Goal: Information Seeking & Learning: Find specific fact

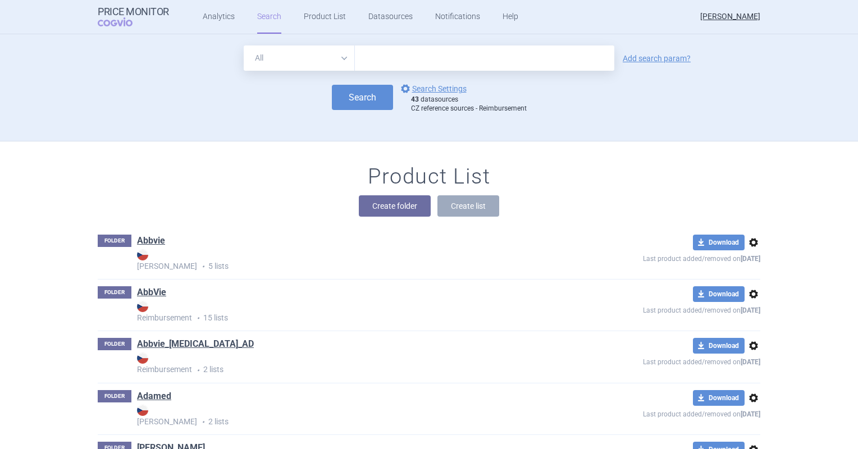
click at [419, 49] on input "text" at bounding box center [484, 57] width 259 height 25
type input "ontozry"
click button "Search" at bounding box center [362, 97] width 61 height 25
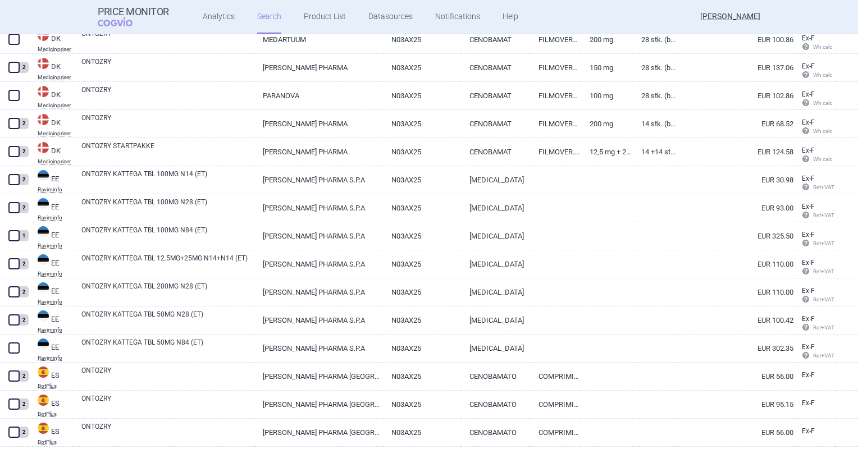
scroll to position [2633, 0]
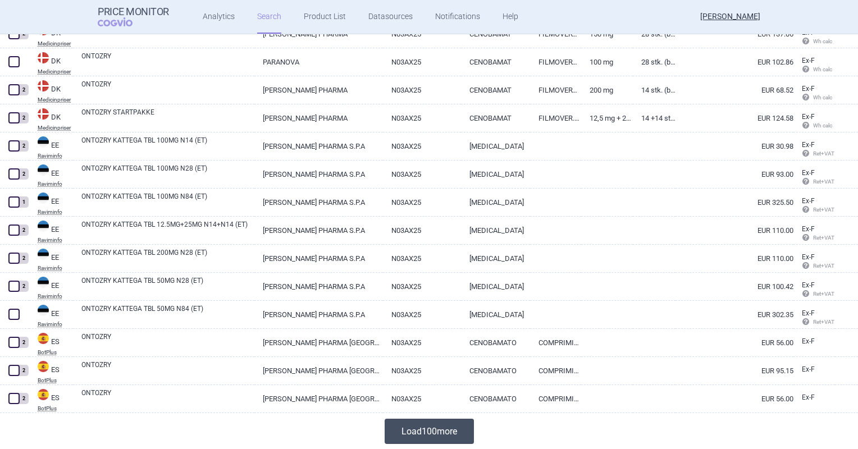
click at [403, 436] on button "Load 100 more" at bounding box center [429, 431] width 89 height 25
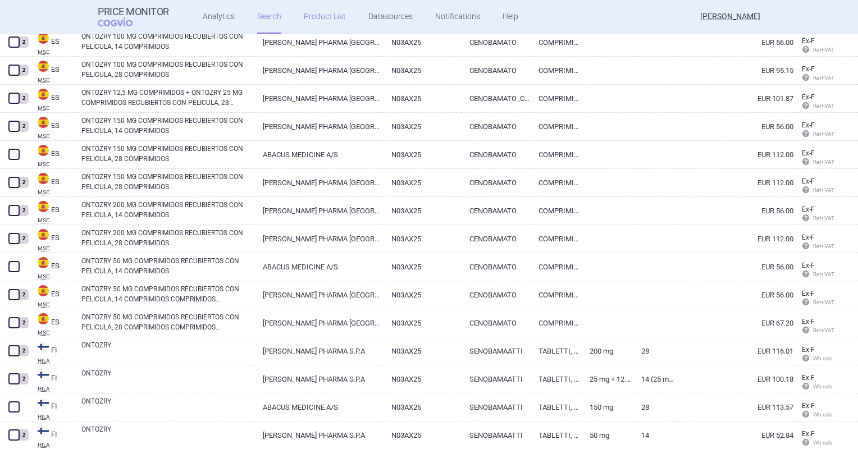
scroll to position [3121, 0]
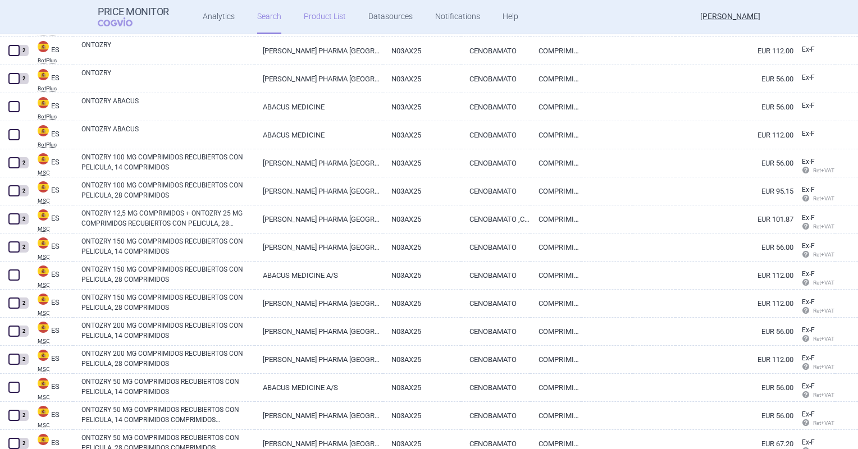
click at [332, 17] on link "Product List" at bounding box center [325, 17] width 42 height 34
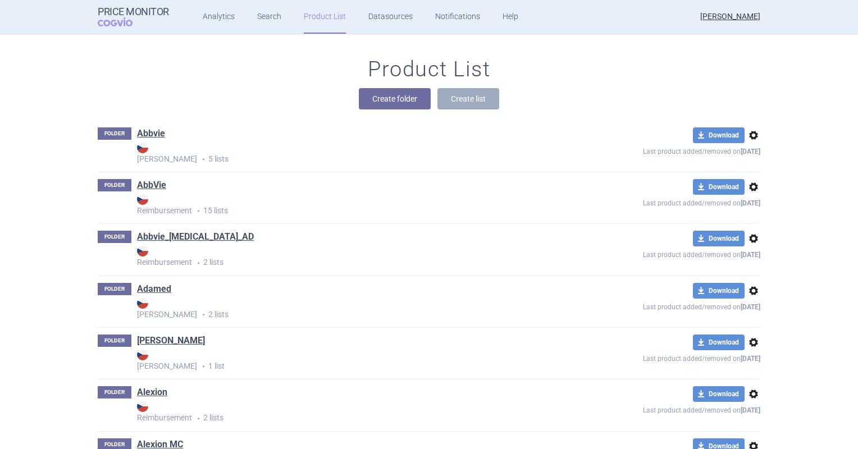
scroll to position [983, 0]
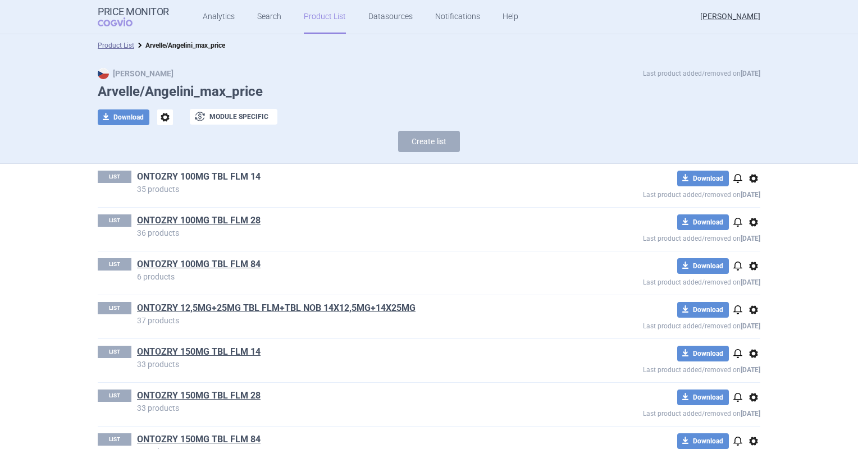
click at [220, 179] on link "ONTOZRY 100MG TBL FLM 14" at bounding box center [199, 177] width 124 height 12
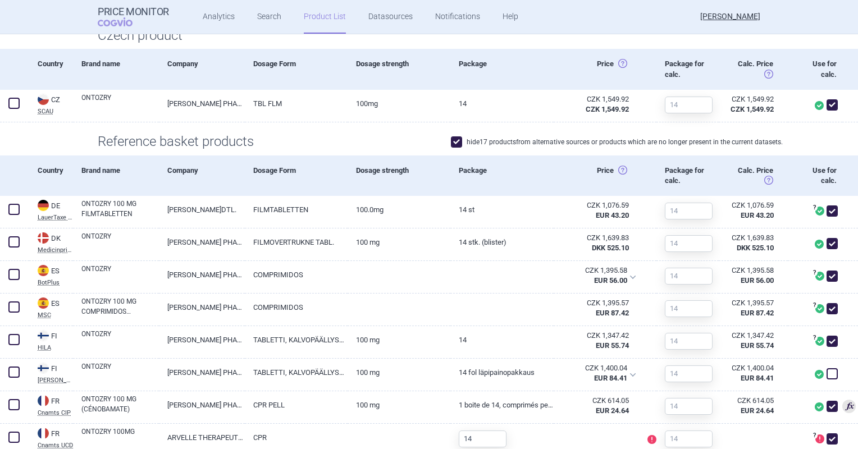
scroll to position [337, 0]
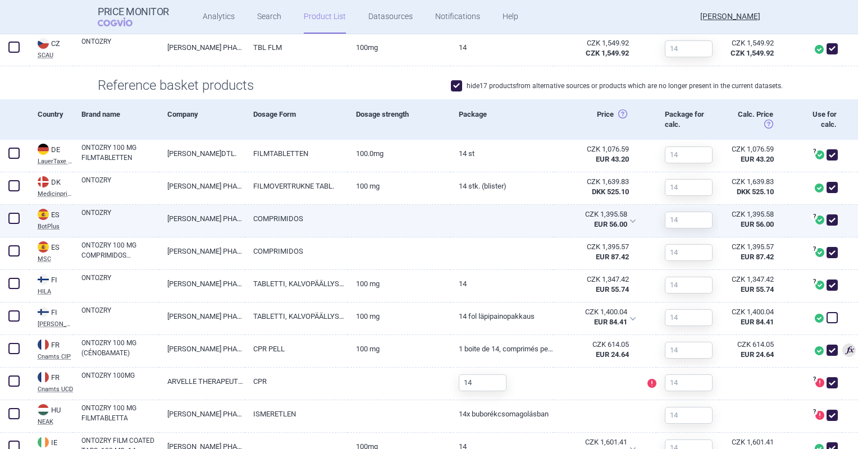
click at [249, 228] on link "COMPRIMIDOS" at bounding box center [296, 219] width 103 height 28
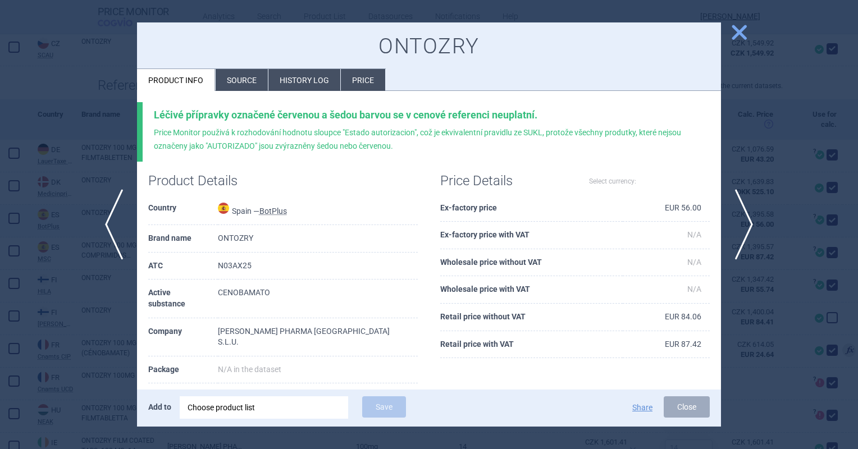
select select "EUR"
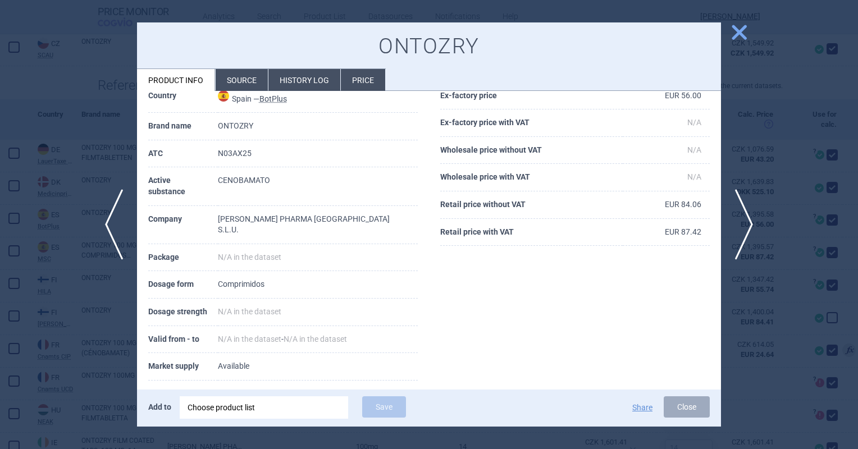
click at [227, 76] on li "Source" at bounding box center [242, 80] width 52 height 22
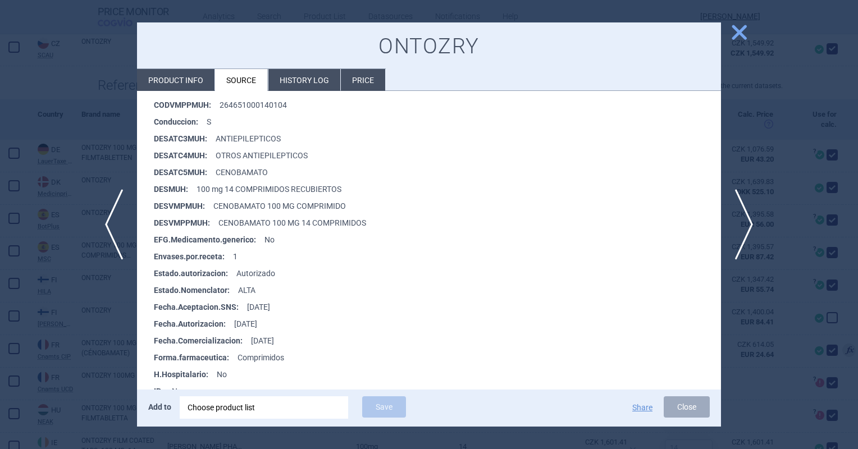
scroll to position [281, 0]
click at [736, 31] on span "close" at bounding box center [739, 32] width 20 height 20
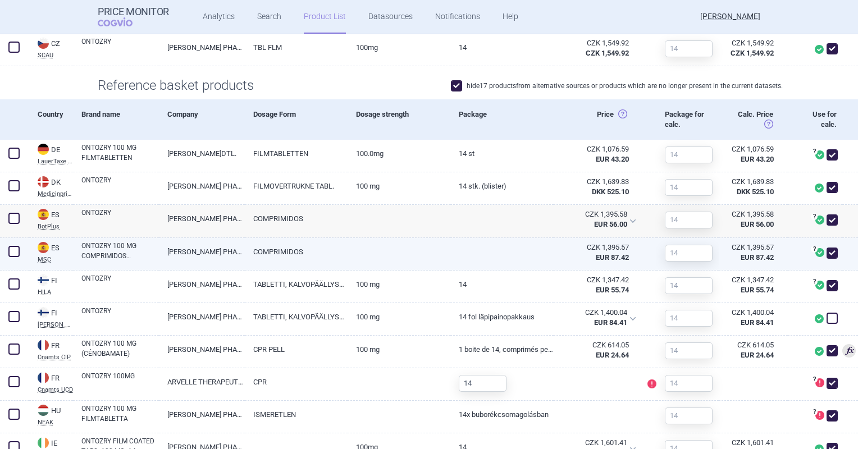
click at [202, 256] on link "ANGELINI PHARMA ESPAÑA,S.L.U." at bounding box center [202, 252] width 86 height 28
select select "EUR"
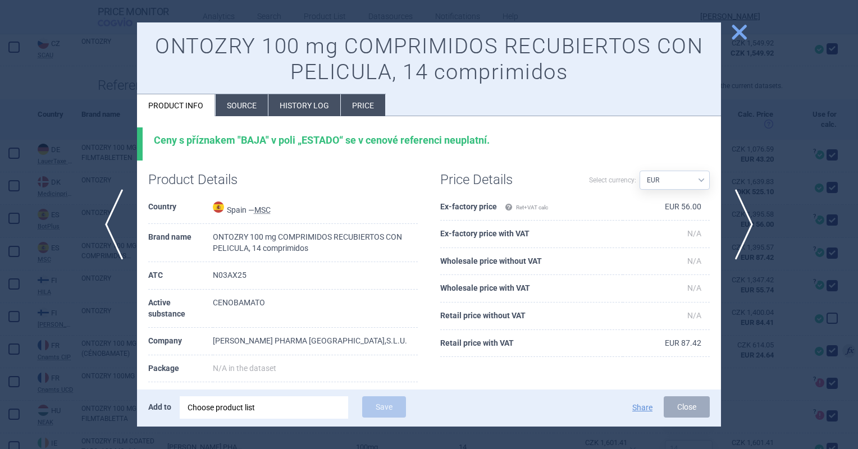
click at [733, 36] on span "close" at bounding box center [739, 32] width 20 height 20
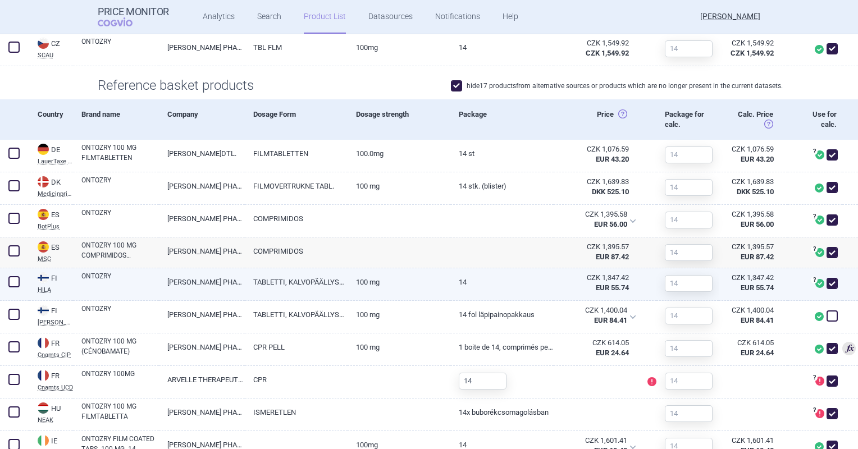
scroll to position [393, 0]
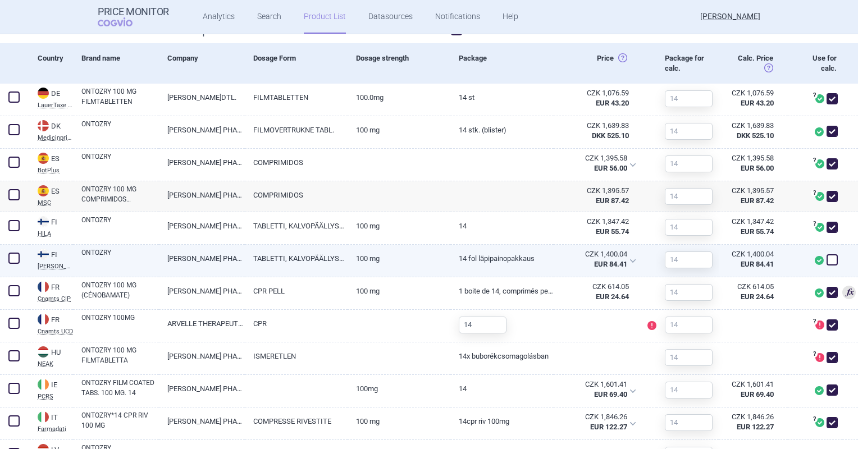
click at [826, 258] on span at bounding box center [831, 259] width 11 height 11
checkbox input "true"
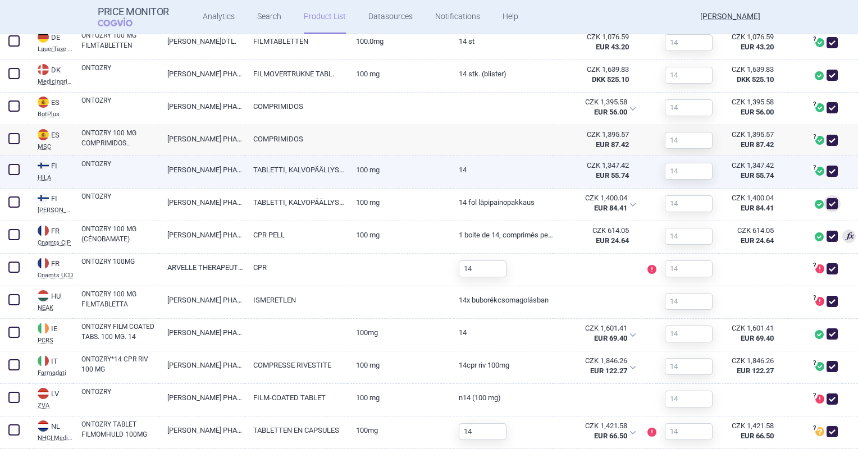
scroll to position [505, 0]
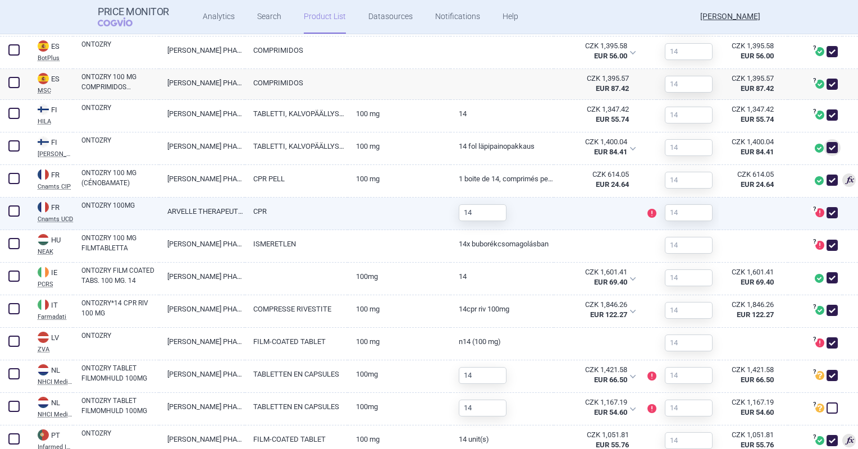
drag, startPoint x: 825, startPoint y: 214, endPoint x: 826, endPoint y: 227, distance: 12.5
click at [826, 214] on span at bounding box center [831, 212] width 11 height 11
checkbox input "false"
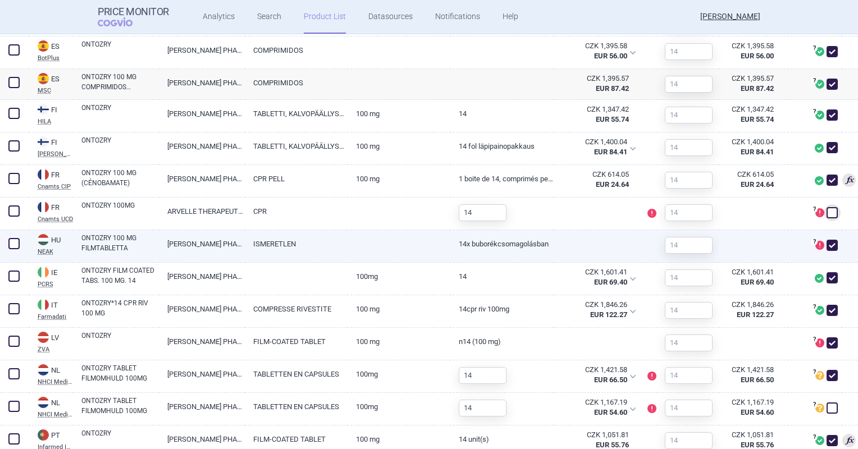
click at [826, 243] on span at bounding box center [831, 245] width 11 height 11
click at [826, 245] on span at bounding box center [831, 245] width 11 height 11
checkbox input "true"
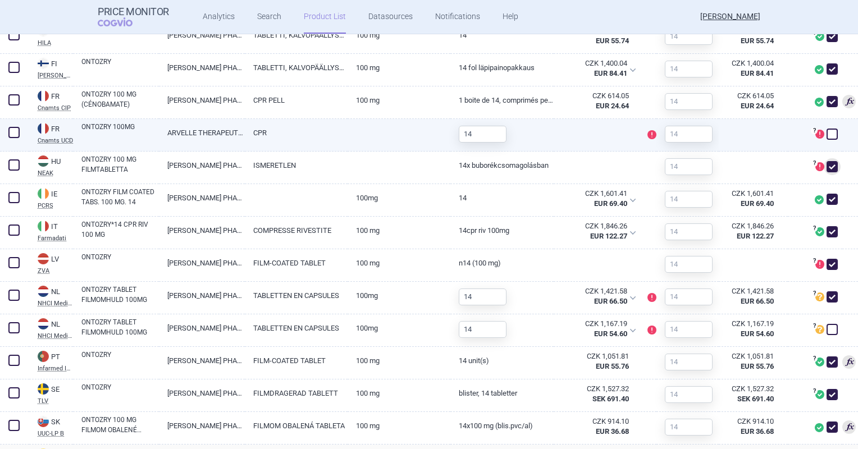
scroll to position [618, 0]
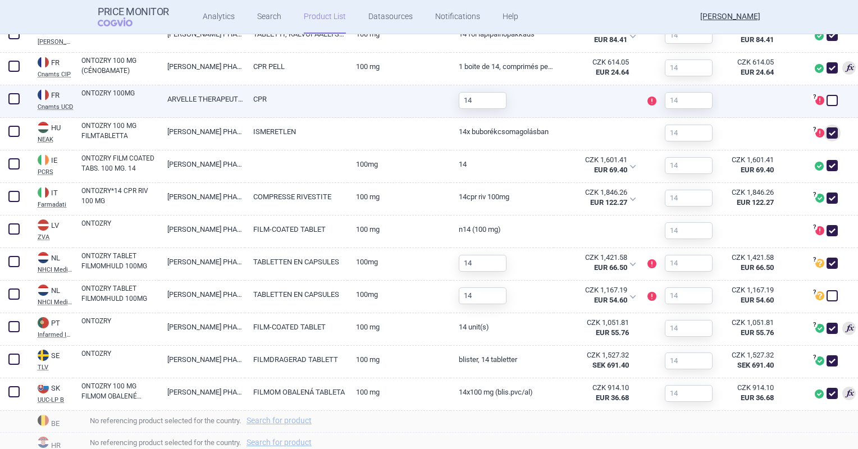
click at [826, 98] on span at bounding box center [831, 100] width 11 height 11
checkbox input "true"
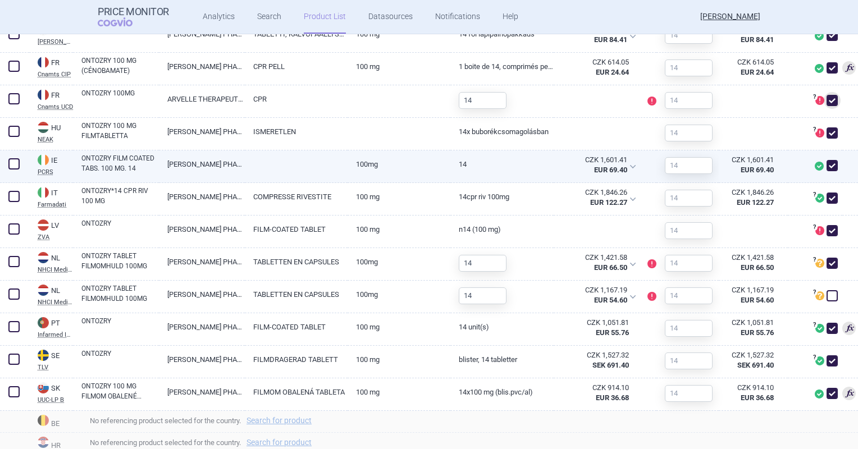
scroll to position [674, 0]
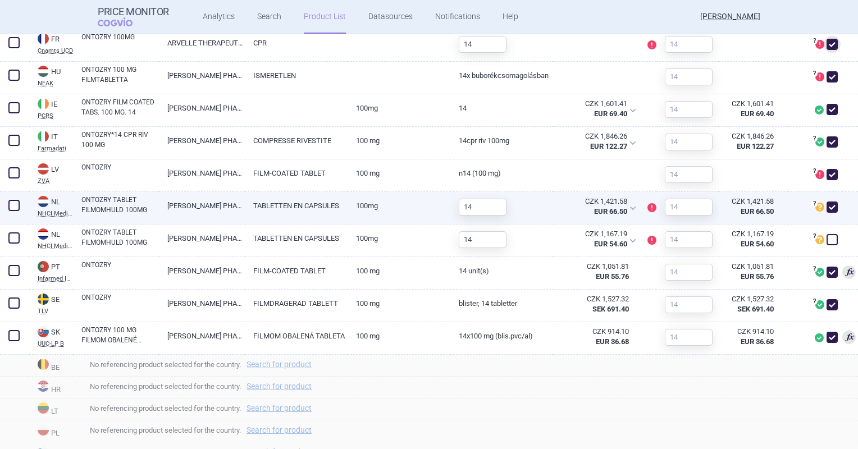
click at [272, 204] on link "TABLETTEN EN CAPSULES" at bounding box center [296, 206] width 103 height 28
select select "EUR"
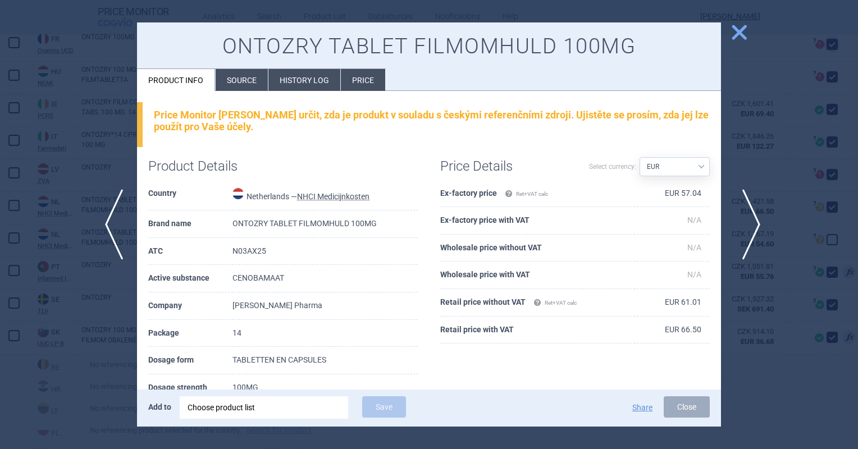
click at [747, 231] on span "next" at bounding box center [747, 224] width 25 height 71
click at [116, 231] on span "previous" at bounding box center [110, 224] width 25 height 71
click at [232, 76] on li "Source" at bounding box center [242, 80] width 52 height 22
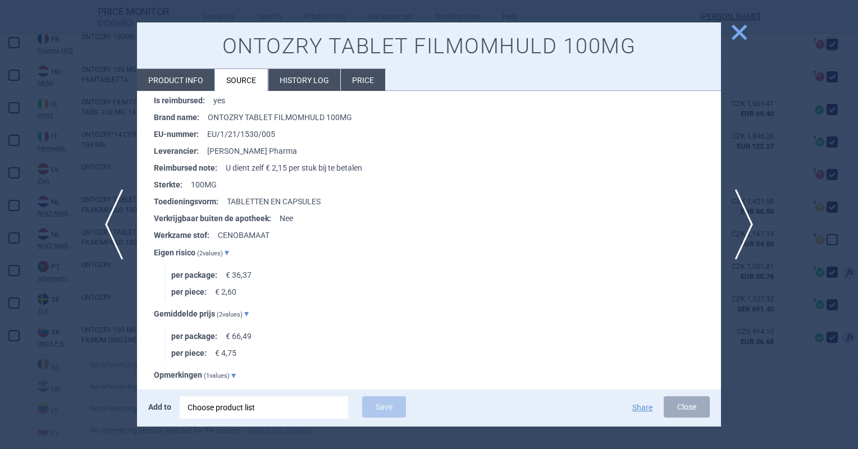
scroll to position [168, 0]
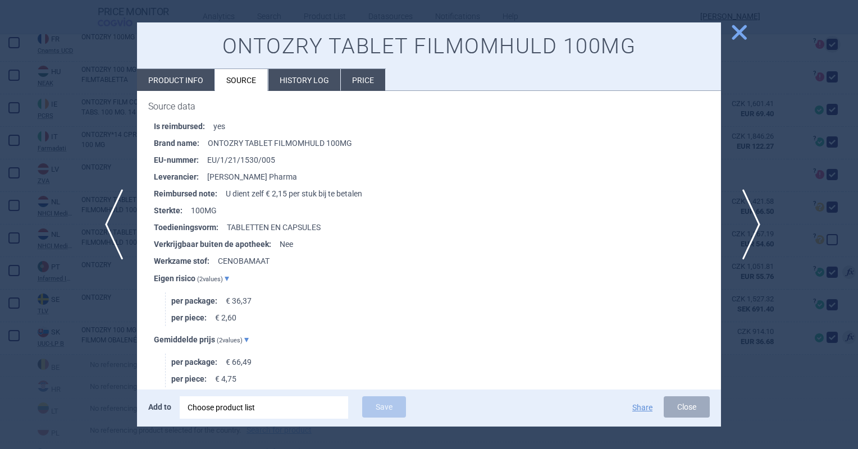
click at [739, 236] on span "next" at bounding box center [747, 224] width 25 height 71
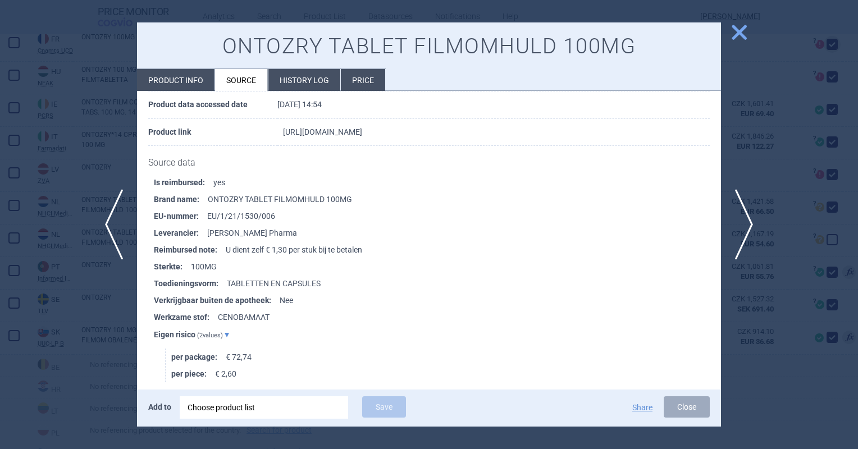
scroll to position [168, 0]
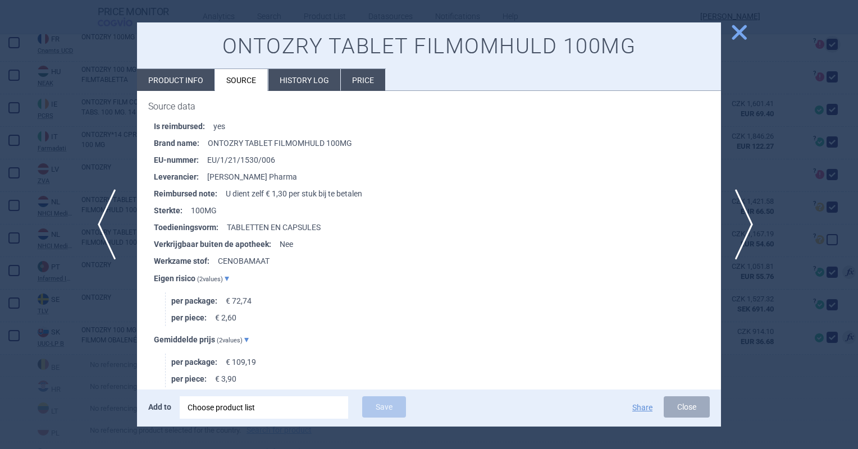
click at [108, 223] on span "previous" at bounding box center [110, 224] width 25 height 71
click at [747, 230] on span "next" at bounding box center [747, 224] width 25 height 71
click at [113, 219] on span "previous" at bounding box center [110, 224] width 25 height 71
click at [737, 240] on span "next" at bounding box center [747, 224] width 25 height 71
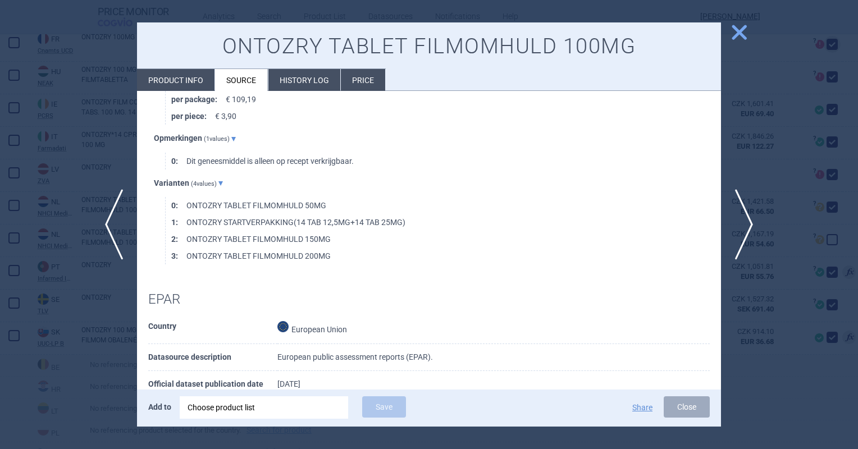
scroll to position [449, 0]
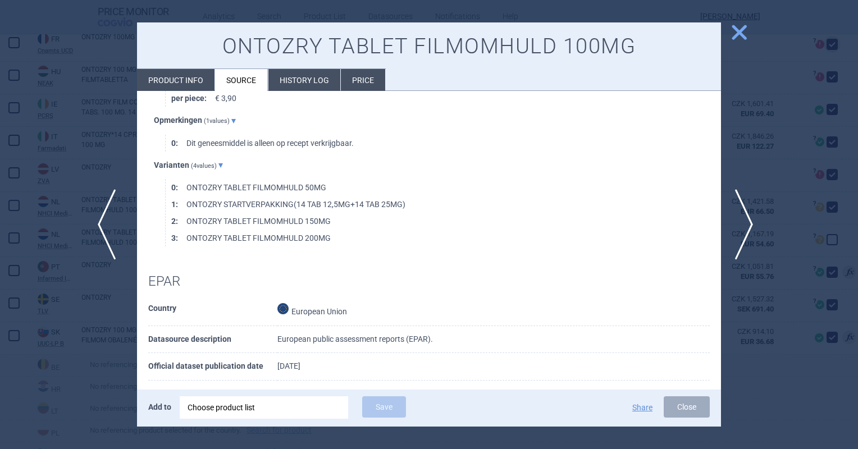
click at [113, 229] on span "previous" at bounding box center [110, 224] width 25 height 71
click at [105, 231] on span "previous" at bounding box center [110, 224] width 25 height 71
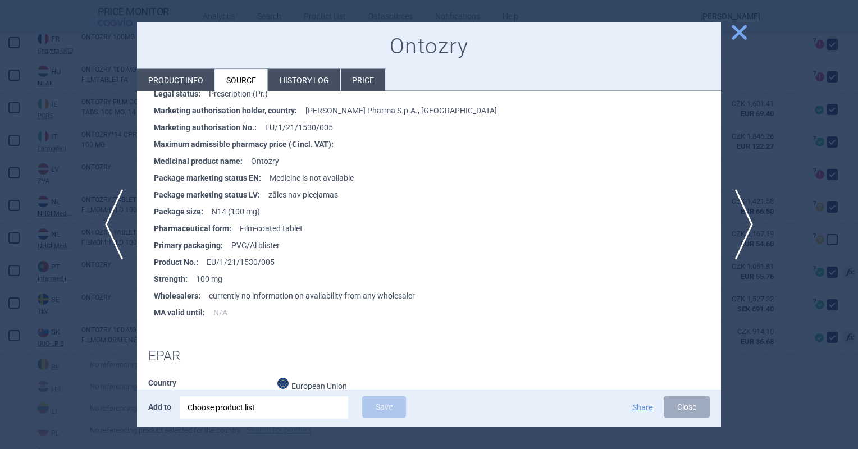
scroll to position [281, 0]
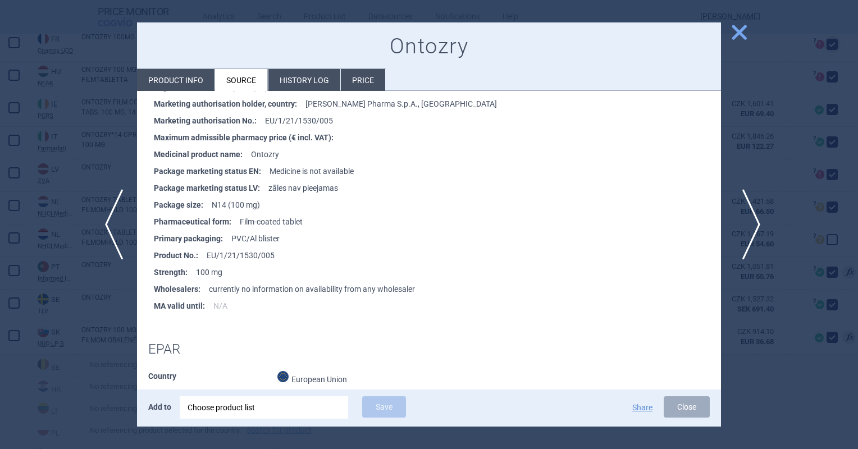
click at [750, 236] on span "next" at bounding box center [747, 224] width 25 height 71
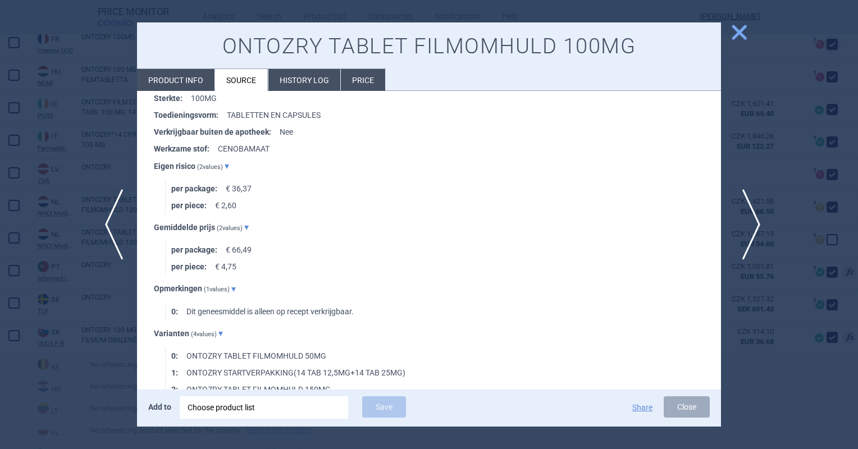
scroll to position [298, 0]
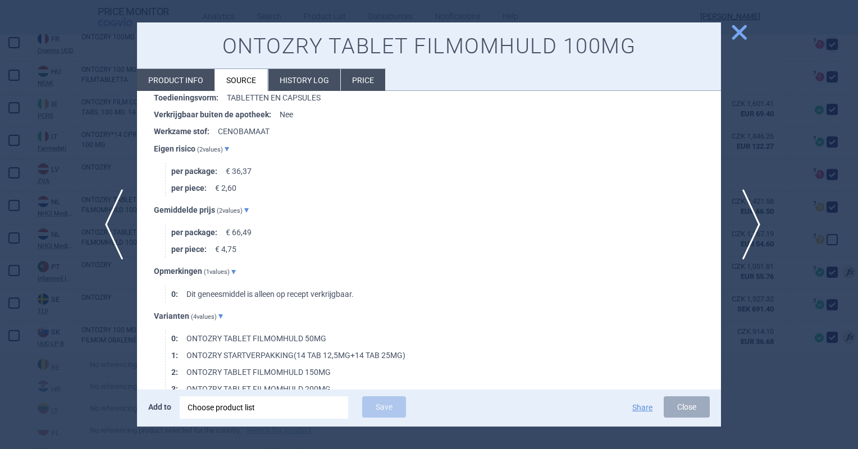
click at [751, 236] on span "next" at bounding box center [747, 224] width 25 height 71
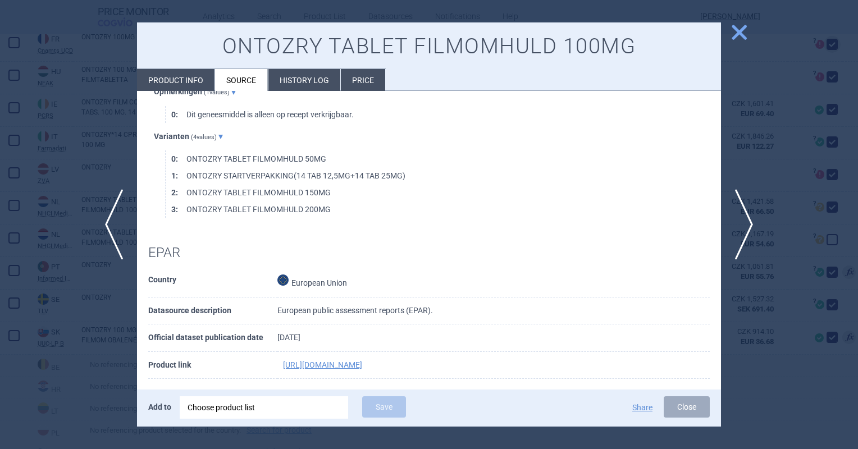
scroll to position [410, 0]
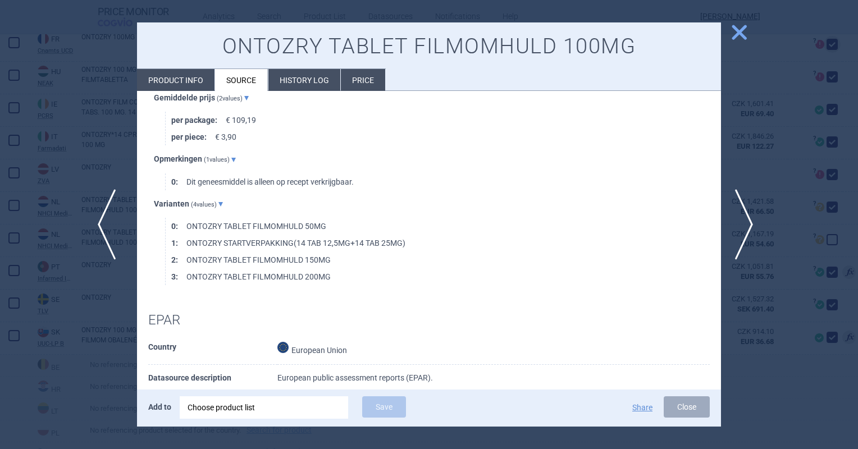
click at [112, 226] on span "previous" at bounding box center [110, 224] width 25 height 71
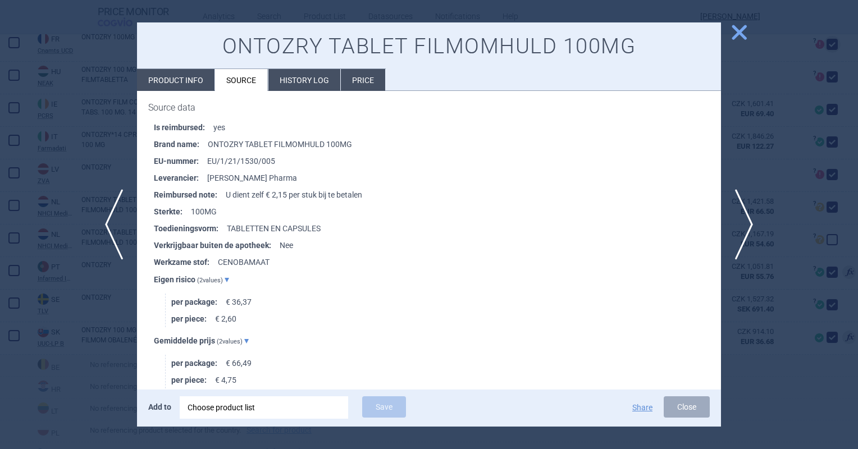
scroll to position [168, 0]
click at [112, 221] on span "previous" at bounding box center [110, 224] width 25 height 71
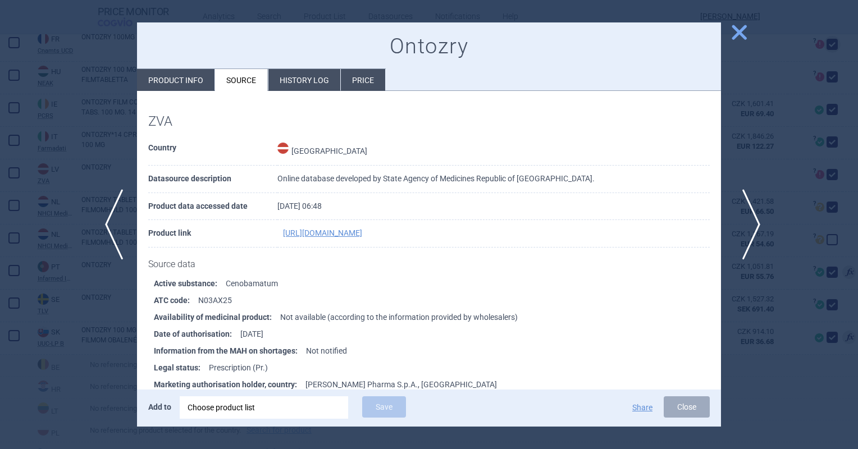
click at [749, 236] on span "next" at bounding box center [747, 224] width 25 height 71
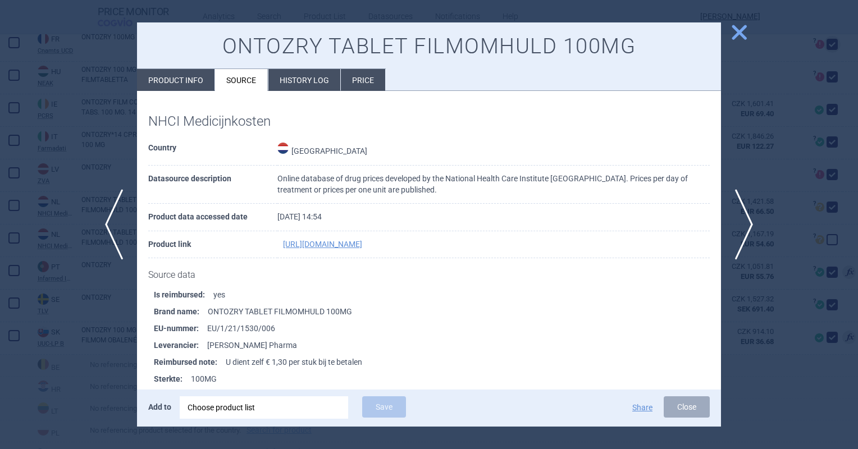
click at [747, 23] on span "close" at bounding box center [739, 32] width 20 height 20
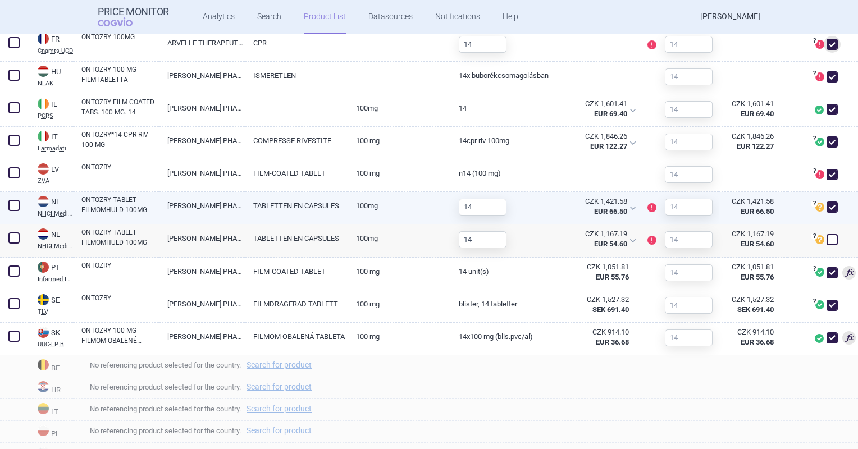
click at [523, 219] on div "14" at bounding box center [501, 208] width 103 height 33
click at [320, 210] on link "TABLETTEN EN CAPSULES" at bounding box center [296, 206] width 103 height 28
select select "EUR"
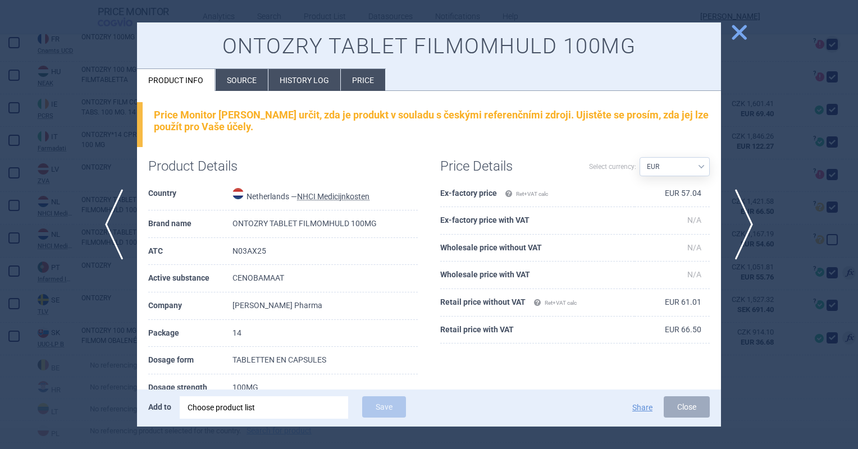
click at [261, 87] on li "Source" at bounding box center [242, 80] width 52 height 22
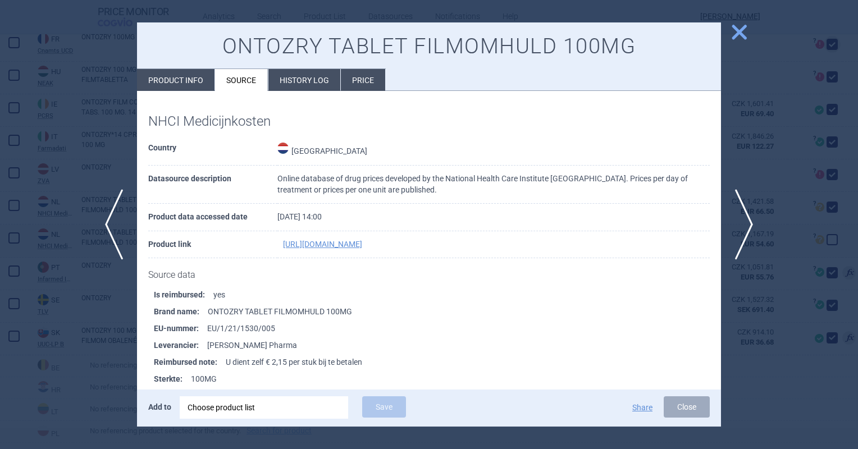
click at [737, 34] on span "close" at bounding box center [739, 32] width 20 height 20
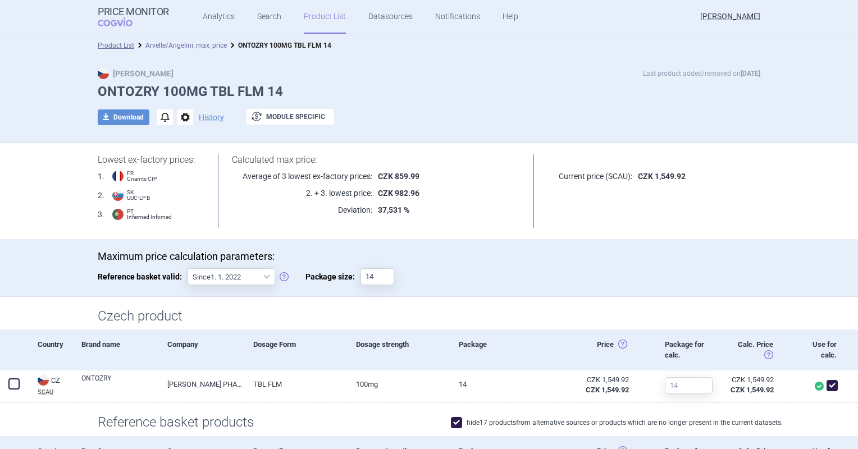
click at [189, 48] on link "Arvelle/Angelini_max_price" at bounding box center [185, 46] width 81 height 8
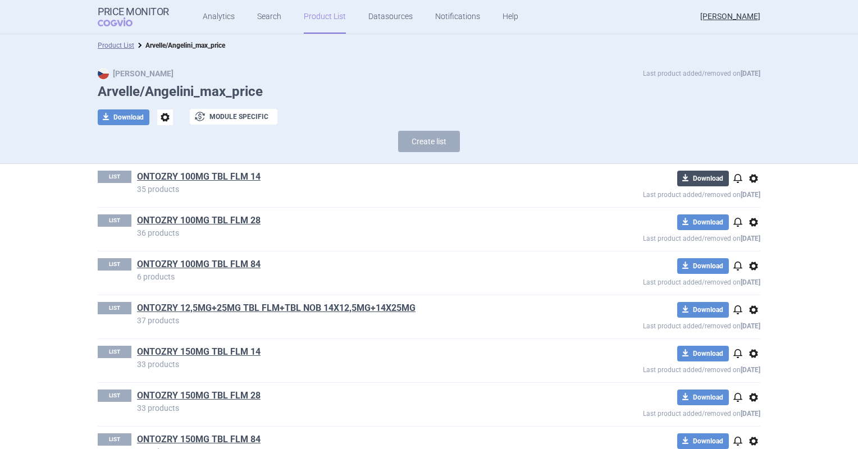
click at [696, 181] on button "download Download" at bounding box center [703, 179] width 52 height 16
select select "EUR"
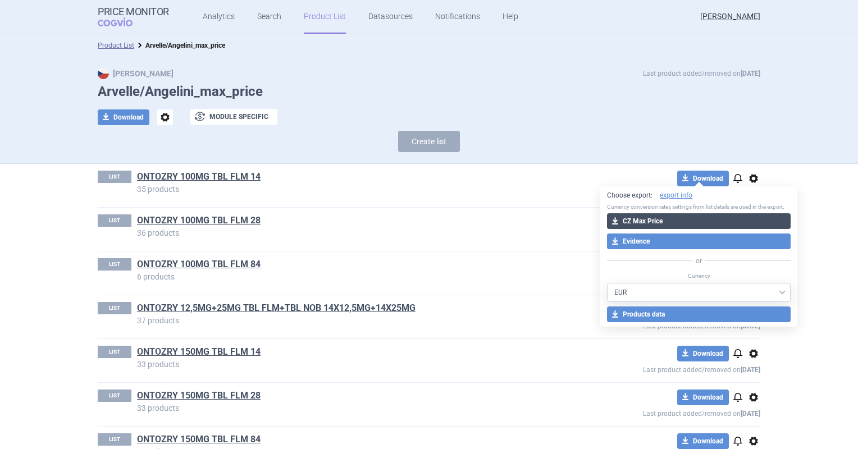
click at [671, 220] on button "download CZ Max Price" at bounding box center [699, 221] width 184 height 16
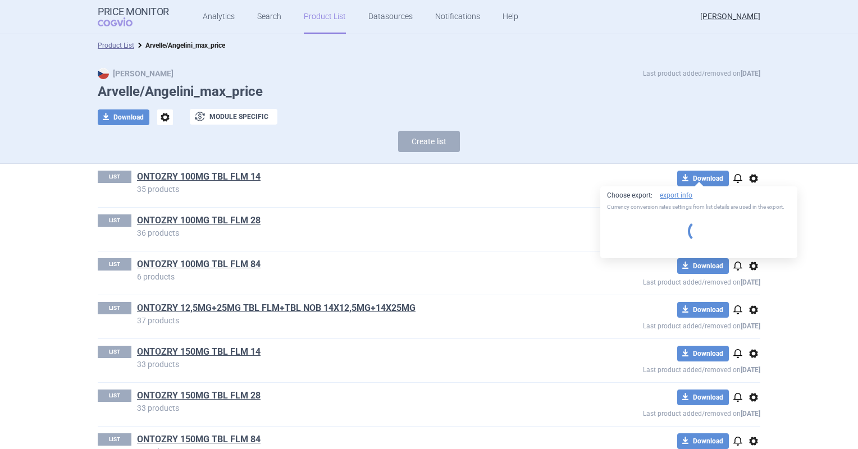
select select "EUR"
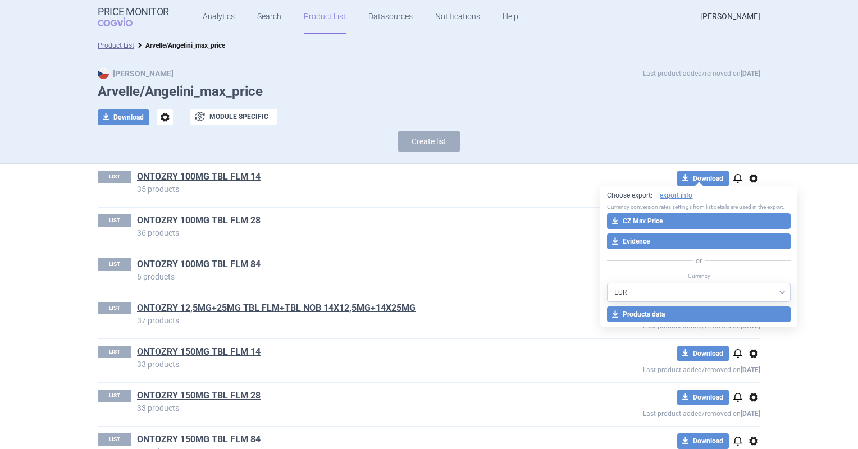
click at [198, 216] on link "ONTOZRY 100MG TBL FLM 28" at bounding box center [199, 220] width 124 height 12
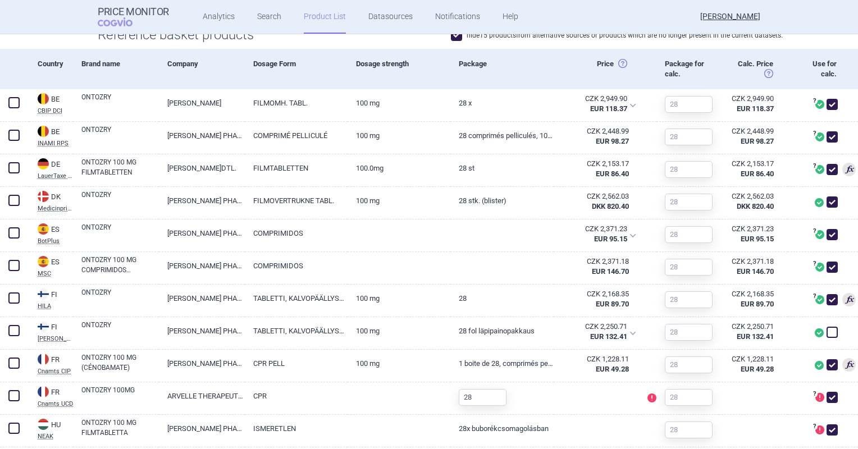
scroll to position [388, 0]
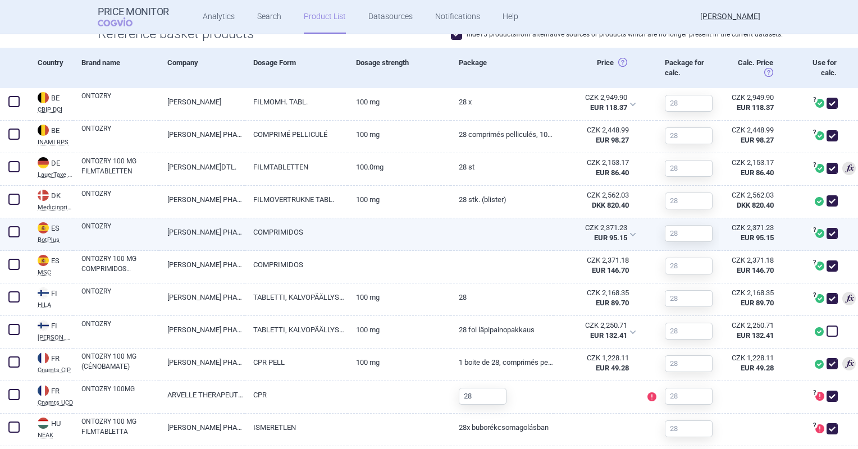
click at [316, 245] on link "COMPRIMIDOS" at bounding box center [296, 232] width 103 height 28
select select "EUR"
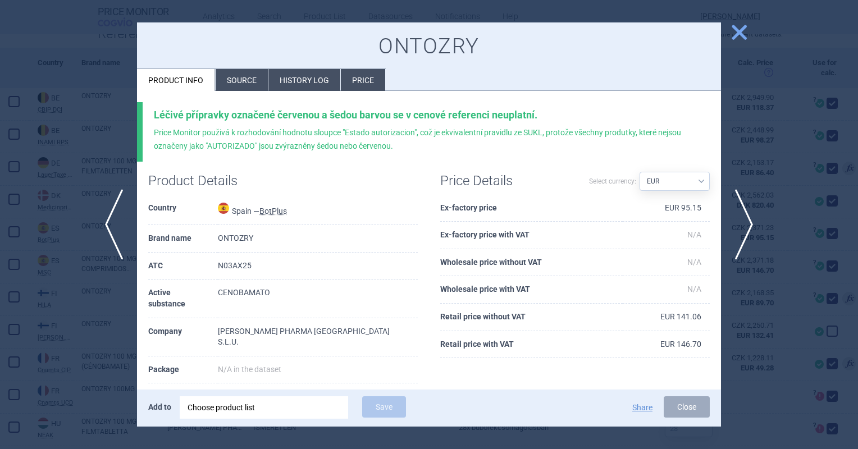
click at [238, 81] on li "Source" at bounding box center [242, 80] width 52 height 22
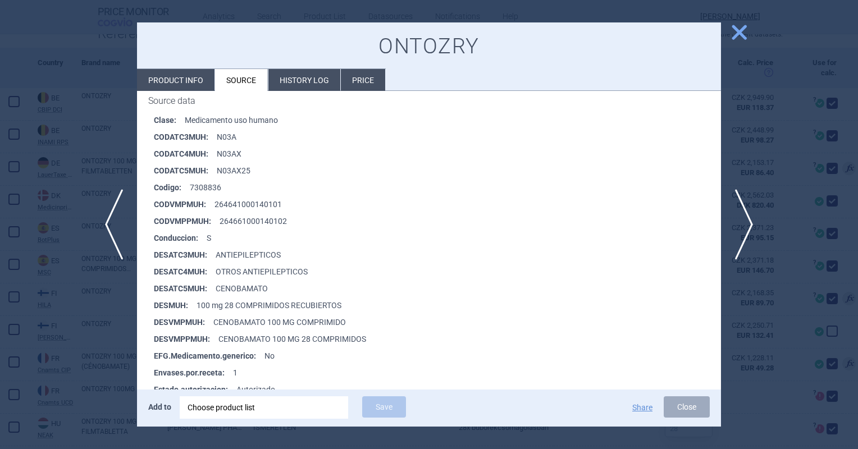
scroll to position [164, 0]
click at [730, 34] on span "close" at bounding box center [739, 32] width 20 height 20
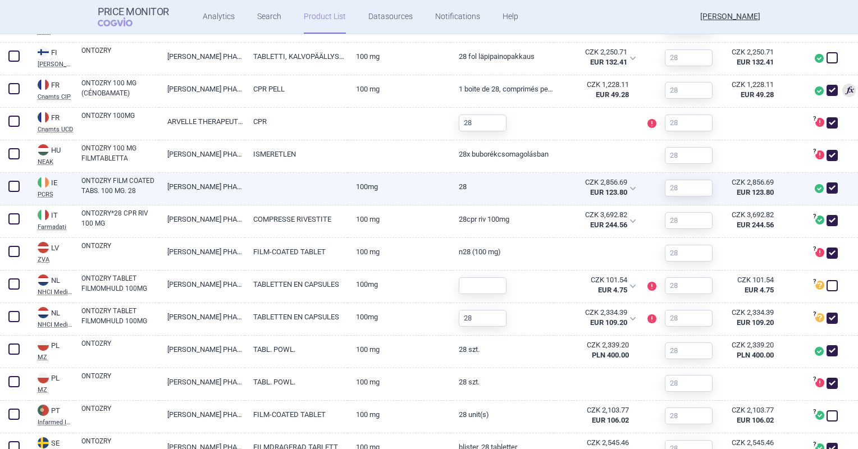
scroll to position [664, 0]
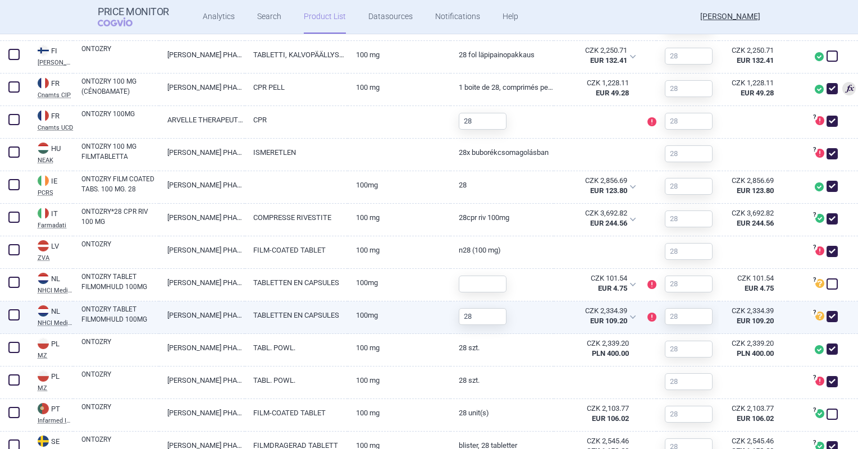
click at [359, 304] on link "100MG" at bounding box center [399, 315] width 103 height 28
select select "EUR"
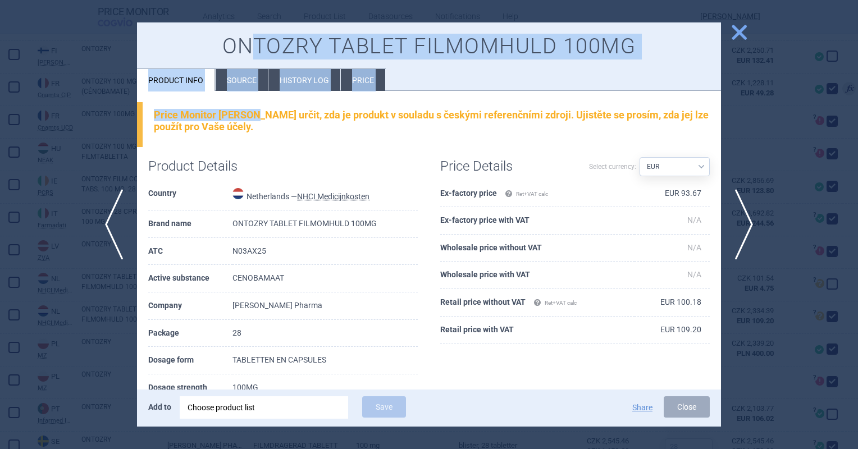
drag, startPoint x: 252, startPoint y: 96, endPoint x: 247, endPoint y: 55, distance: 41.2
click at [247, 55] on div "ONTOZRY TABLET FILMOMHULD 100MG Product info Source History log Price Price Mon…" at bounding box center [429, 224] width 584 height 404
click at [247, 55] on h1 "ONTOZRY TABLET FILMOMHULD 100MG" at bounding box center [428, 47] width 561 height 26
click at [241, 75] on li "Source" at bounding box center [242, 80] width 52 height 22
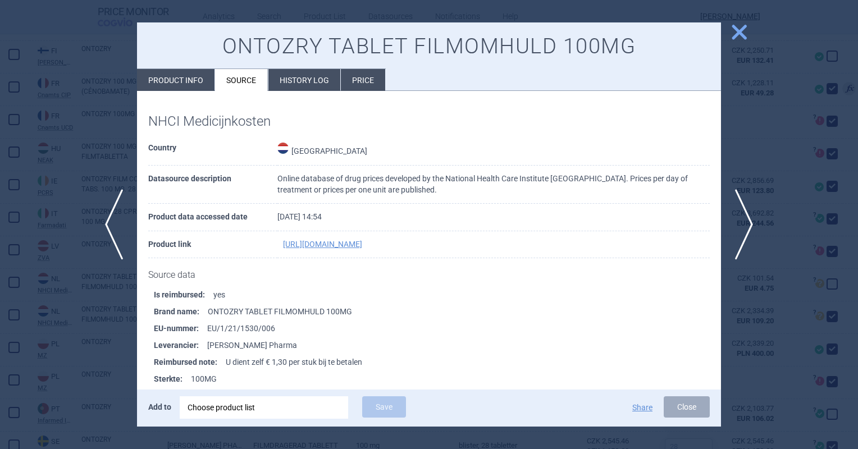
click at [737, 38] on span "close" at bounding box center [739, 32] width 20 height 20
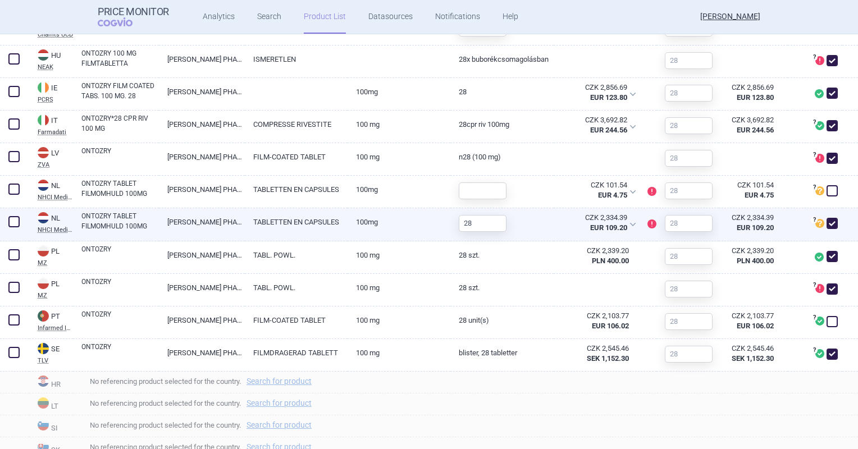
scroll to position [772, 0]
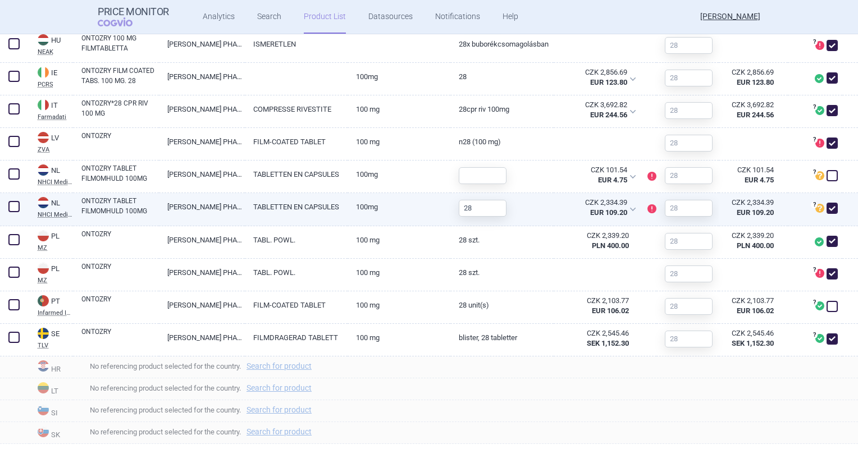
click at [394, 316] on link "100 mg" at bounding box center [399, 305] width 103 height 28
select select "EUR"
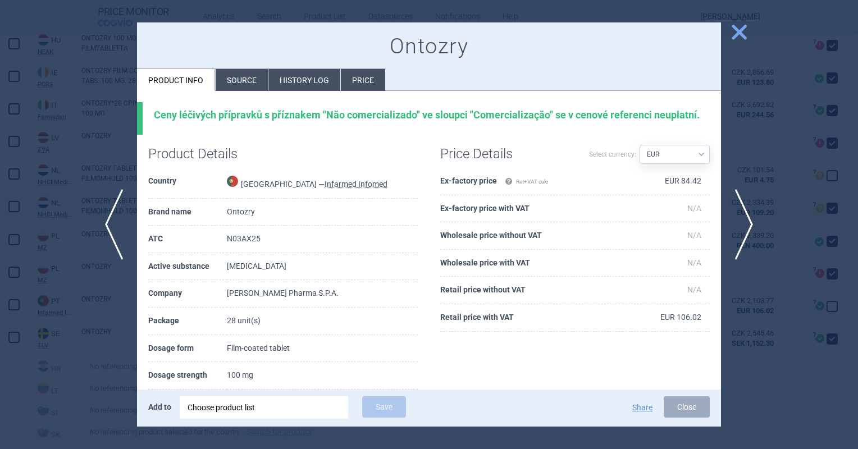
click at [740, 27] on span "close" at bounding box center [739, 32] width 20 height 20
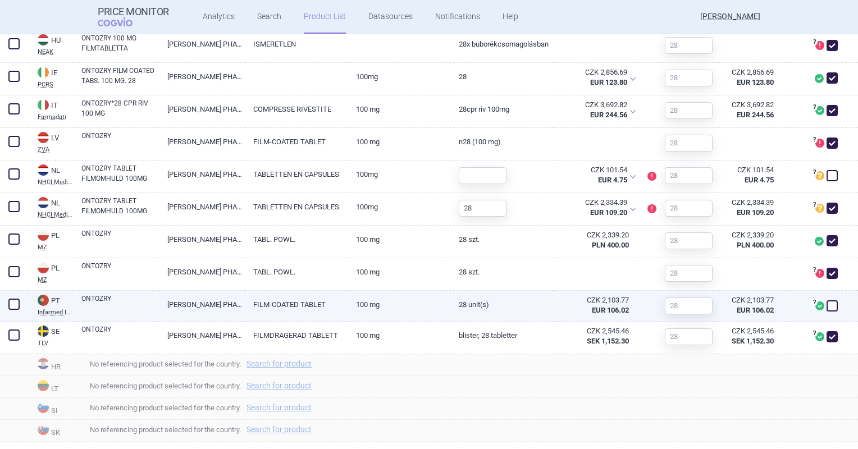
click at [825, 313] on span at bounding box center [832, 306] width 17 height 17
checkbox input "true"
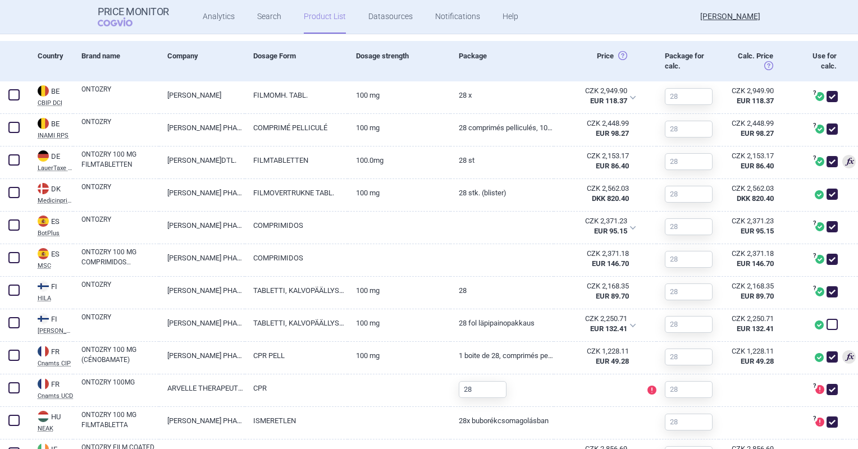
scroll to position [397, 0]
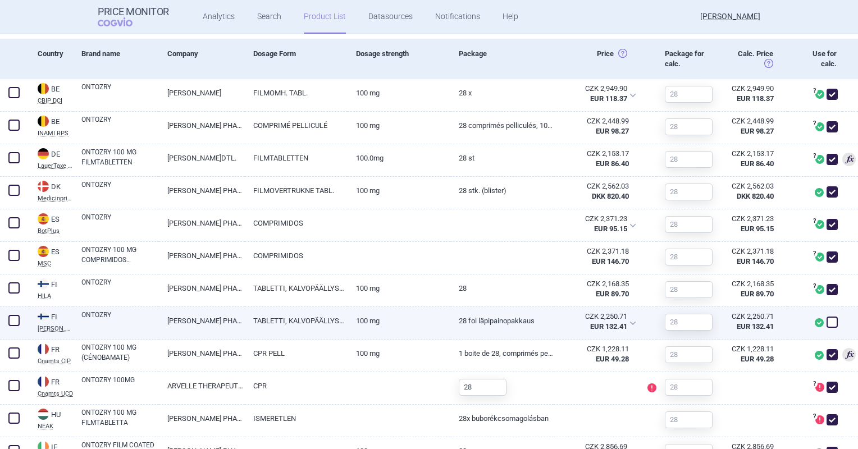
click at [826, 324] on span at bounding box center [831, 322] width 11 height 11
checkbox input "true"
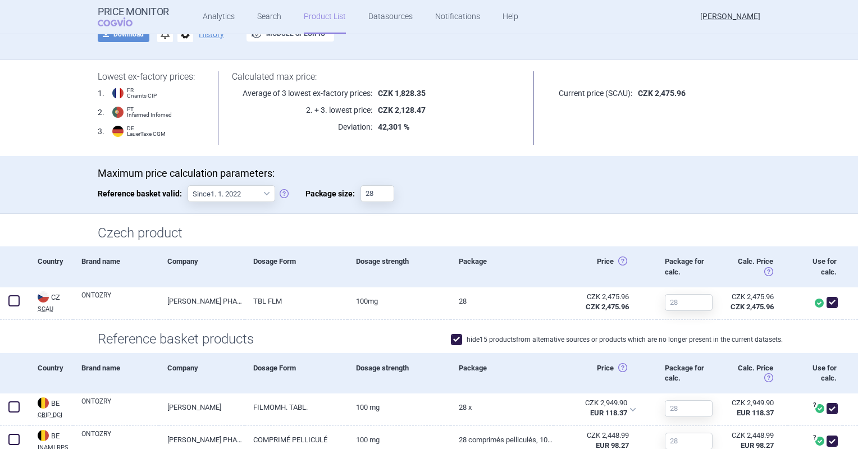
scroll to position [0, 0]
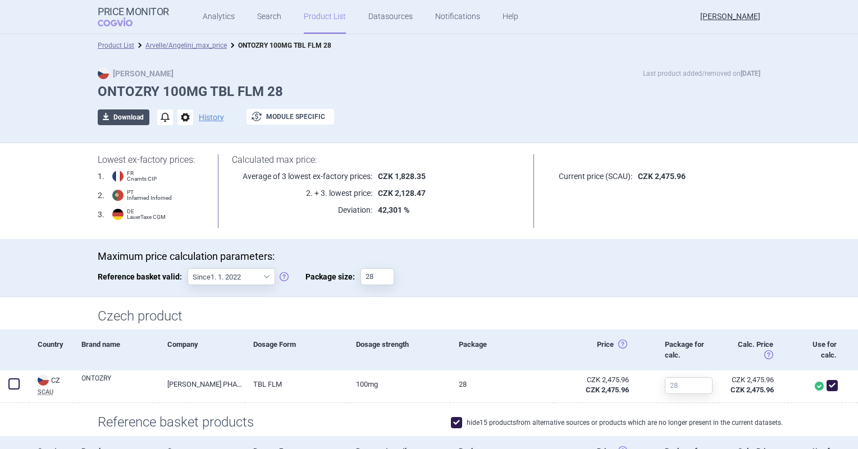
click at [115, 113] on button "download Download" at bounding box center [124, 117] width 52 height 16
select select "EUR"
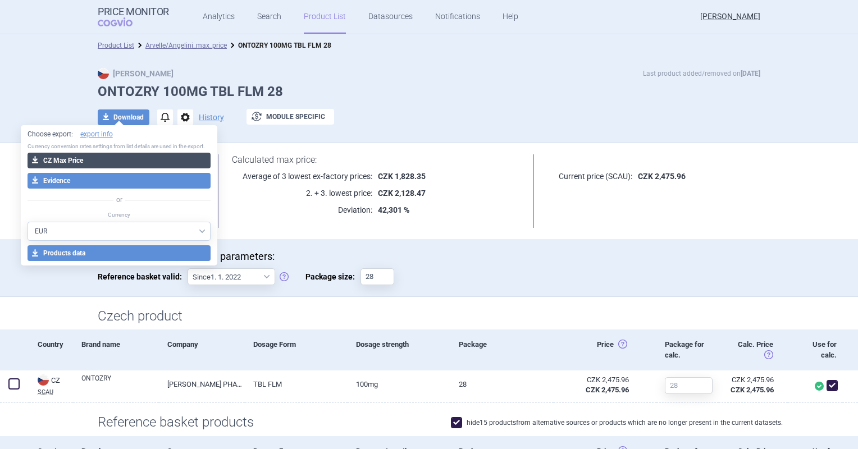
click at [122, 164] on button "download CZ Max Price" at bounding box center [120, 161] width 184 height 16
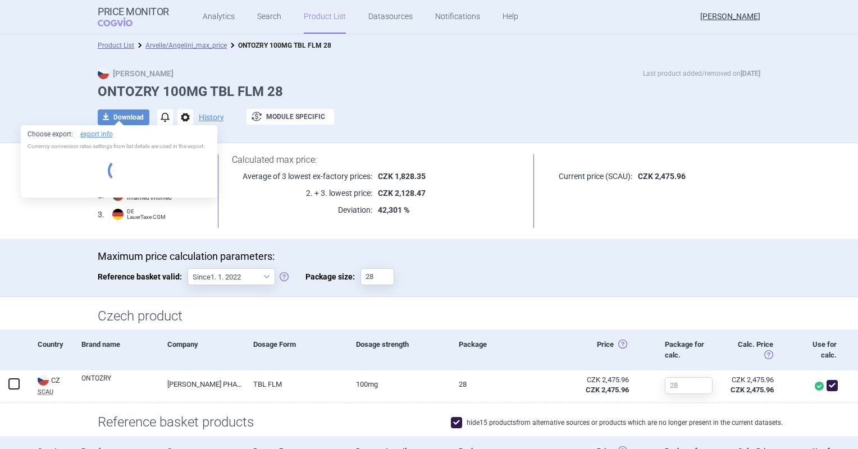
select select "EUR"
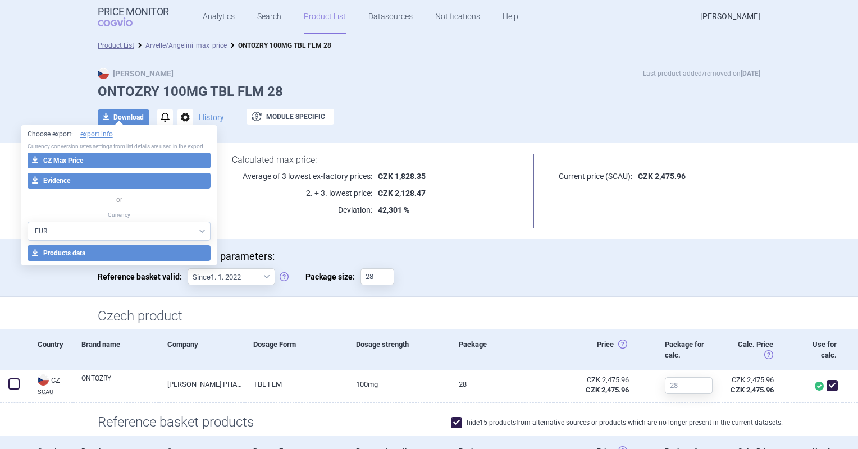
click at [188, 42] on link "Arvelle/Angelini_max_price" at bounding box center [185, 46] width 81 height 8
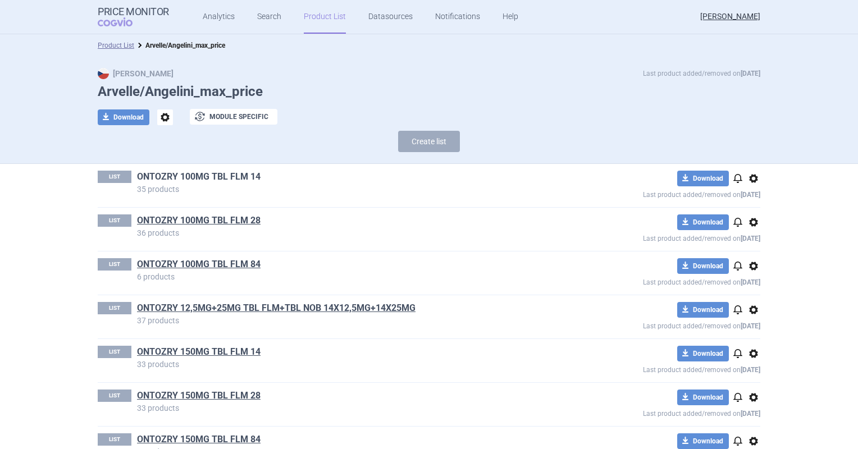
click at [240, 177] on link "ONTOZRY 100MG TBL FLM 14" at bounding box center [199, 177] width 124 height 12
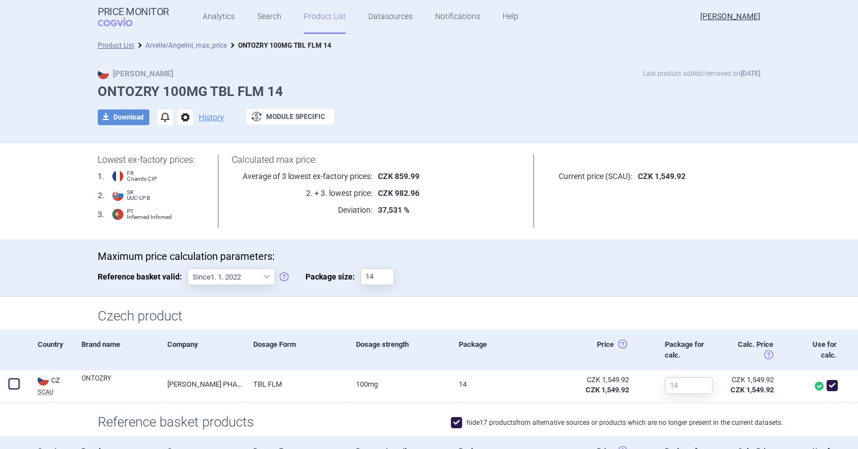
click at [188, 42] on link "Arvelle/Angelini_max_price" at bounding box center [185, 46] width 81 height 8
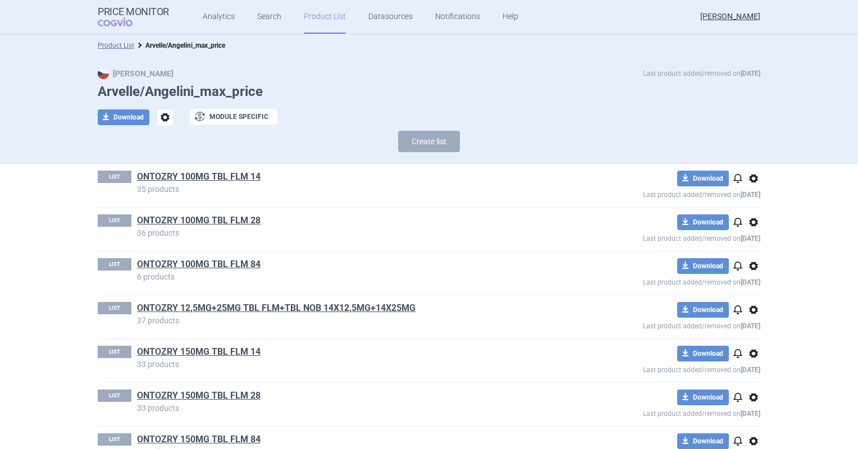
click at [326, 300] on div "LIST ONTOZRY 12,5MG+25MG TBL FLM+TBL NOB 14X12,5MG+14X25MG 37 products download…" at bounding box center [429, 316] width 662 height 43
click at [326, 305] on link "ONTOZRY 12,5MG+25MG TBL FLM+TBL NOB 14X12,5MG+14X25MG" at bounding box center [276, 308] width 278 height 12
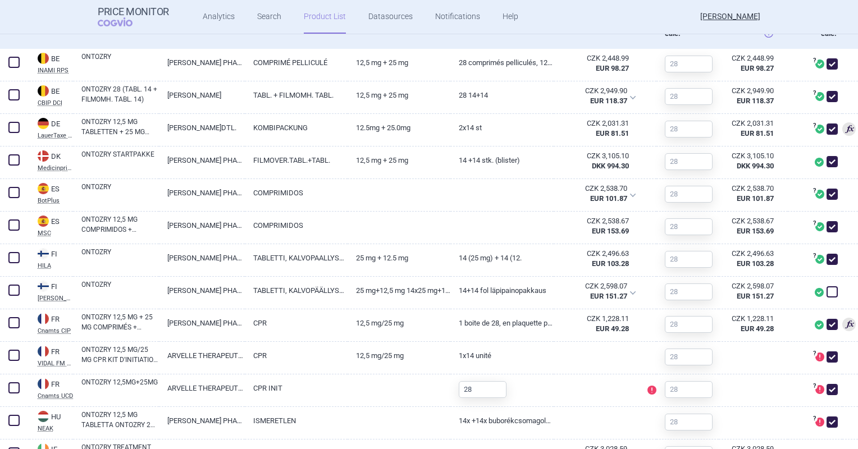
scroll to position [431, 0]
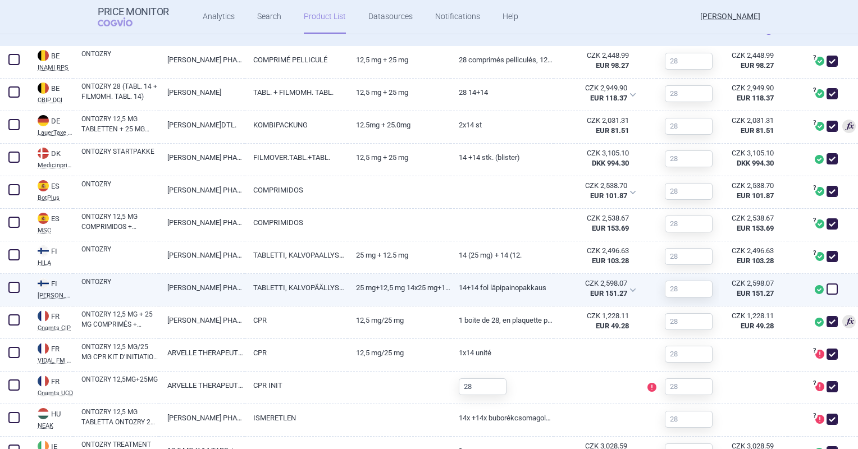
click at [828, 284] on span at bounding box center [831, 289] width 11 height 11
checkbox input "true"
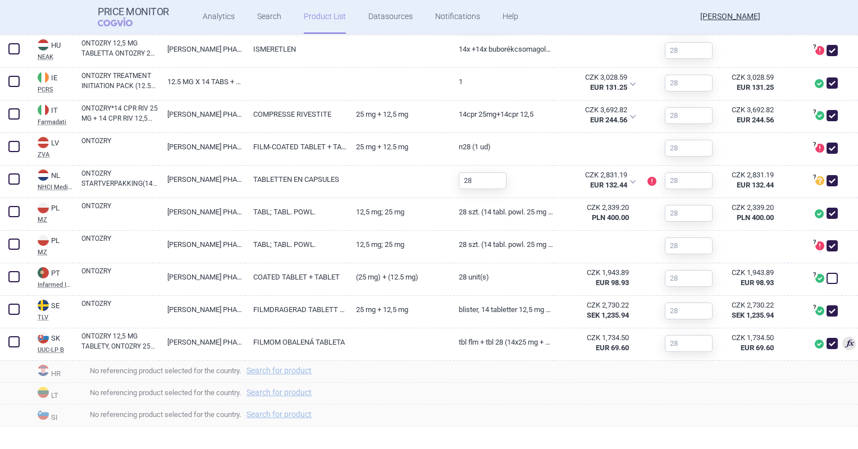
scroll to position [804, 0]
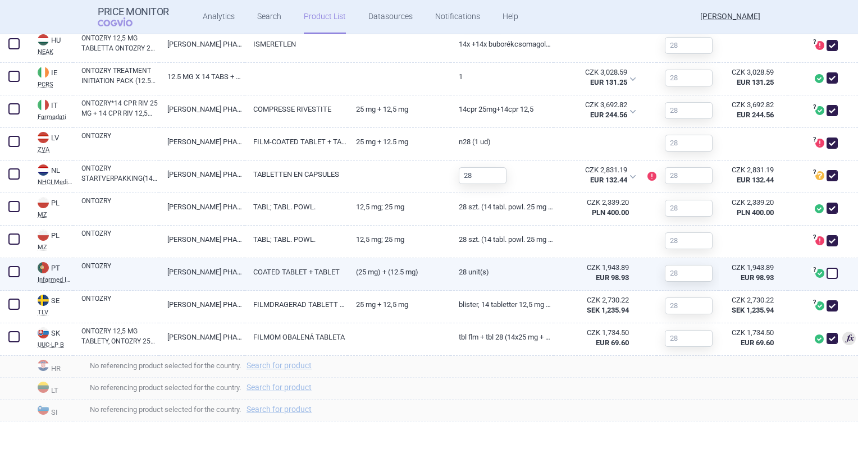
click at [826, 268] on span at bounding box center [831, 273] width 11 height 11
checkbox input "true"
click at [413, 266] on link "(25 mg) + (12.5 mg)" at bounding box center [399, 272] width 103 height 28
select select "EUR"
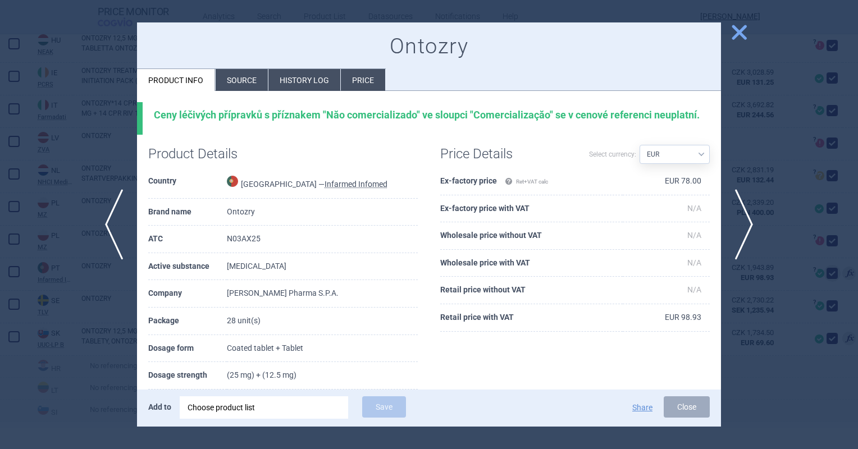
click at [240, 81] on li "Source" at bounding box center [242, 80] width 52 height 22
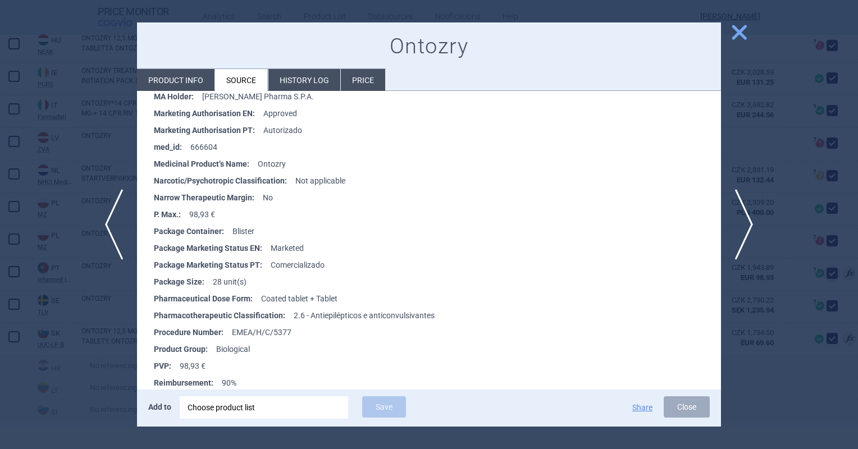
scroll to position [341, 0]
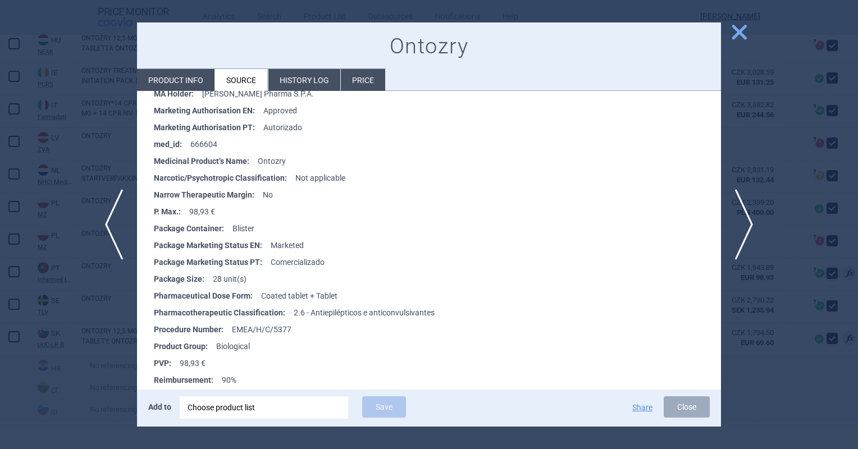
click at [742, 34] on span "close" at bounding box center [739, 32] width 20 height 20
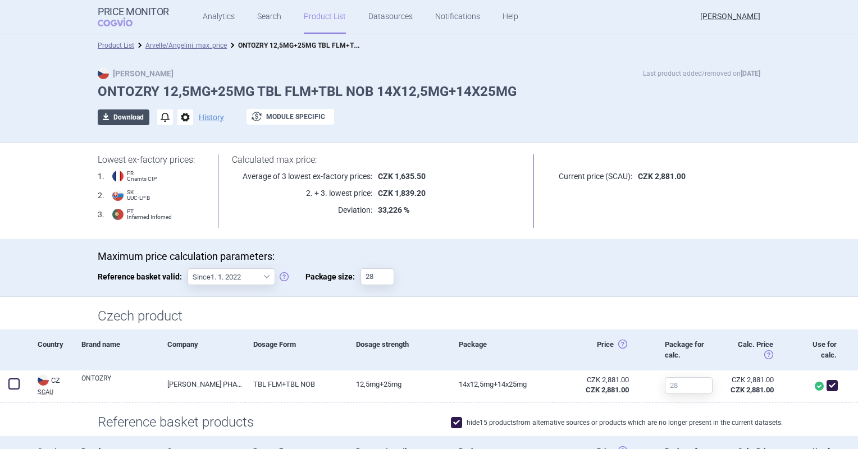
click at [127, 116] on button "download Download" at bounding box center [124, 117] width 52 height 16
select select "EUR"
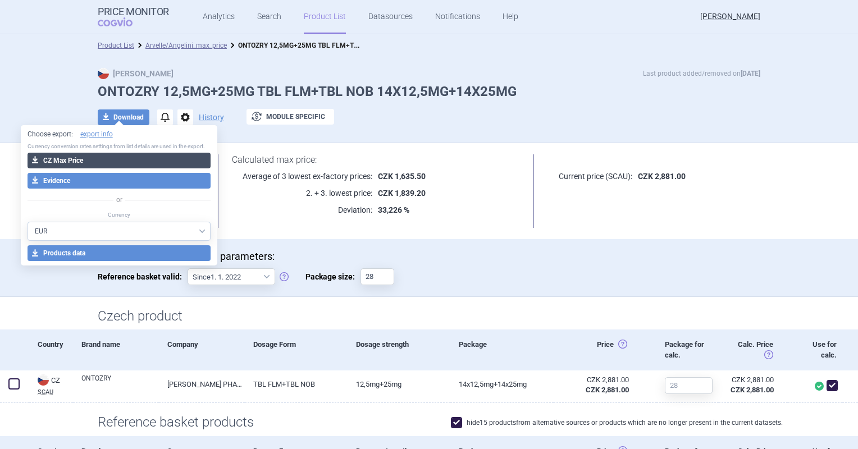
click at [140, 164] on button "download CZ Max Price" at bounding box center [120, 161] width 184 height 16
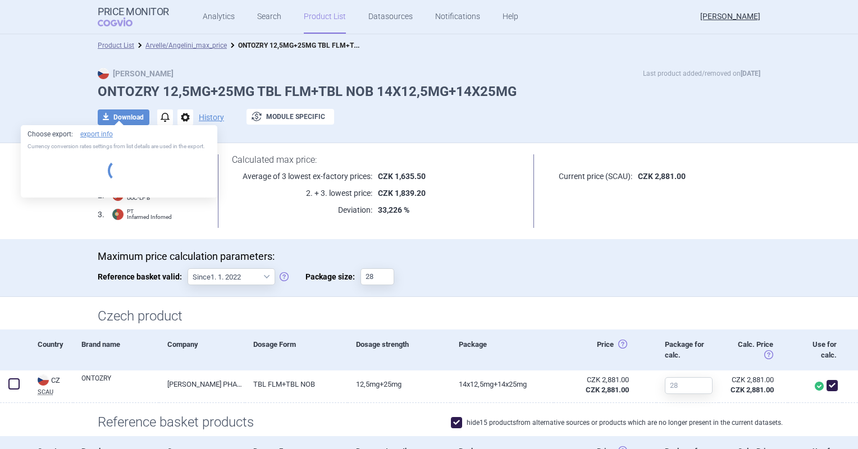
select select "EUR"
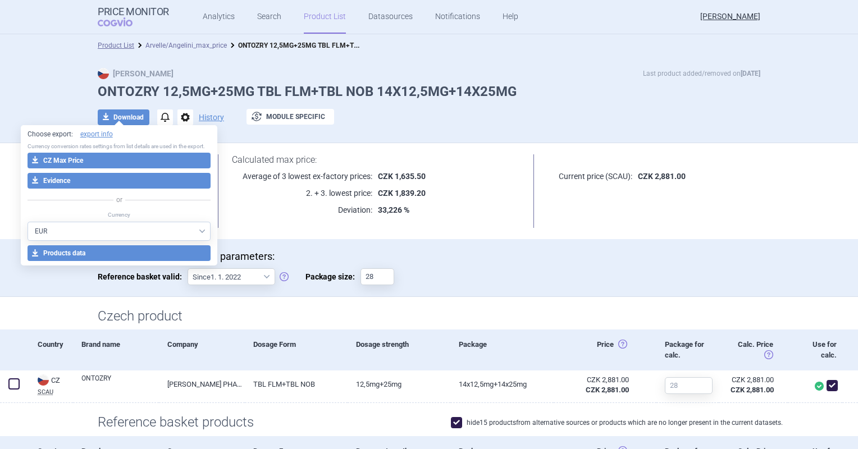
click at [169, 45] on link "Arvelle/Angelini_max_price" at bounding box center [185, 46] width 81 height 8
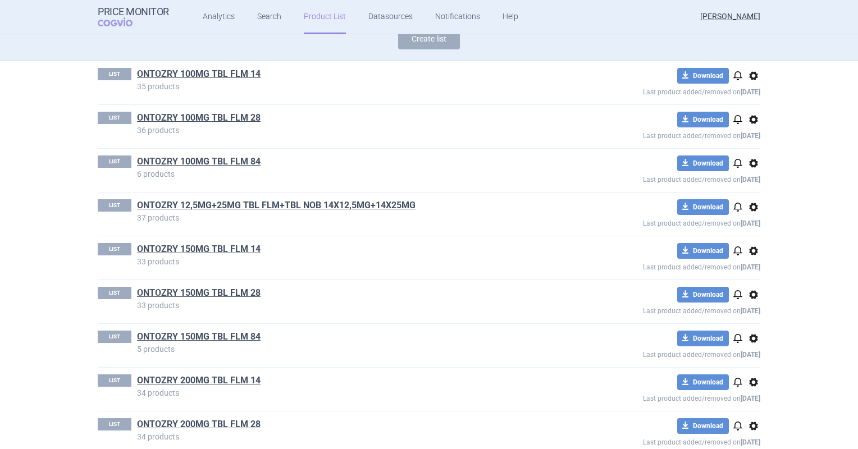
scroll to position [103, 0]
click at [216, 248] on link "ONTOZRY 150MG TBL FLM 14" at bounding box center [199, 249] width 124 height 12
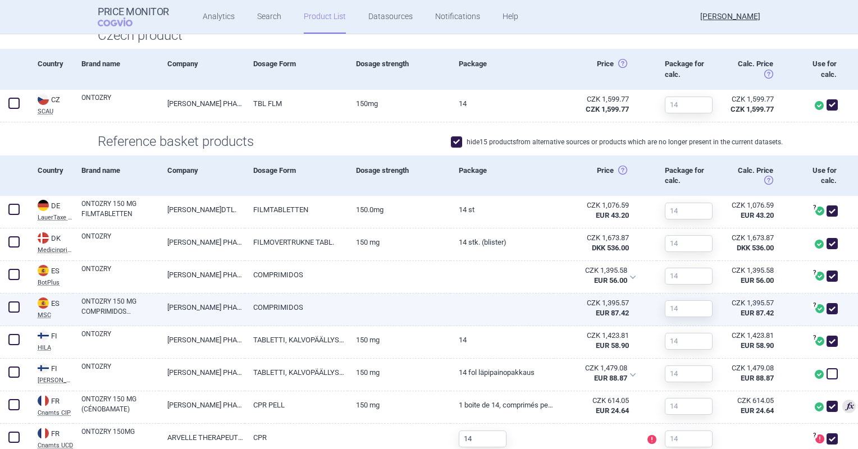
scroll to position [393, 0]
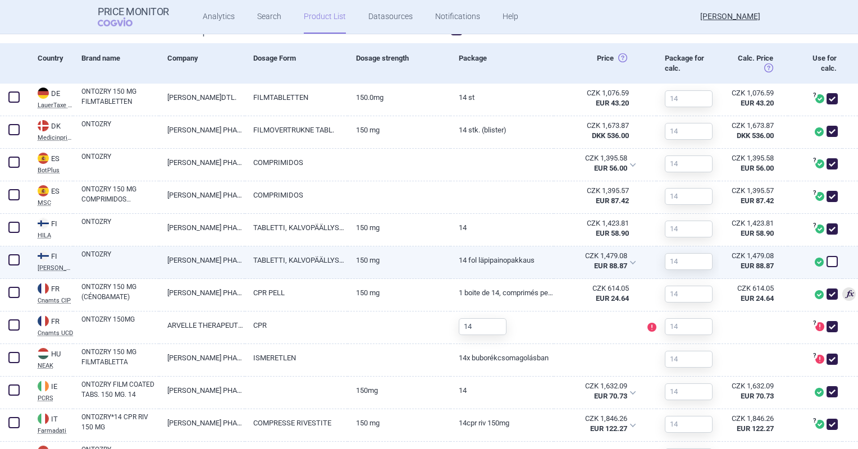
click at [828, 268] on div at bounding box center [815, 262] width 54 height 33
click at [826, 267] on span at bounding box center [831, 261] width 11 height 11
checkbox input "true"
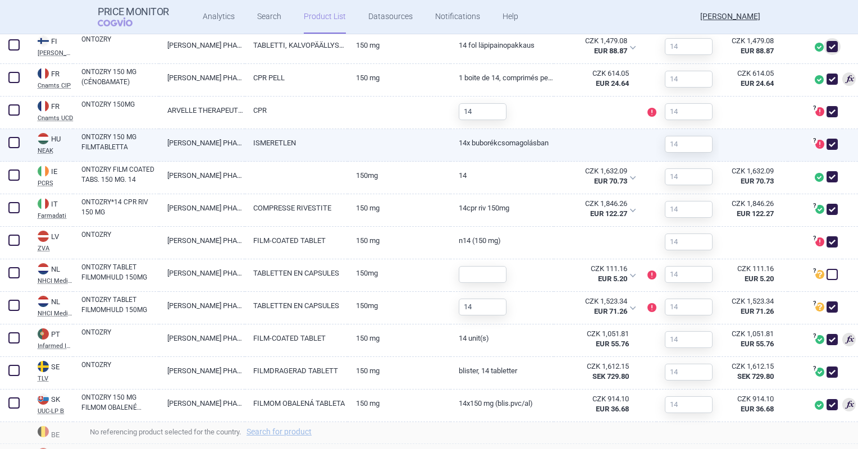
scroll to position [618, 0]
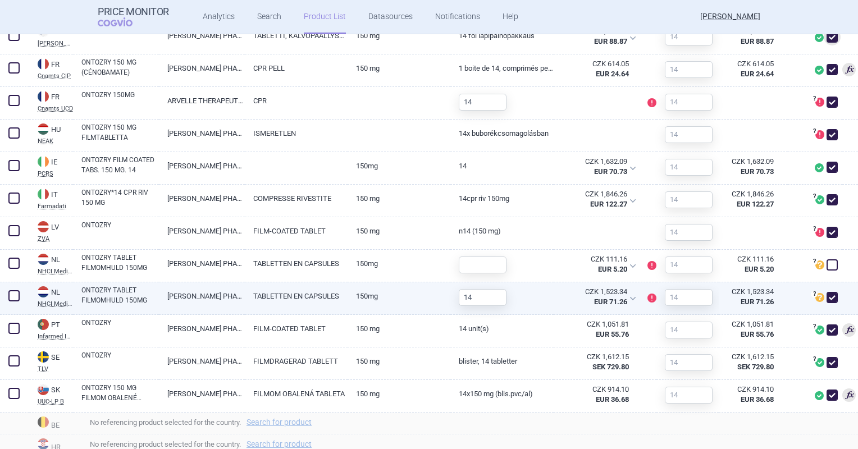
click at [382, 296] on link "150MG" at bounding box center [399, 296] width 103 height 28
select select "EUR"
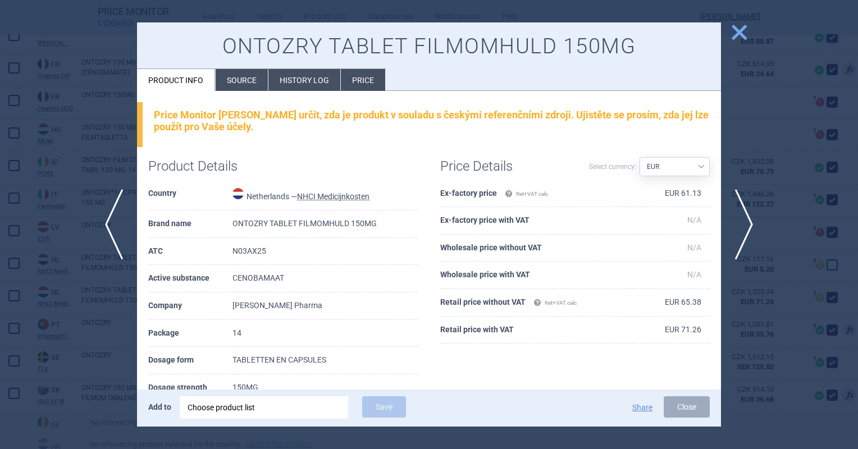
click at [248, 84] on li "Source" at bounding box center [242, 80] width 52 height 22
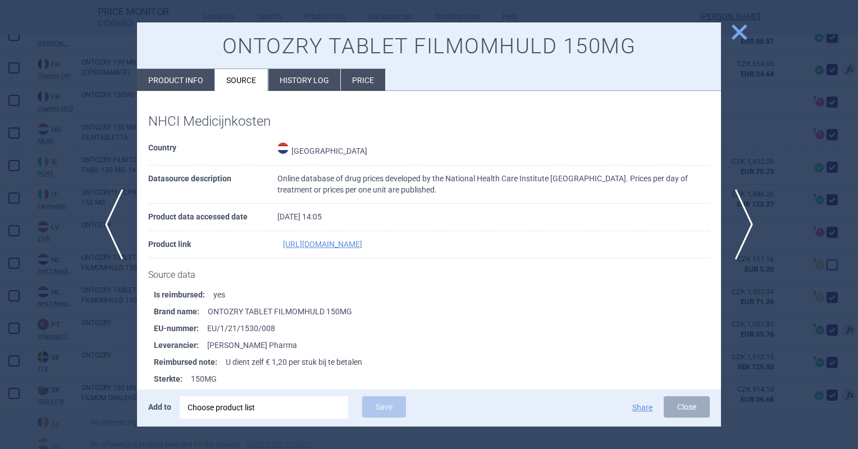
click at [740, 34] on span "close" at bounding box center [739, 32] width 20 height 20
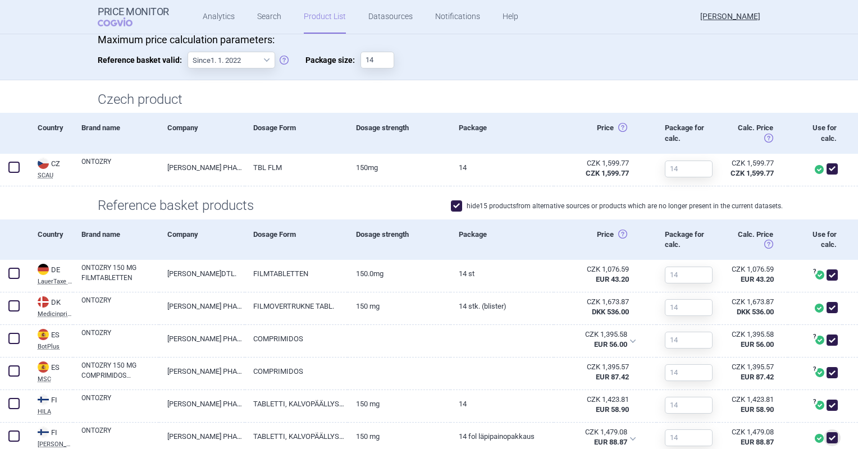
scroll to position [56, 0]
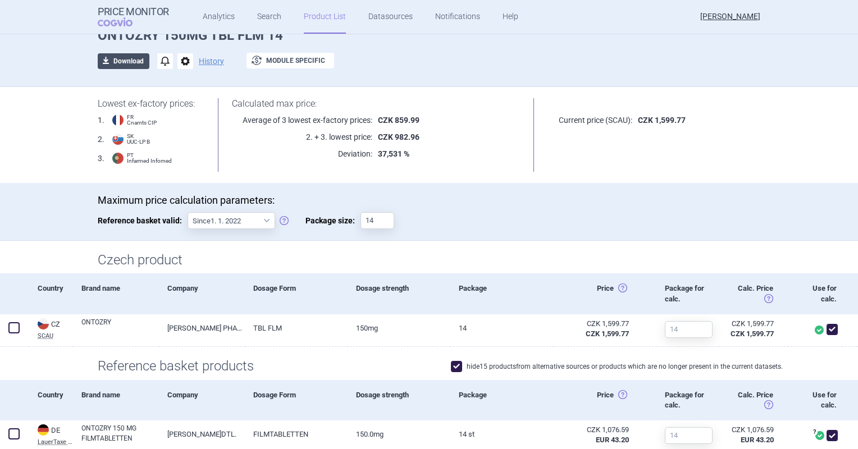
click at [134, 63] on button "download Download" at bounding box center [124, 61] width 52 height 16
select select "EUR"
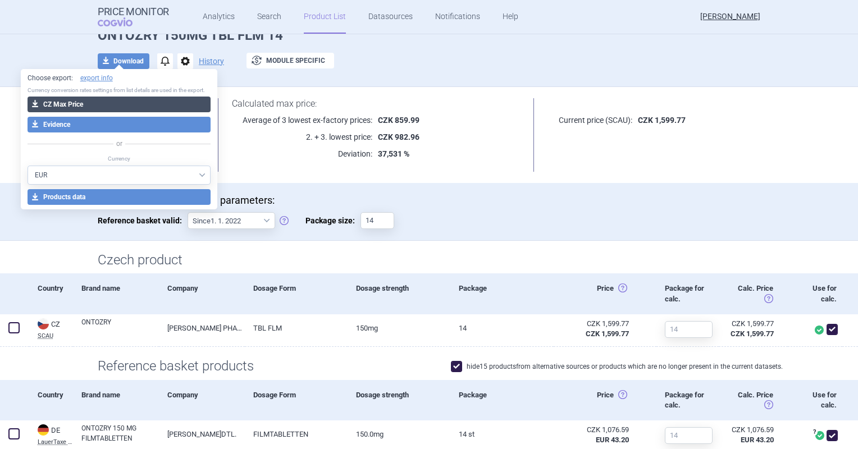
click at [144, 101] on button "download CZ Max Price" at bounding box center [120, 105] width 184 height 16
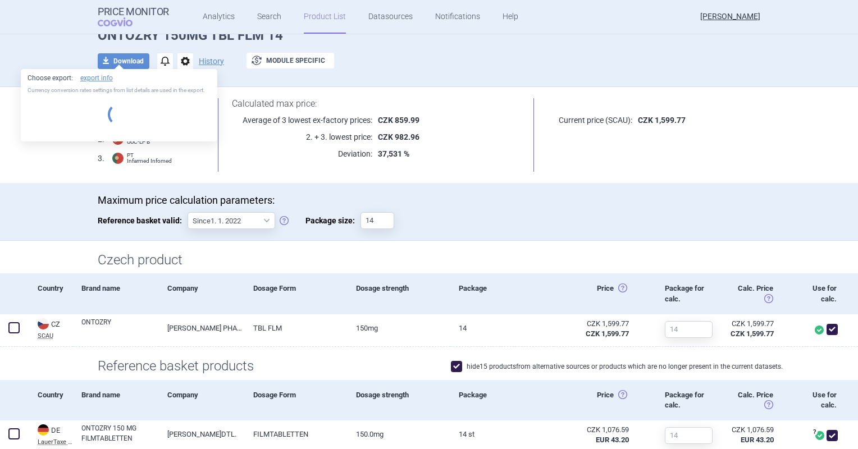
select select "EUR"
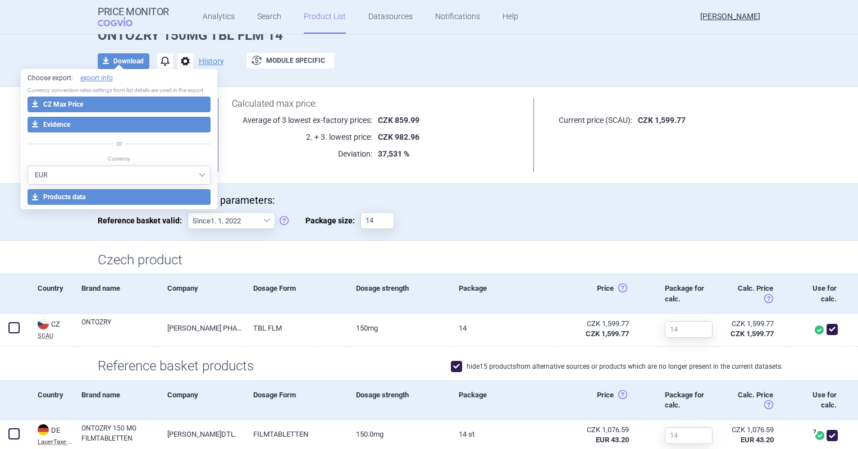
scroll to position [0, 0]
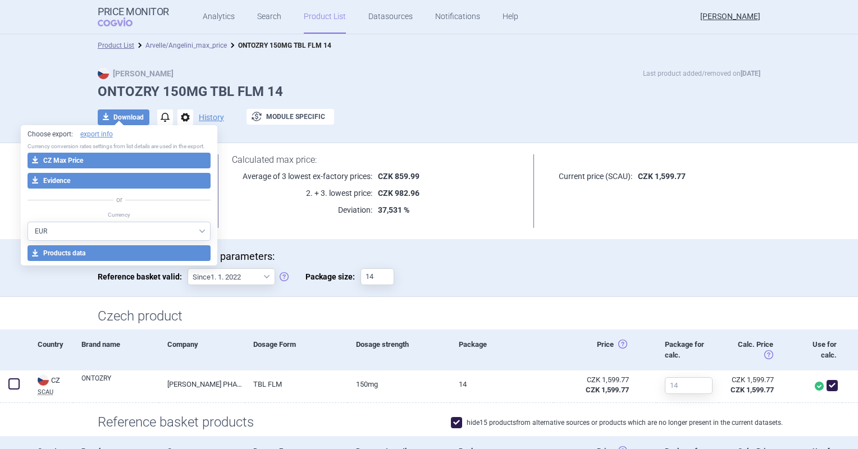
click at [202, 48] on link "Arvelle/Angelini_max_price" at bounding box center [185, 46] width 81 height 8
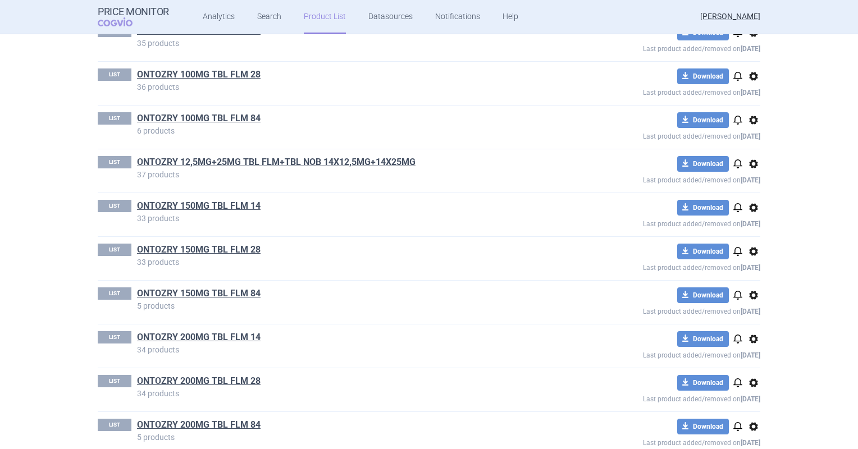
scroll to position [168, 0]
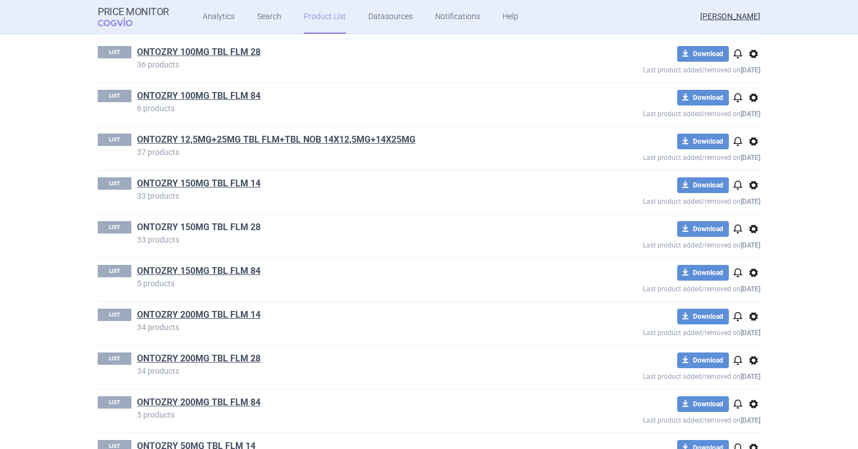
click at [220, 222] on link "ONTOZRY 150MG TBL FLM 28" at bounding box center [199, 227] width 124 height 12
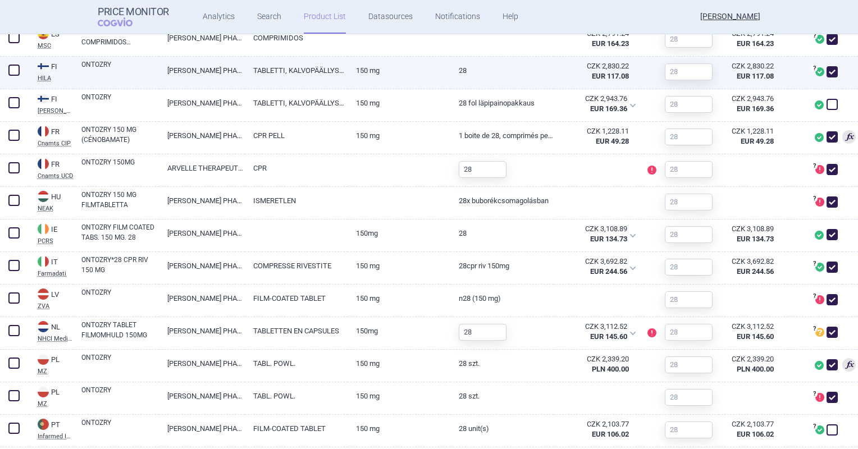
scroll to position [618, 0]
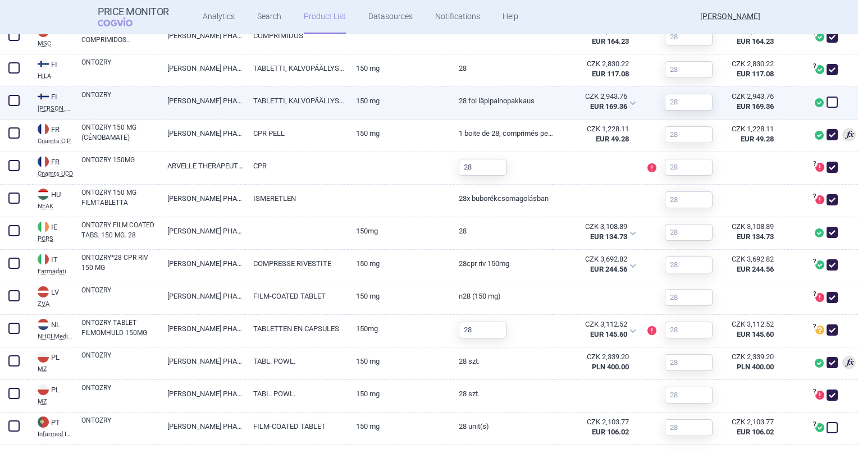
click at [826, 105] on span at bounding box center [831, 102] width 11 height 11
checkbox input "true"
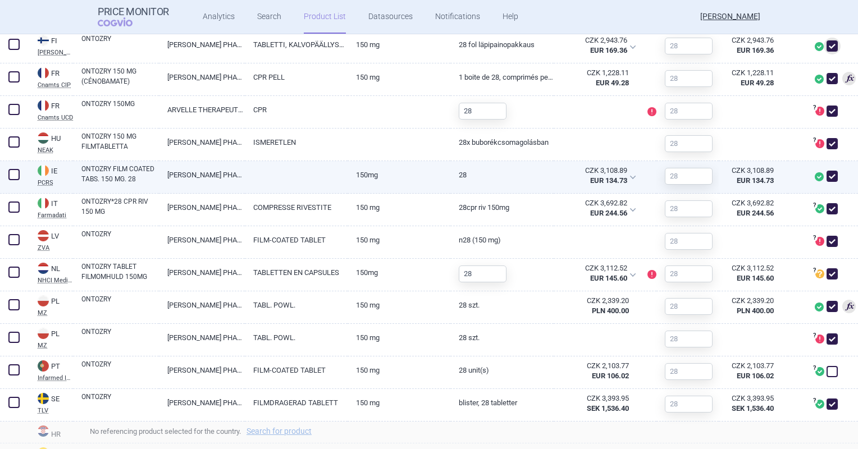
scroll to position [730, 0]
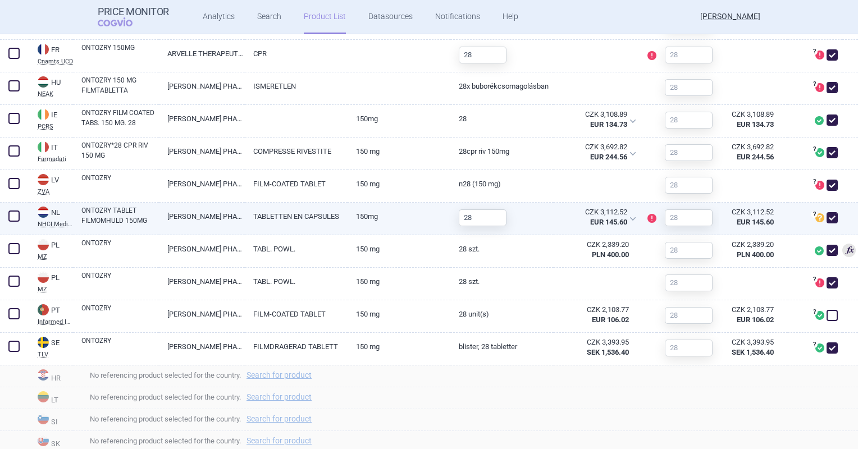
click at [363, 218] on link "150MG" at bounding box center [399, 217] width 103 height 28
select select "EUR"
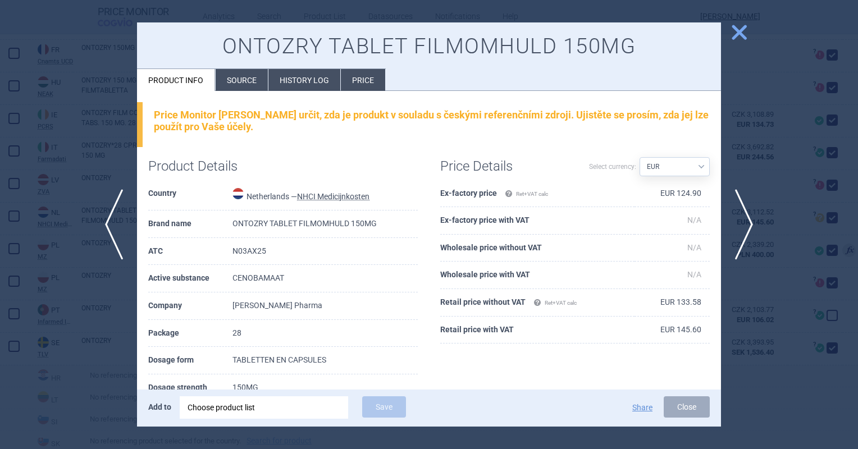
click at [236, 88] on li "Source" at bounding box center [242, 80] width 52 height 22
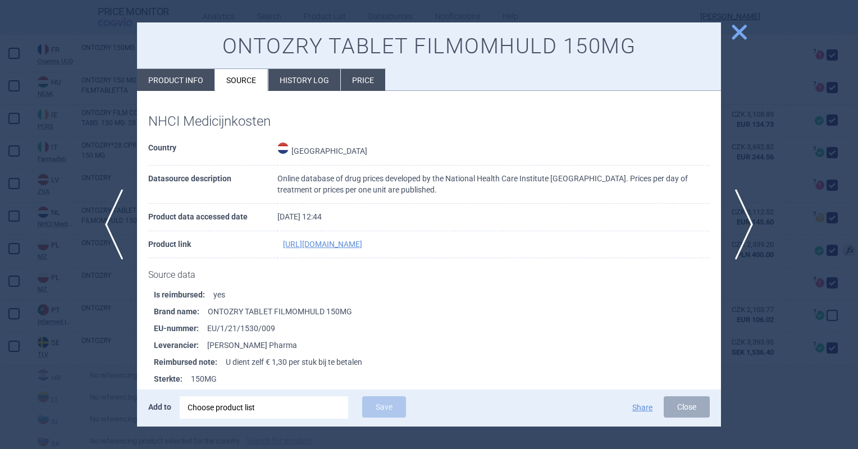
click at [734, 26] on span "close" at bounding box center [739, 32] width 20 height 20
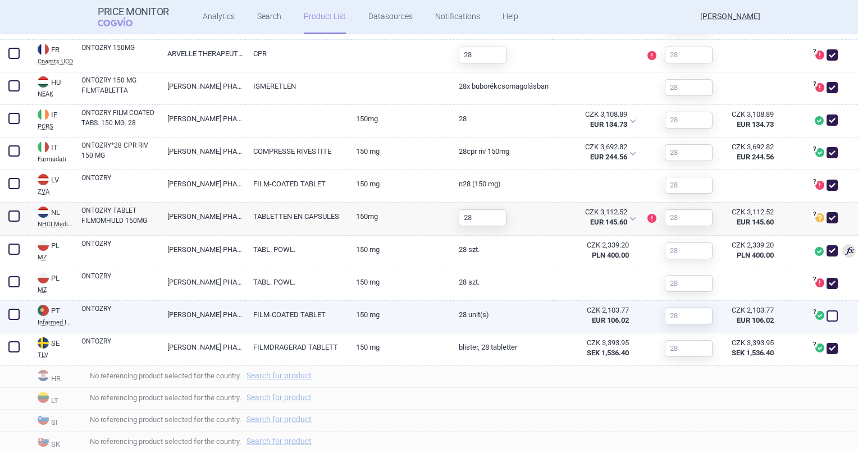
click at [829, 320] on span at bounding box center [831, 315] width 11 height 11
checkbox input "true"
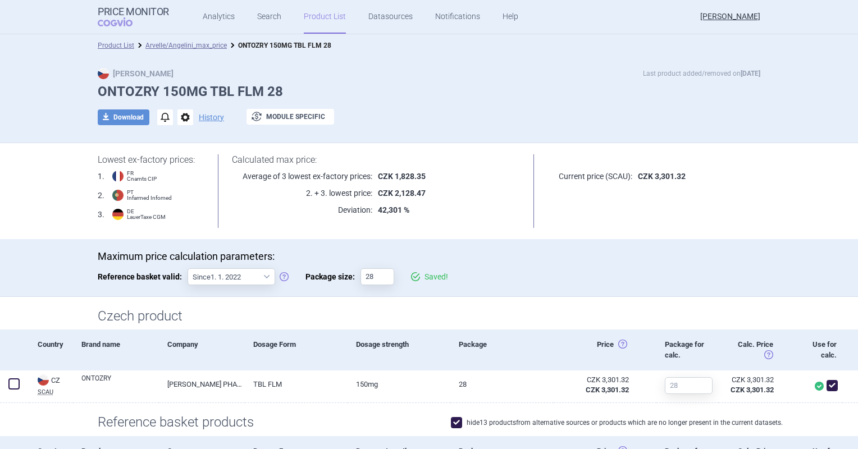
click at [117, 107] on div "Max Price Last product added/removed on 12 Aug ONTOZRY 150MG TBL FLM 28 downloa…" at bounding box center [428, 102] width 707 height 69
click at [119, 116] on button "download Download" at bounding box center [124, 117] width 52 height 16
select select "EUR"
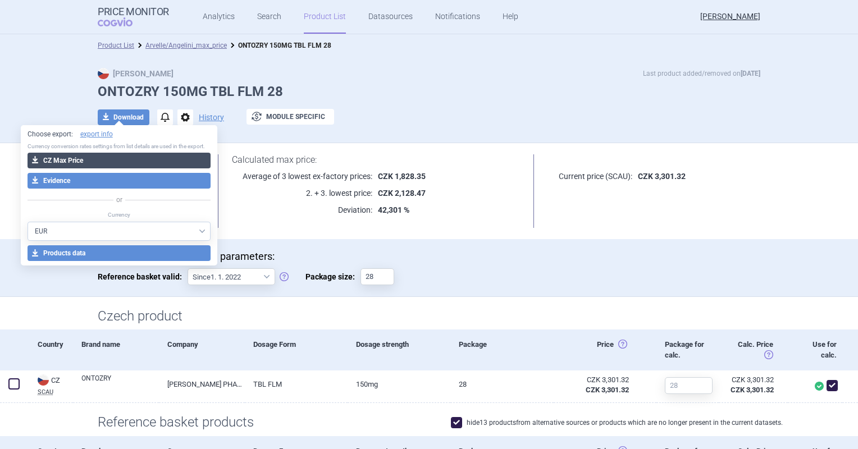
click at [116, 162] on button "download CZ Max Price" at bounding box center [120, 161] width 184 height 16
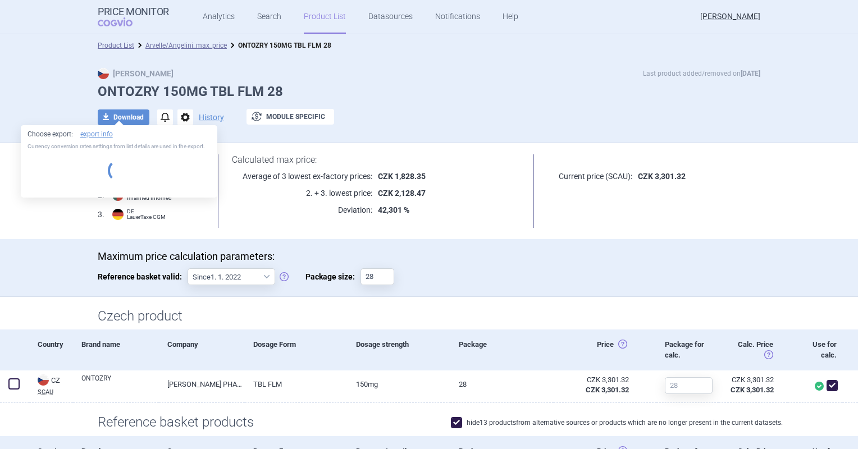
select select "EUR"
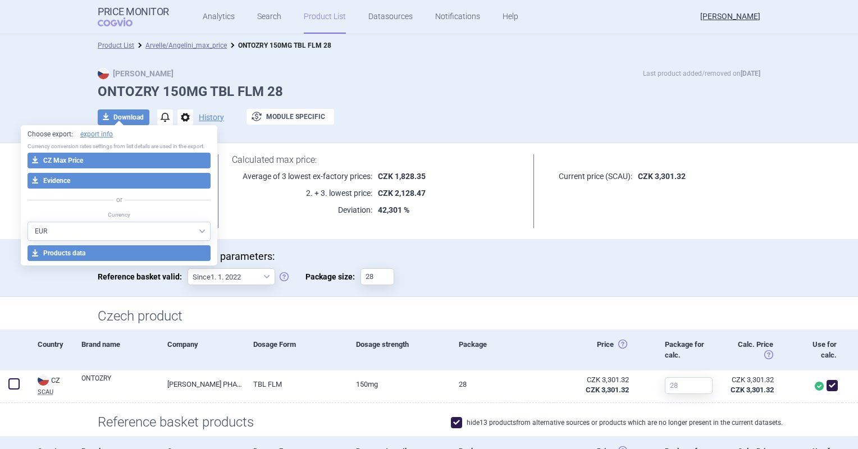
click at [205, 44] on link "Arvelle/Angelini_max_price" at bounding box center [185, 46] width 81 height 8
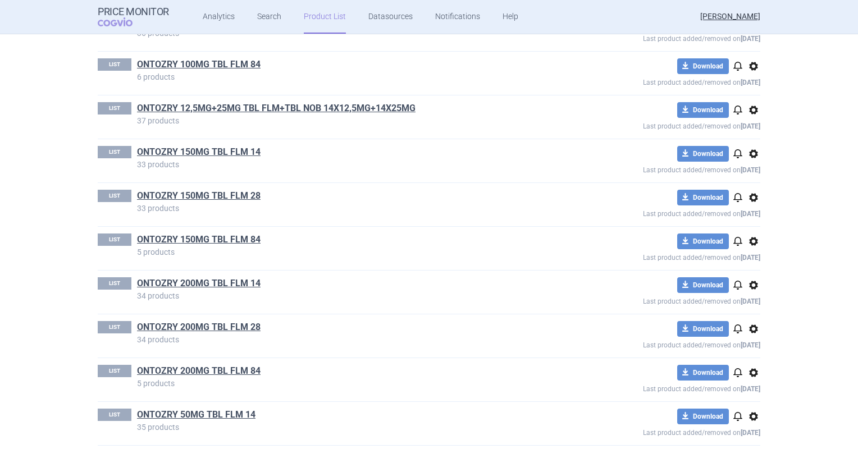
scroll to position [225, 0]
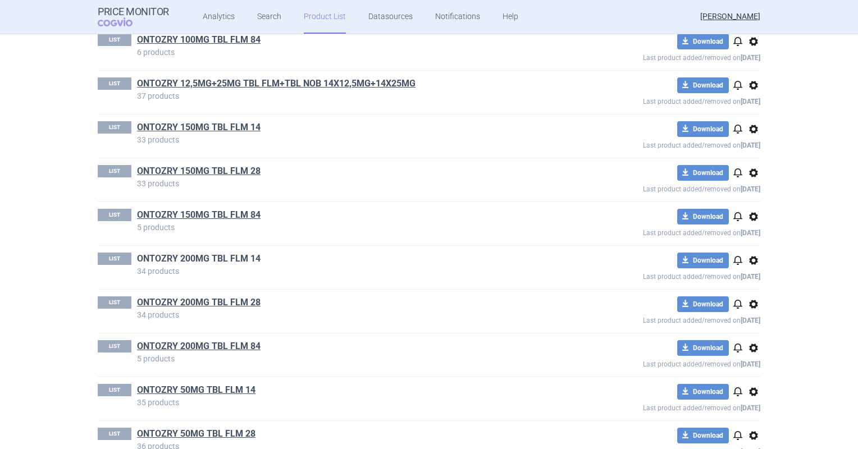
click at [235, 258] on link "ONTOZRY 200MG TBL FLM 14" at bounding box center [199, 259] width 124 height 12
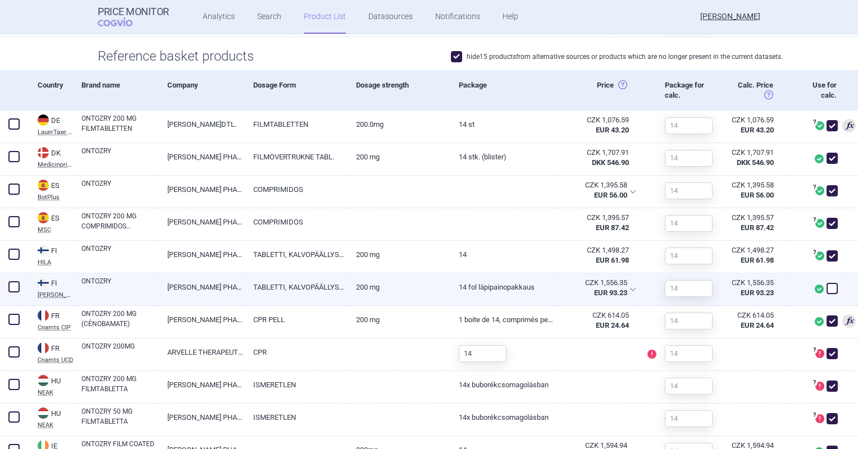
scroll to position [393, 0]
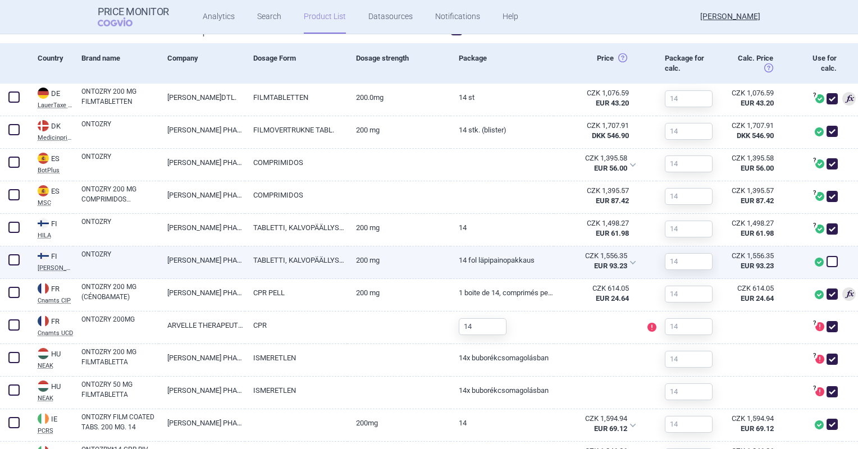
click at [826, 266] on span at bounding box center [831, 261] width 11 height 11
checkbox input "true"
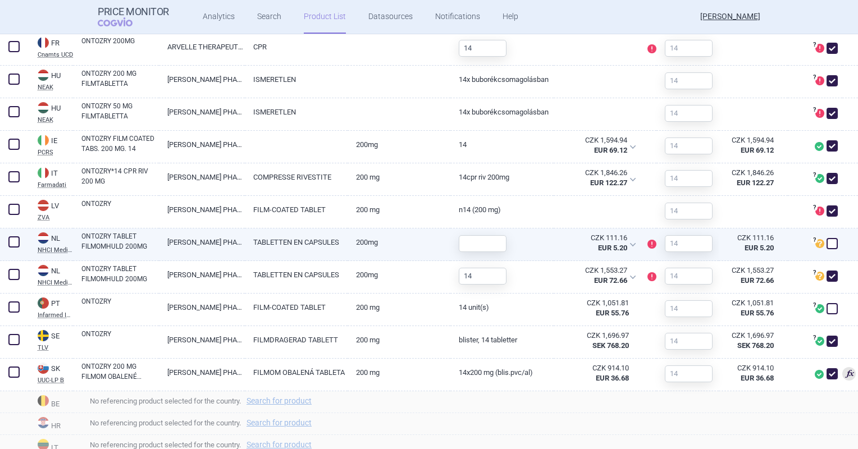
scroll to position [674, 0]
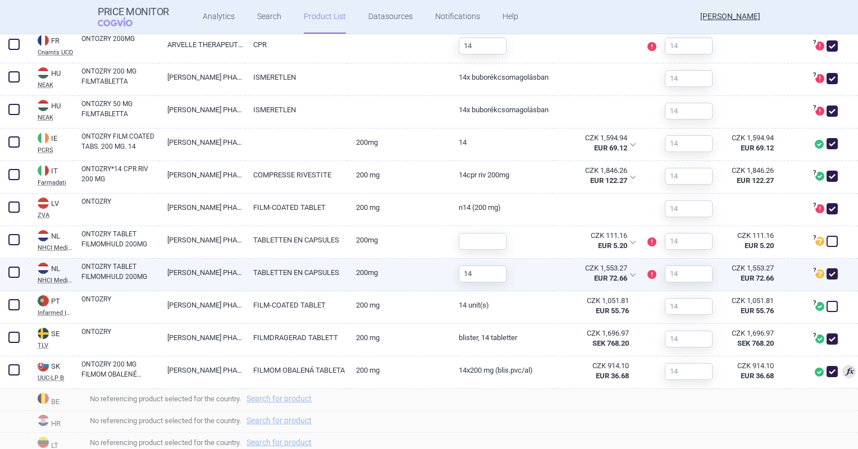
click at [366, 283] on link "200MG" at bounding box center [399, 273] width 103 height 28
select select "EUR"
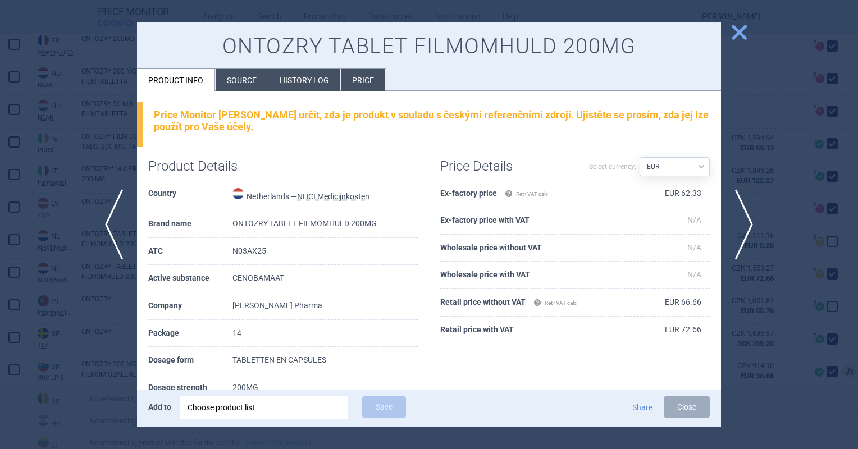
click at [237, 74] on li "Source" at bounding box center [242, 80] width 52 height 22
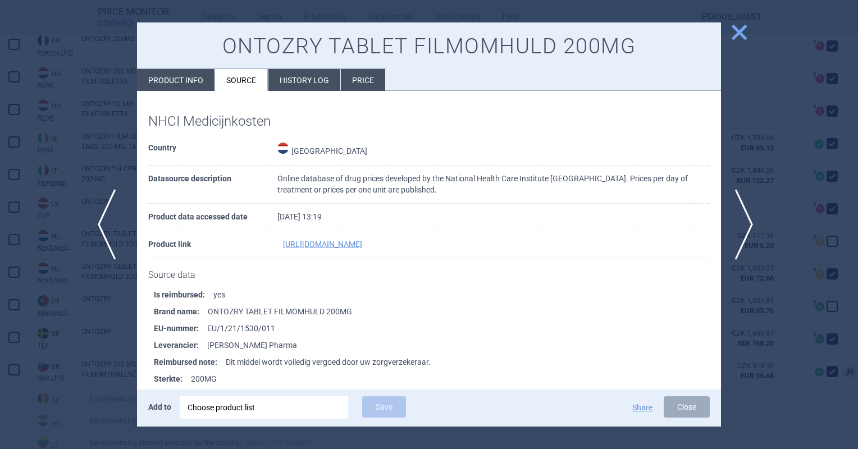
click at [108, 223] on span "previous" at bounding box center [110, 224] width 25 height 71
click at [728, 36] on button "close" at bounding box center [735, 32] width 28 height 21
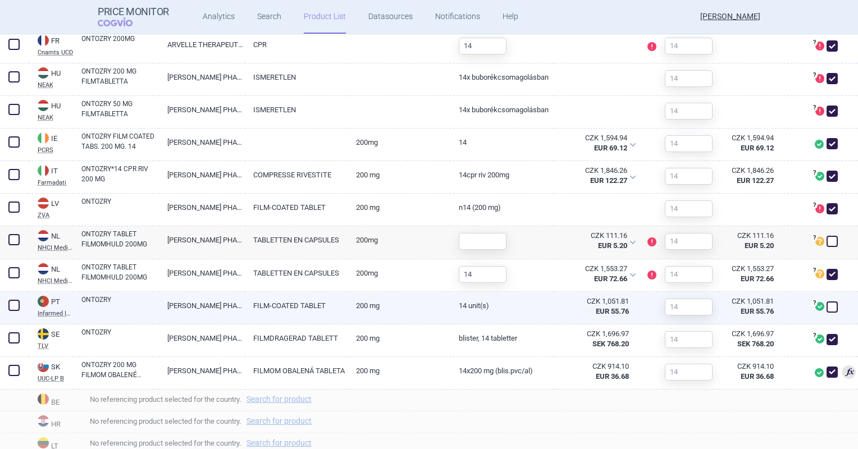
click at [826, 301] on span at bounding box center [831, 306] width 11 height 11
checkbox input "true"
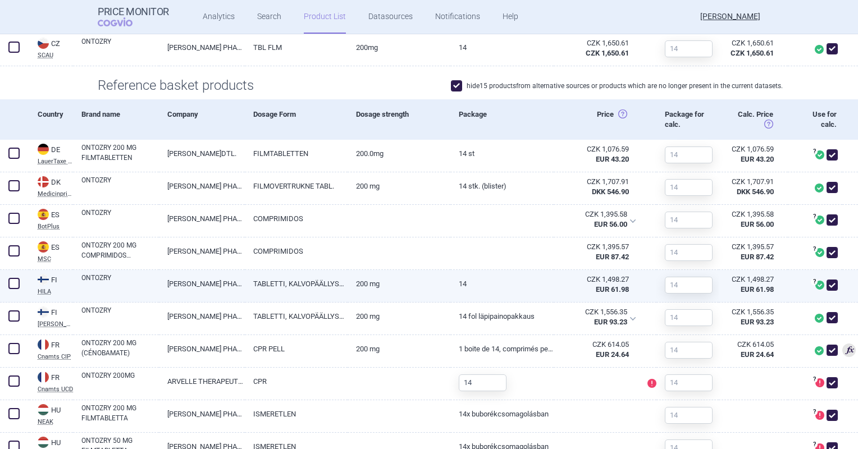
scroll to position [56, 0]
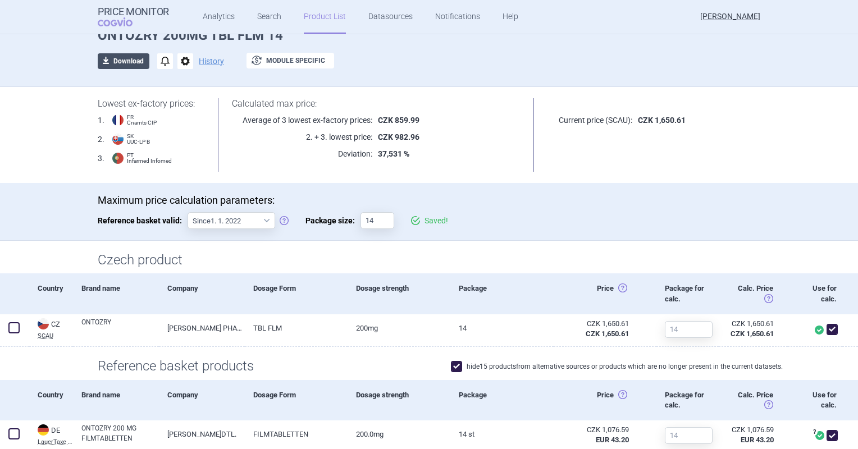
click at [129, 56] on button "download Download" at bounding box center [124, 61] width 52 height 16
select select "EUR"
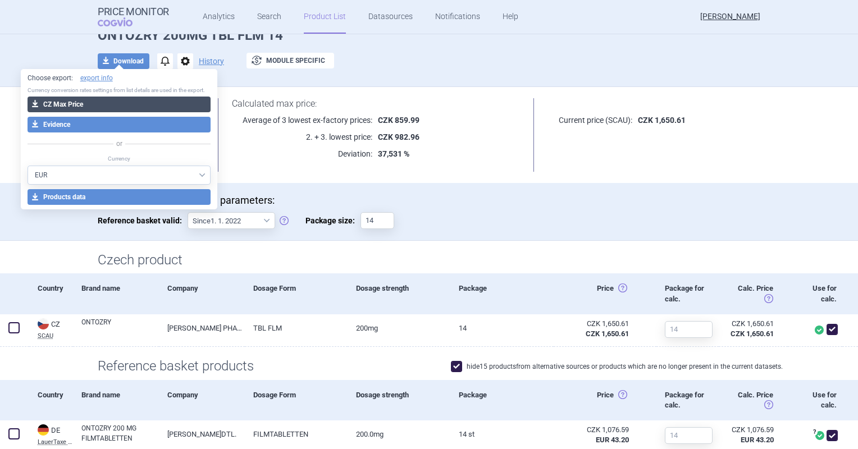
click at [141, 97] on button "download CZ Max Price" at bounding box center [120, 105] width 184 height 16
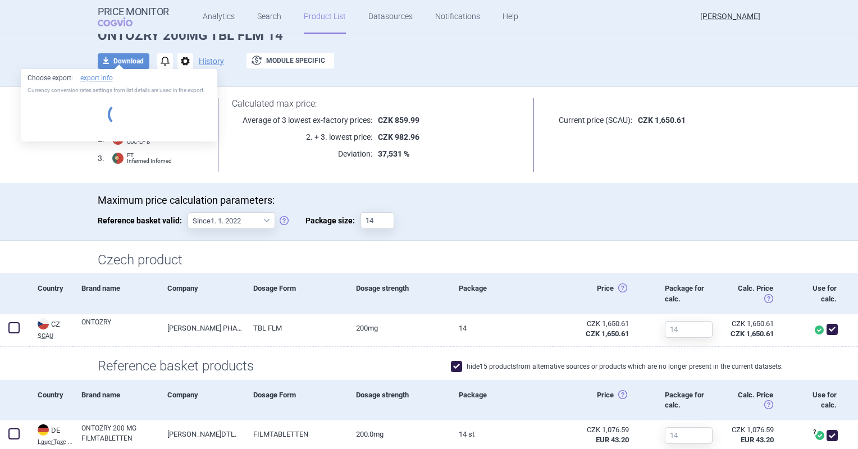
scroll to position [0, 0]
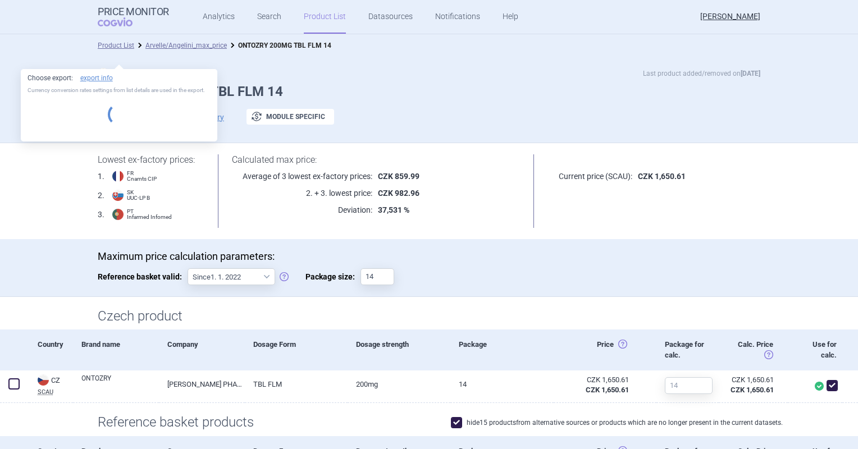
select select "EUR"
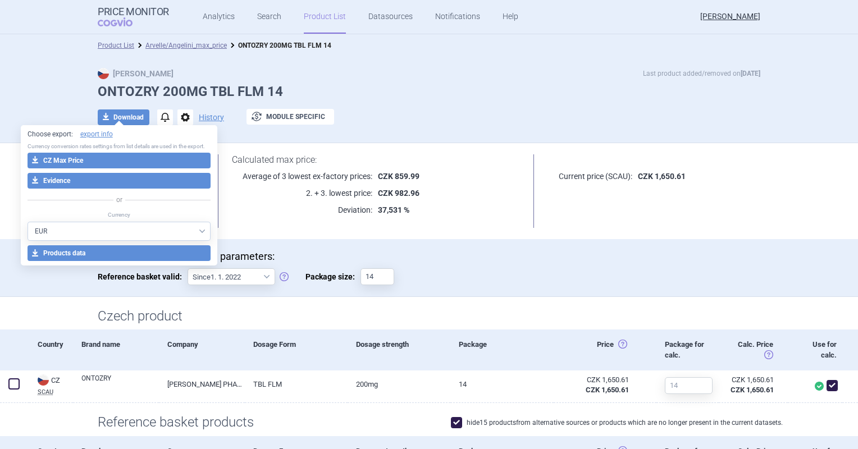
click at [193, 49] on li "Arvelle/Angelini_max_price" at bounding box center [180, 45] width 93 height 11
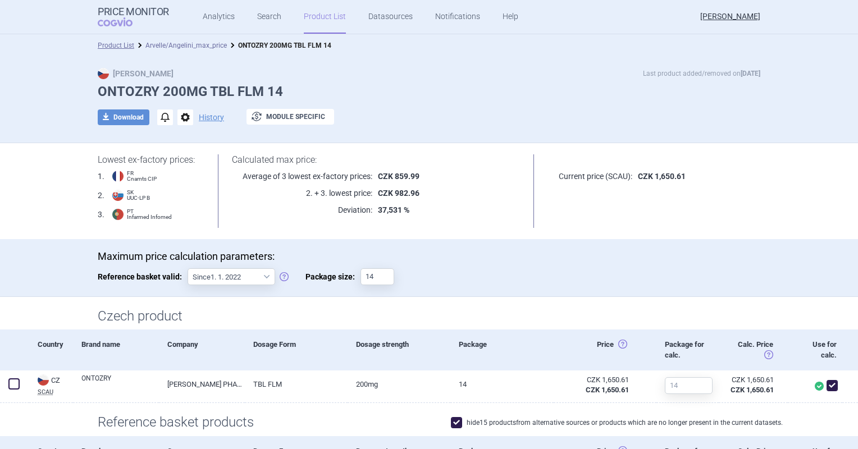
click at [191, 42] on link "Arvelle/Angelini_max_price" at bounding box center [185, 46] width 81 height 8
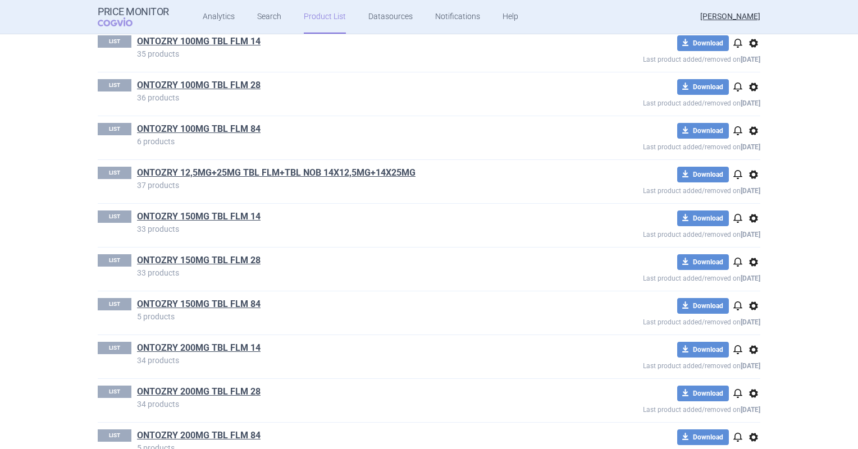
scroll to position [225, 0]
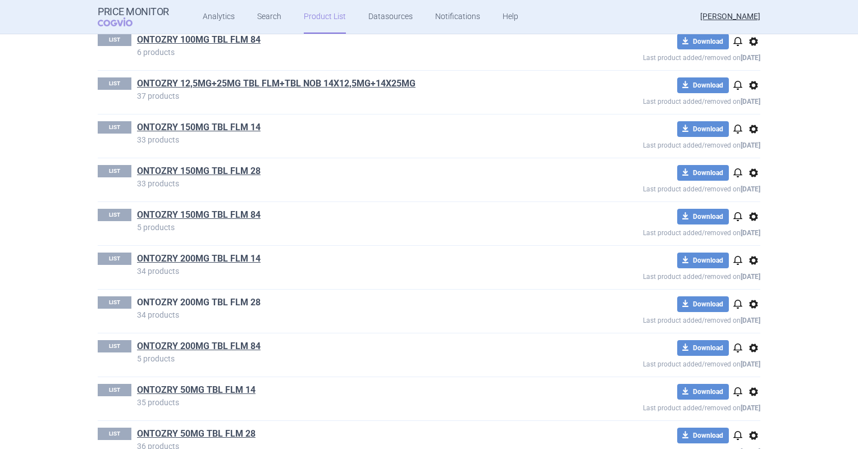
click at [220, 296] on link "ONTOZRY 200MG TBL FLM 28" at bounding box center [199, 302] width 124 height 12
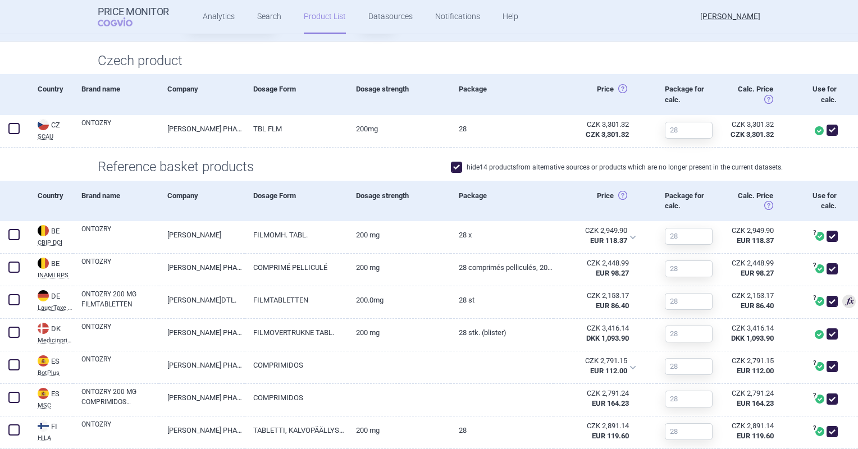
scroll to position [393, 0]
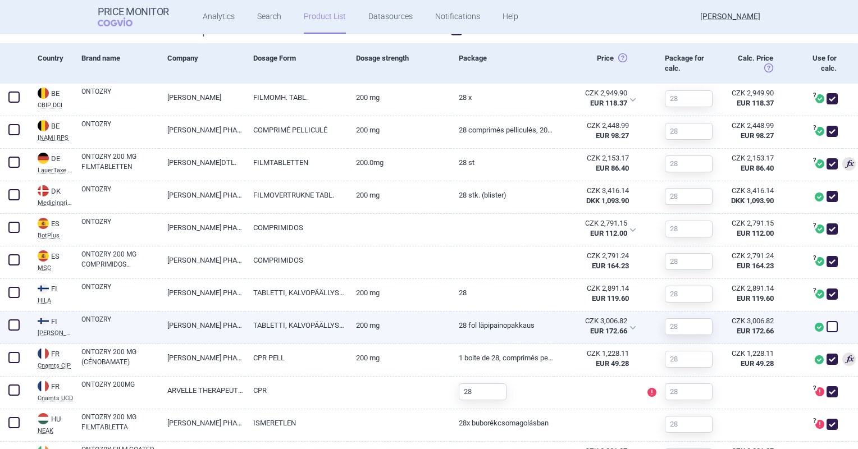
click at [826, 328] on span at bounding box center [831, 326] width 11 height 11
checkbox input "true"
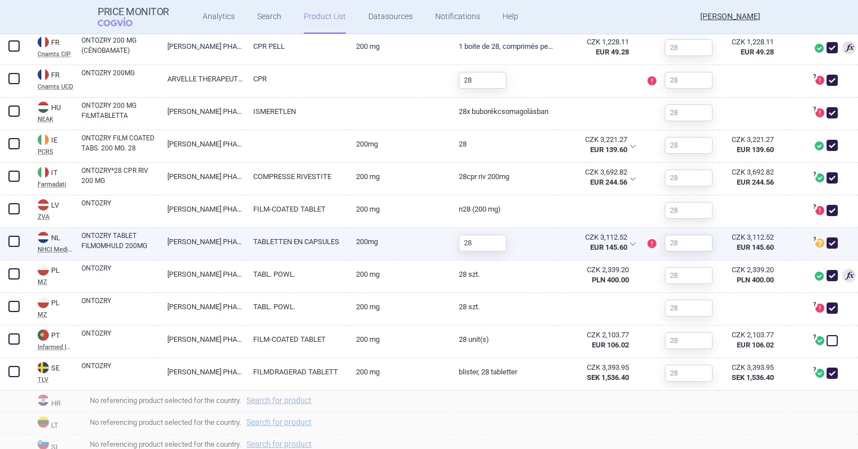
scroll to position [730, 0]
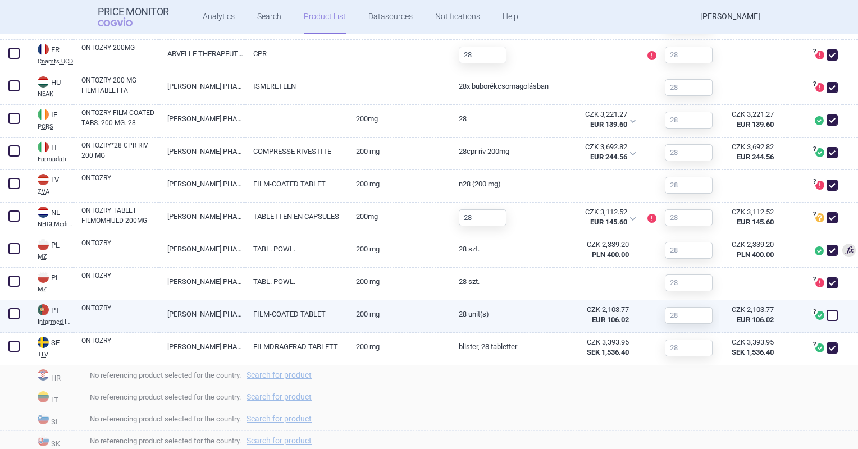
click at [826, 319] on span at bounding box center [831, 315] width 11 height 11
checkbox input "true"
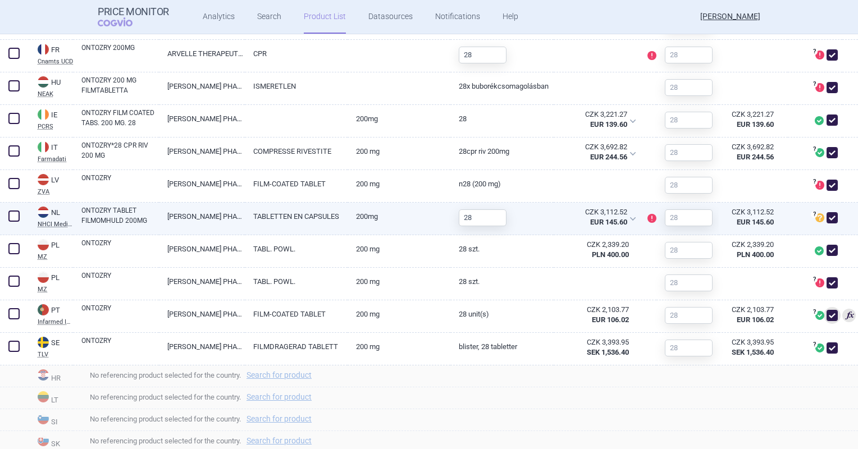
click at [372, 220] on link "200MG" at bounding box center [399, 217] width 103 height 28
select select "EUR"
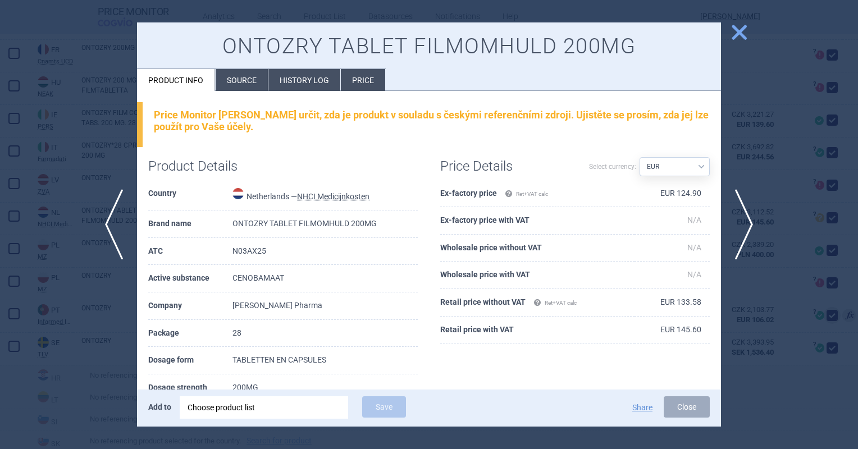
click at [245, 72] on li "Source" at bounding box center [242, 80] width 52 height 22
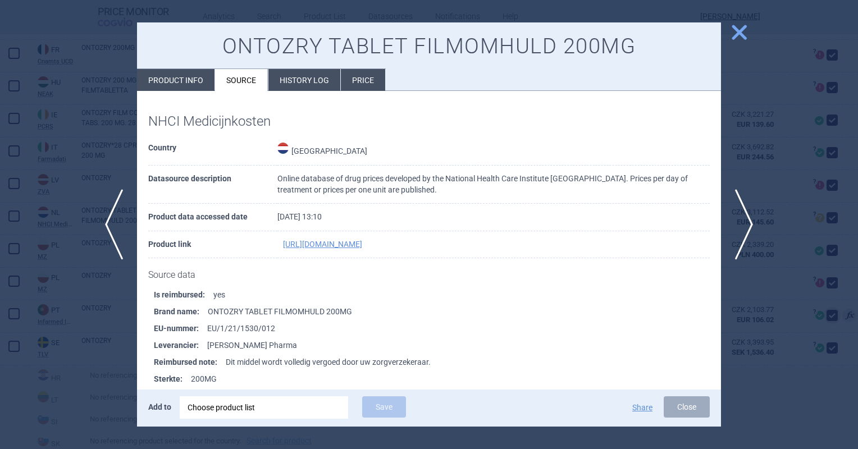
click at [737, 42] on button "close" at bounding box center [735, 32] width 28 height 21
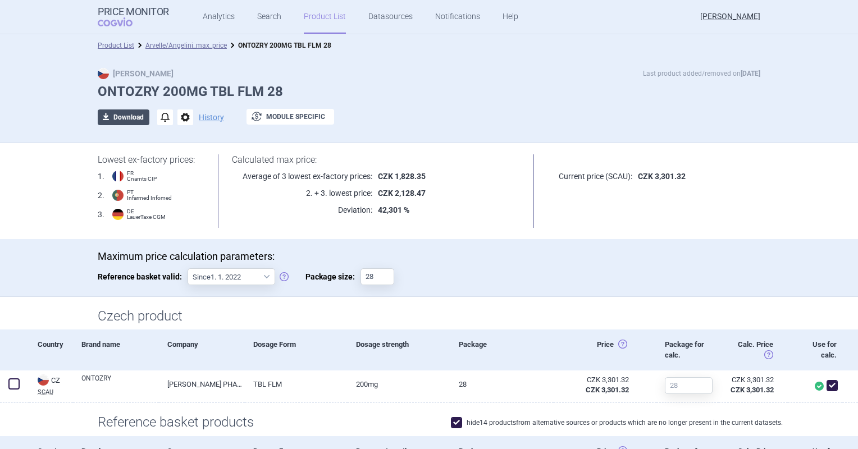
click at [125, 117] on button "download Download" at bounding box center [124, 117] width 52 height 16
select select "EUR"
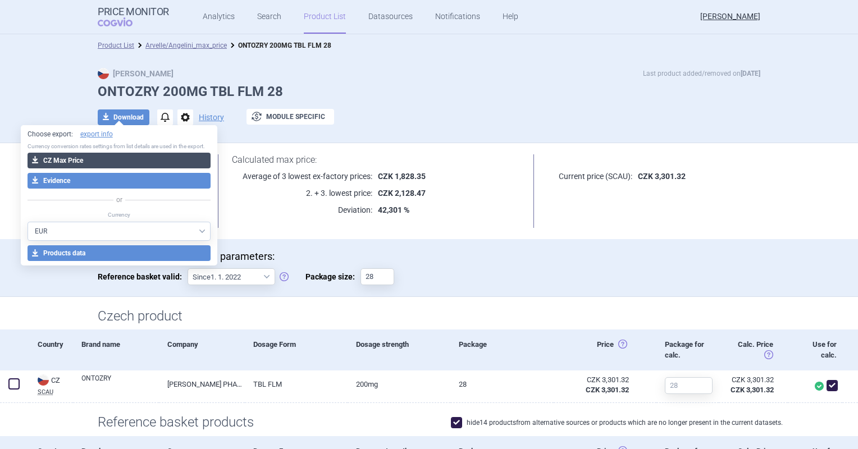
click at [129, 161] on button "download CZ Max Price" at bounding box center [120, 161] width 184 height 16
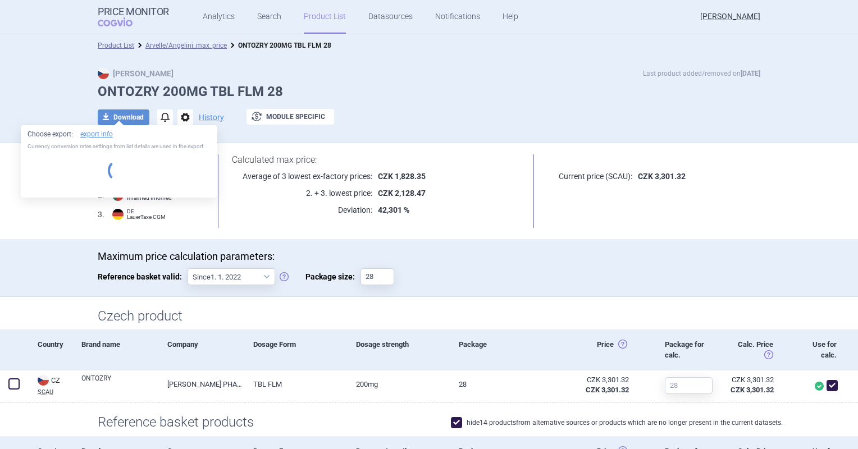
select select "EUR"
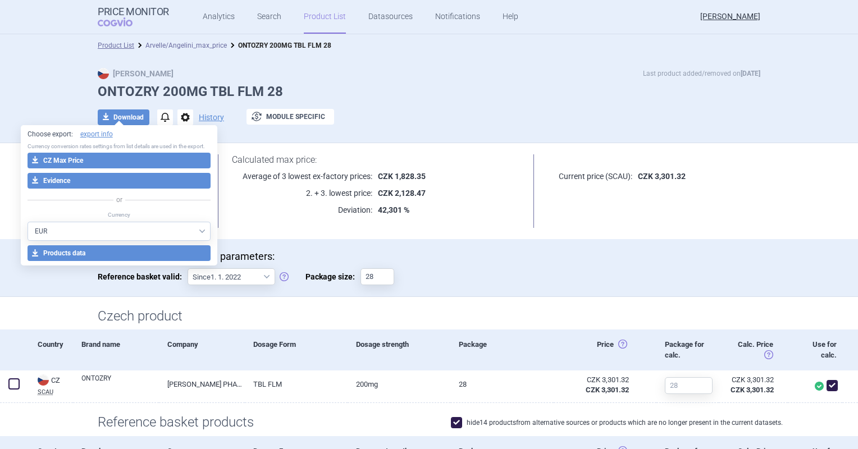
click at [198, 45] on link "Arvelle/Angelini_max_price" at bounding box center [185, 46] width 81 height 8
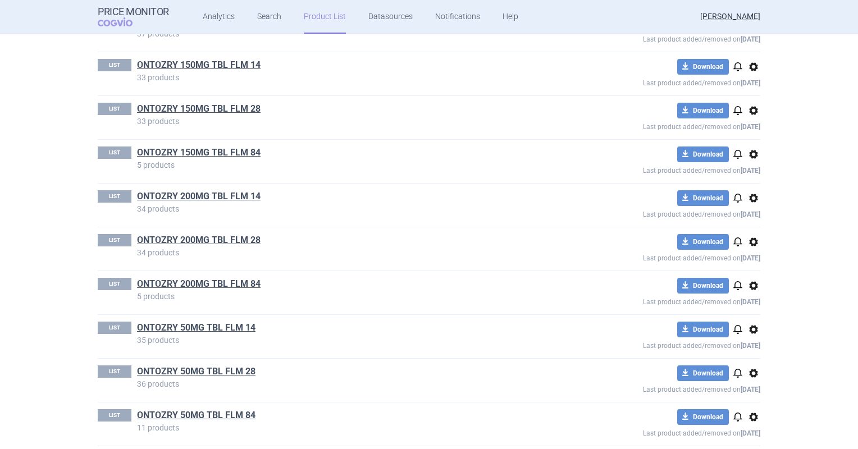
scroll to position [293, 0]
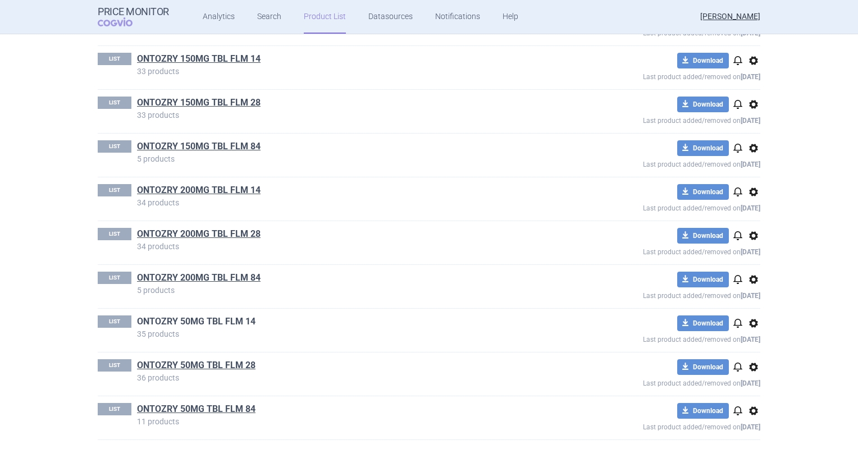
click at [220, 323] on link "ONTOZRY 50MG TBL FLM 14" at bounding box center [196, 322] width 118 height 12
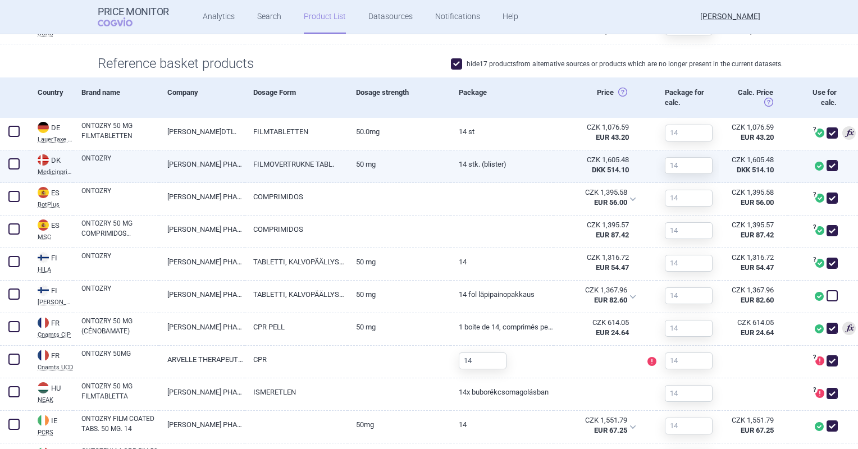
scroll to position [393, 0]
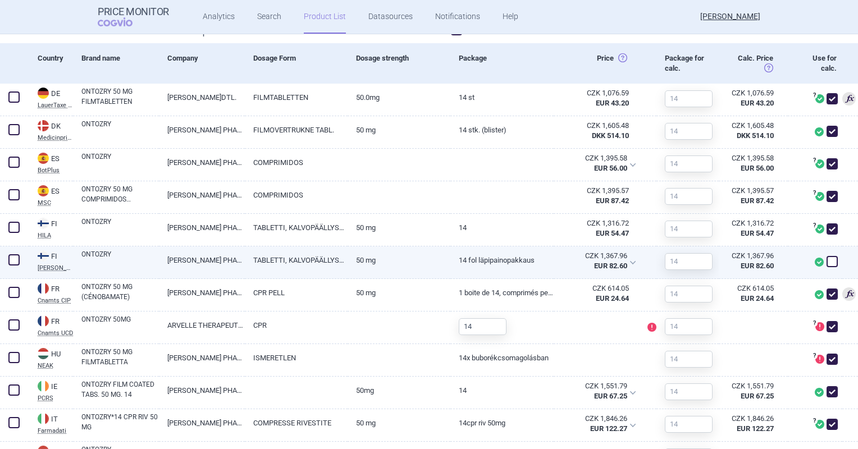
click at [829, 260] on span at bounding box center [832, 261] width 17 height 17
checkbox input "true"
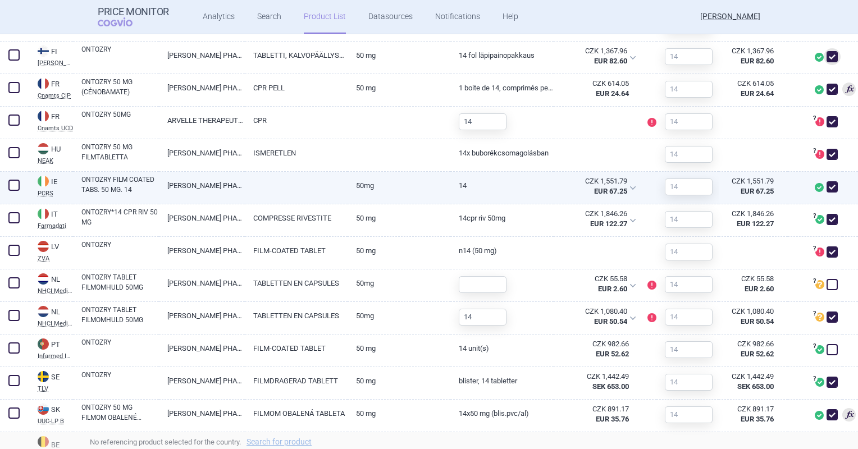
scroll to position [618, 0]
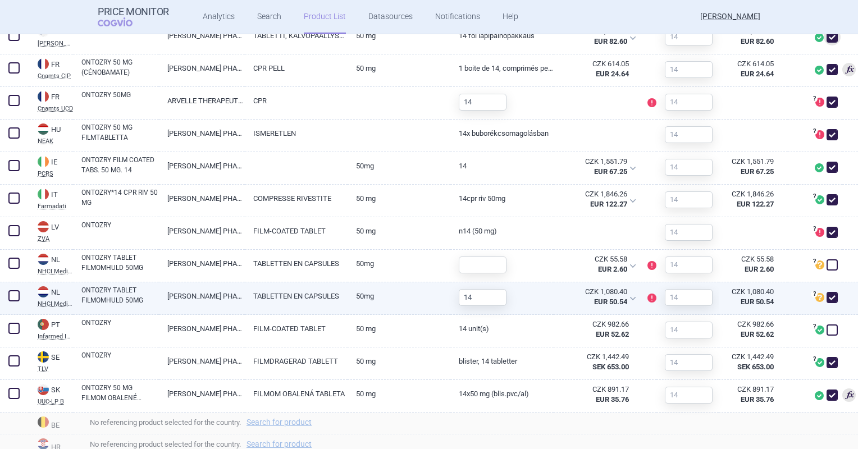
click at [342, 299] on link "TABLETTEN EN CAPSULES" at bounding box center [296, 296] width 103 height 28
select select "EUR"
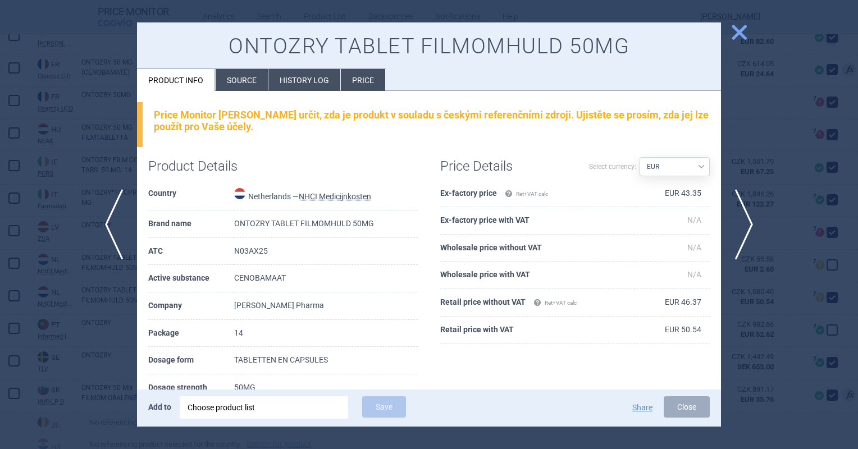
click at [246, 81] on li "Source" at bounding box center [242, 80] width 52 height 22
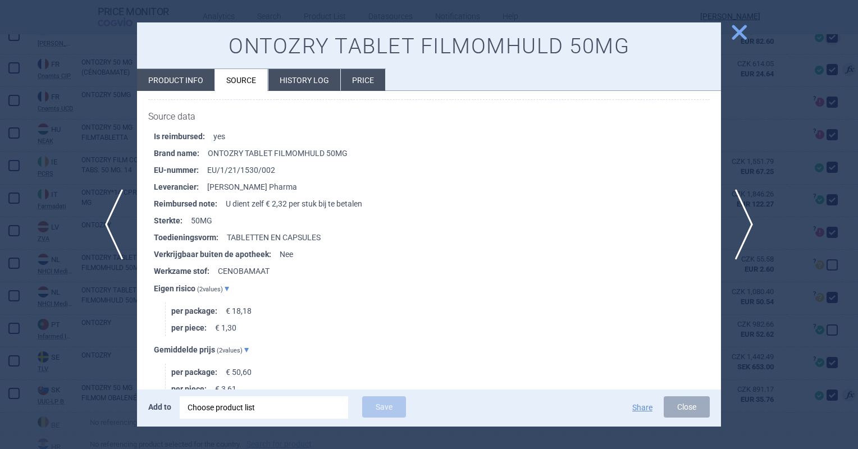
scroll to position [225, 0]
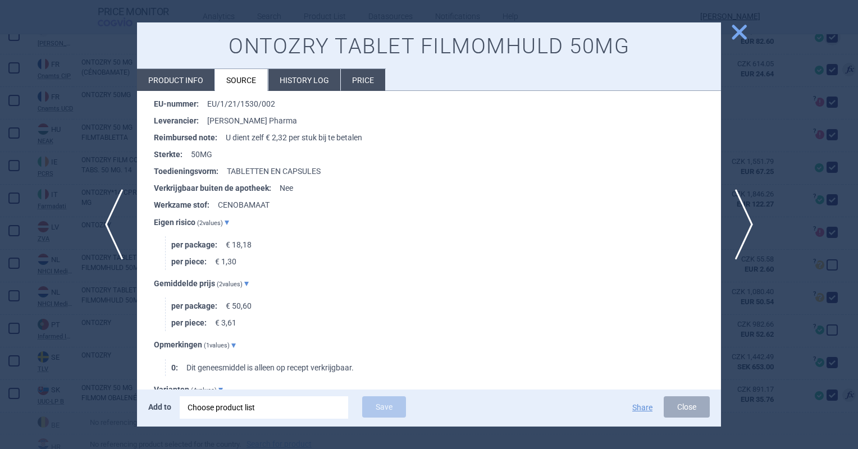
click at [731, 27] on span "close" at bounding box center [739, 32] width 20 height 20
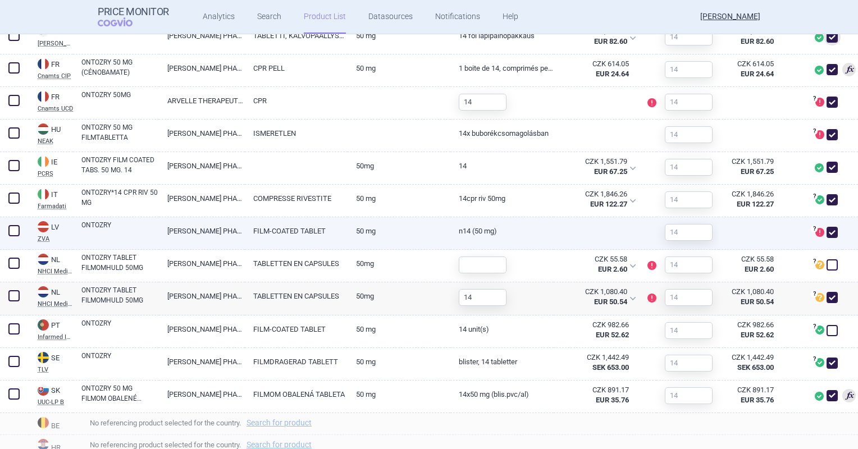
scroll to position [674, 0]
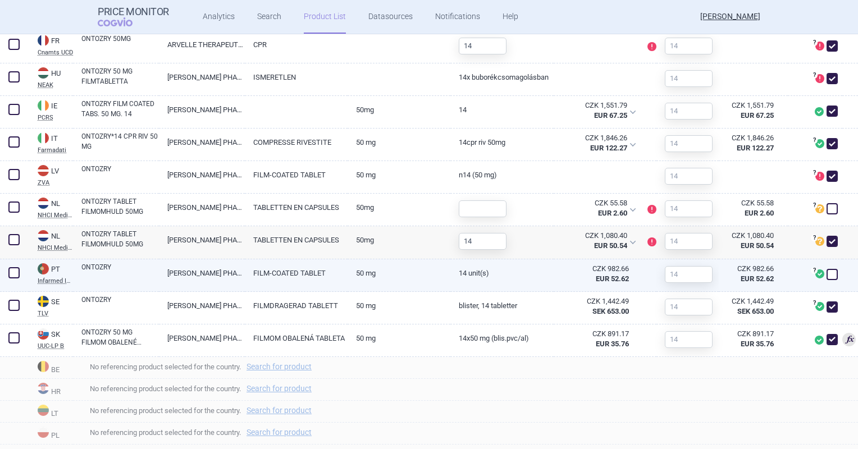
click at [826, 276] on span at bounding box center [831, 274] width 11 height 11
checkbox input "true"
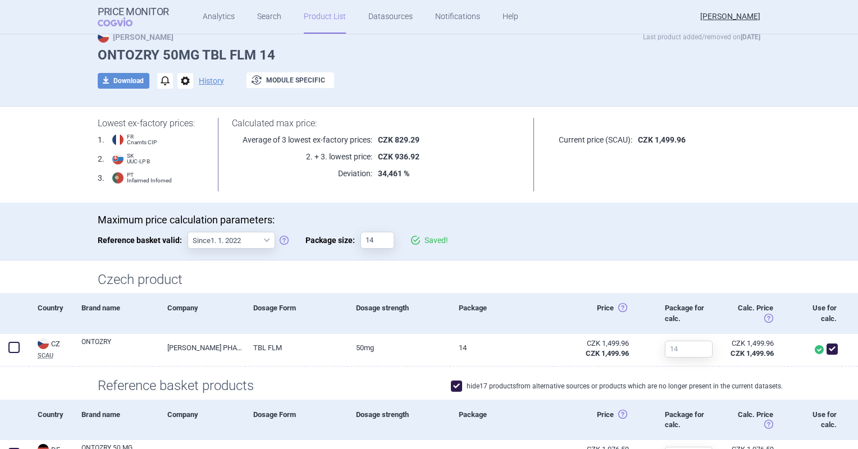
scroll to position [0, 0]
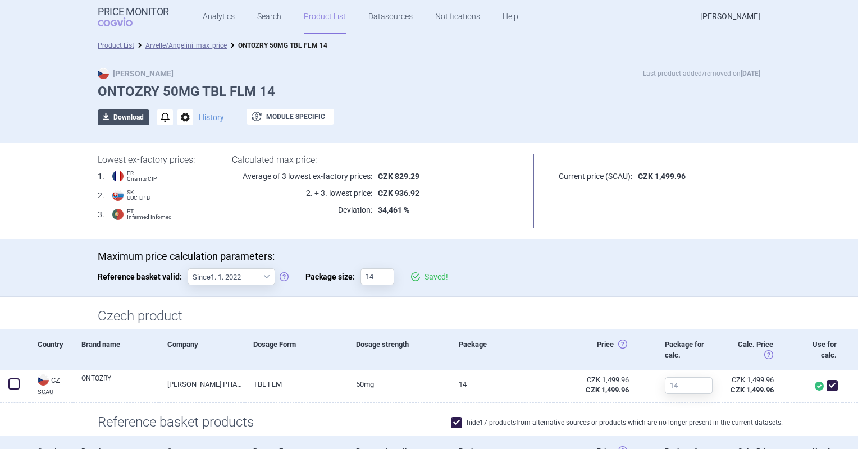
click at [120, 119] on button "download Download" at bounding box center [124, 117] width 52 height 16
select select "EUR"
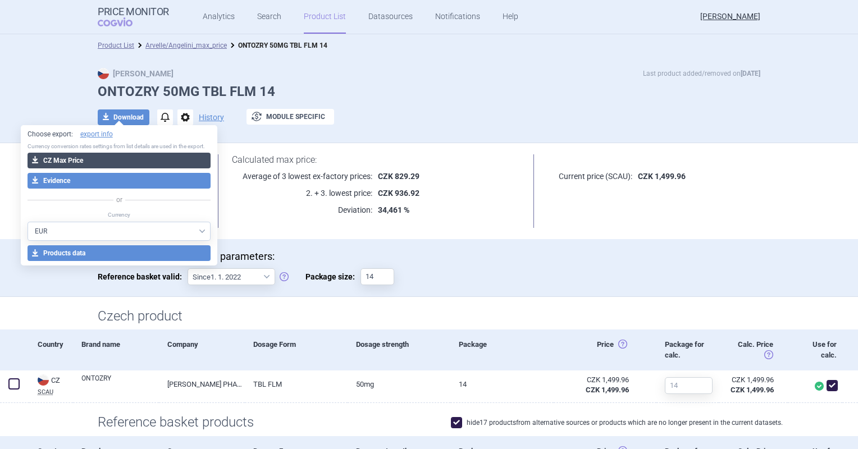
click at [129, 166] on button "download CZ Max Price" at bounding box center [120, 161] width 184 height 16
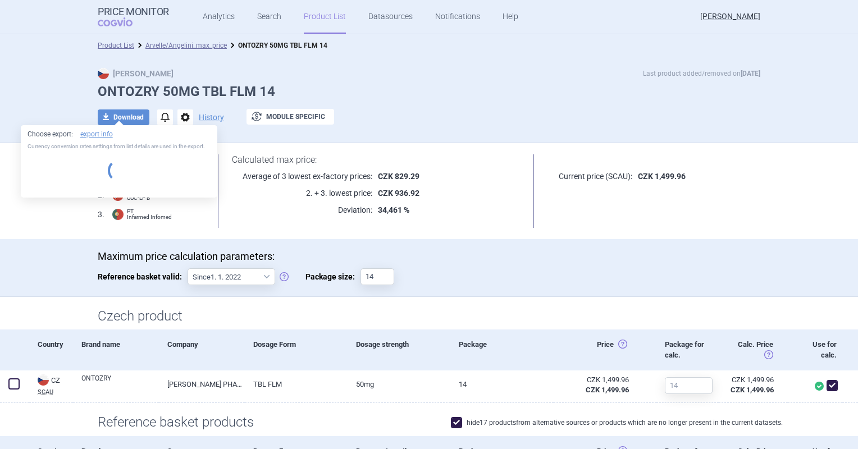
select select "EUR"
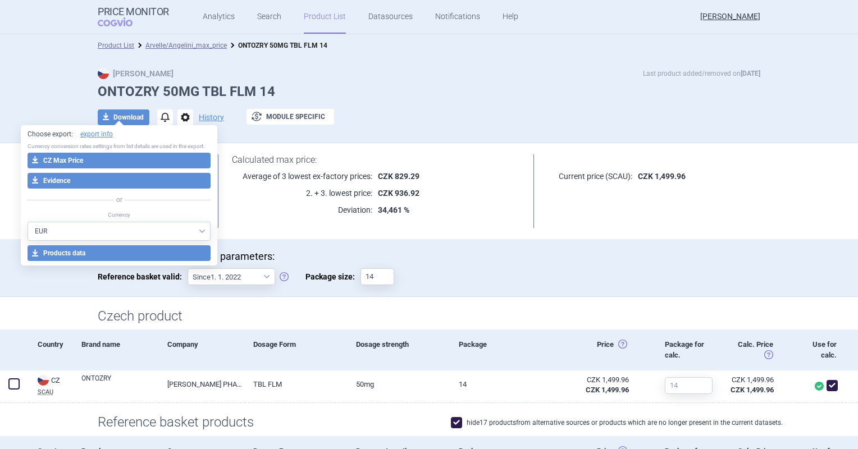
click at [201, 42] on link "Arvelle/Angelini_max_price" at bounding box center [185, 46] width 81 height 8
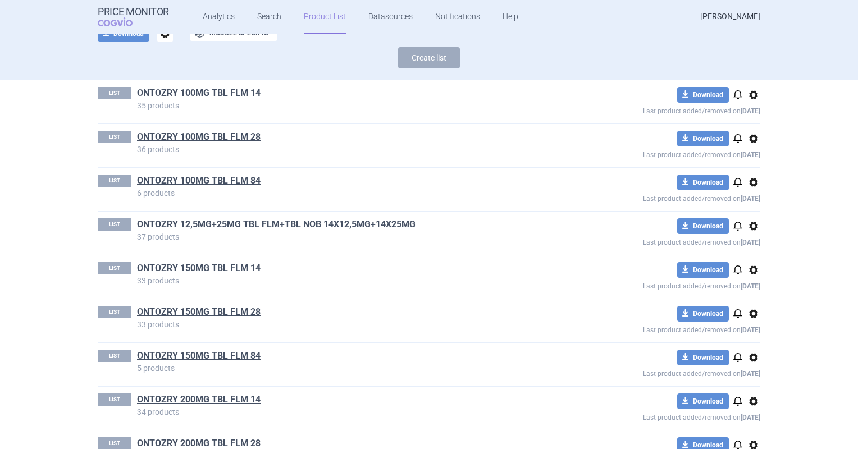
scroll to position [293, 0]
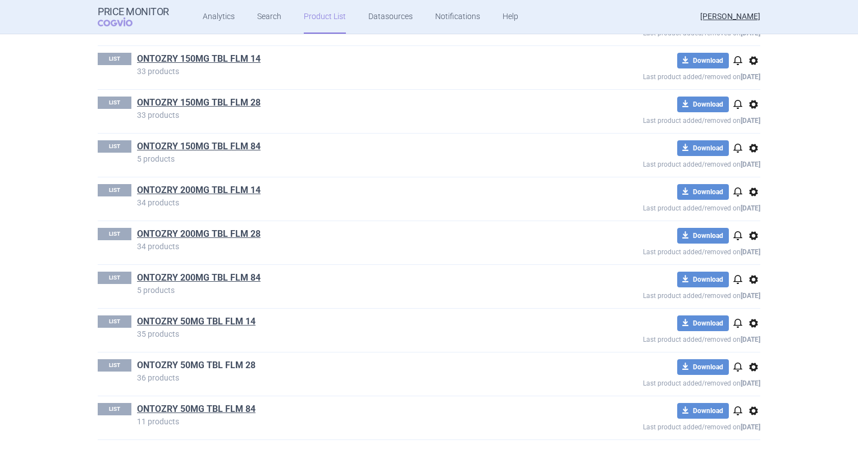
click at [199, 363] on link "ONTOZRY 50MG TBL FLM 28" at bounding box center [196, 365] width 118 height 12
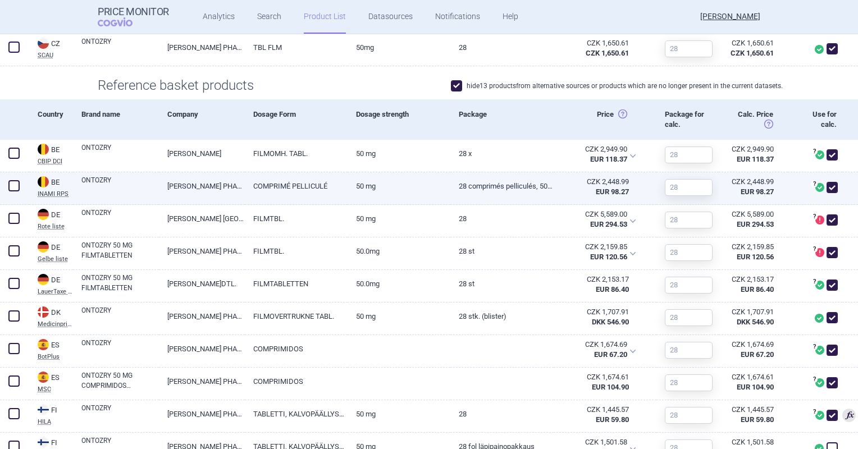
scroll to position [393, 0]
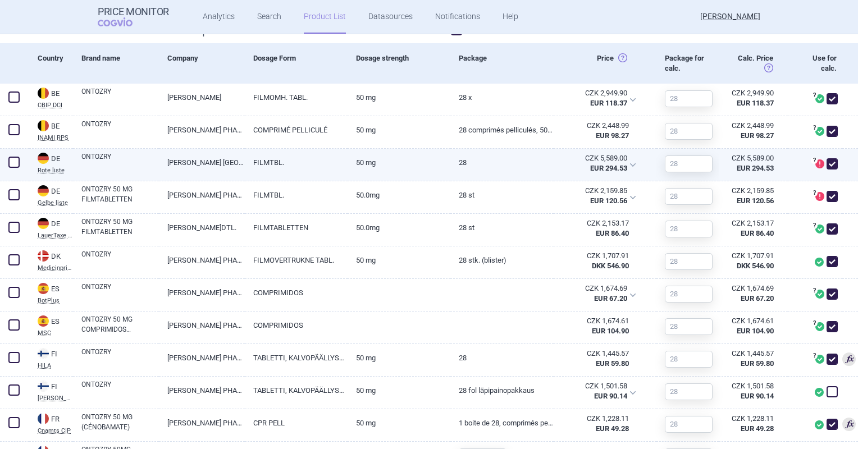
click at [829, 162] on span at bounding box center [832, 164] width 17 height 17
checkbox input "false"
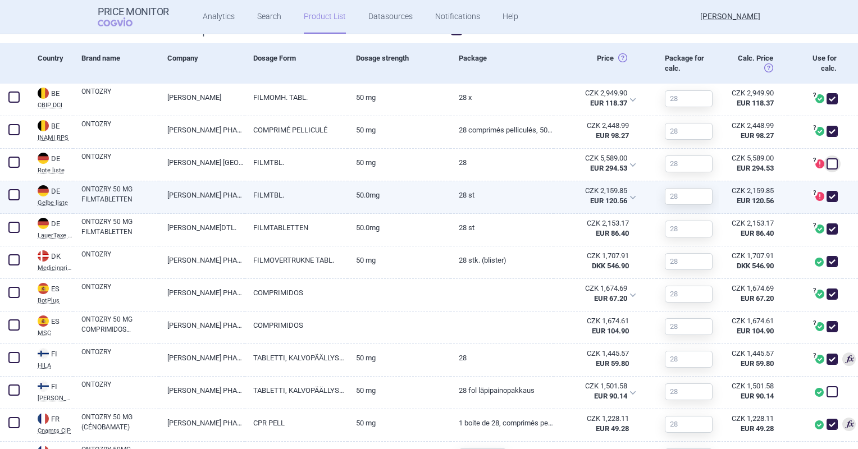
click at [826, 190] on span at bounding box center [832, 196] width 17 height 17
checkbox input "false"
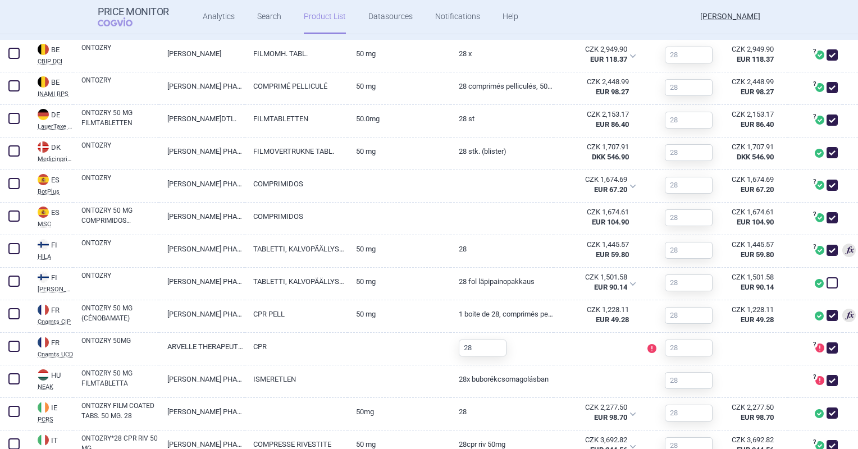
scroll to position [449, 0]
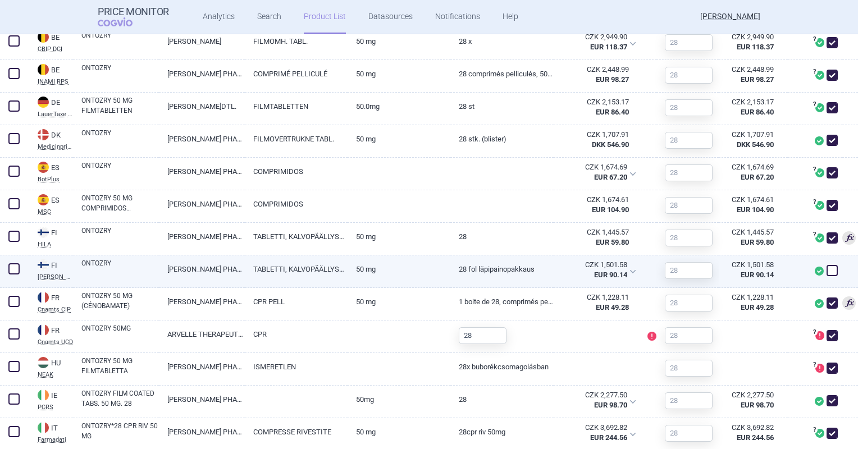
click at [826, 272] on span at bounding box center [831, 270] width 11 height 11
checkbox input "true"
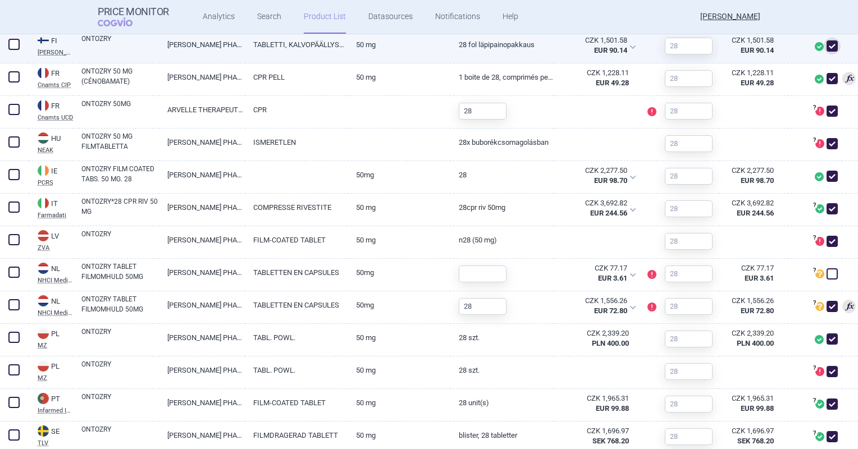
scroll to position [730, 0]
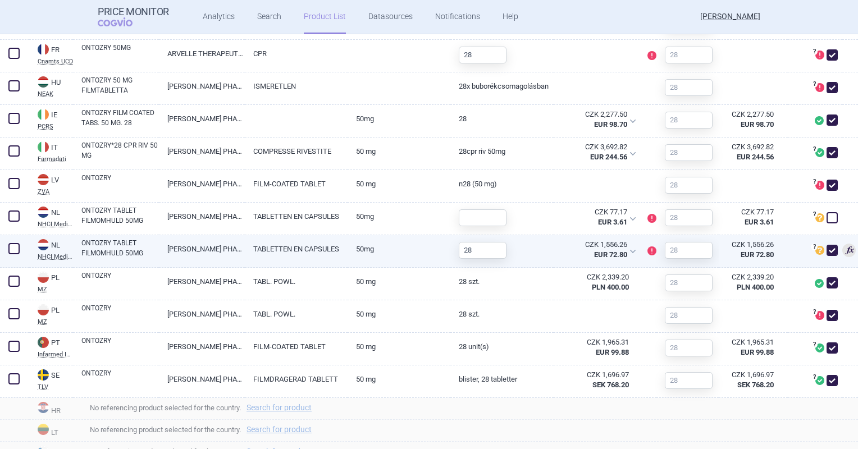
click at [312, 241] on link "TABLETTEN EN CAPSULES" at bounding box center [296, 249] width 103 height 28
select select "EUR"
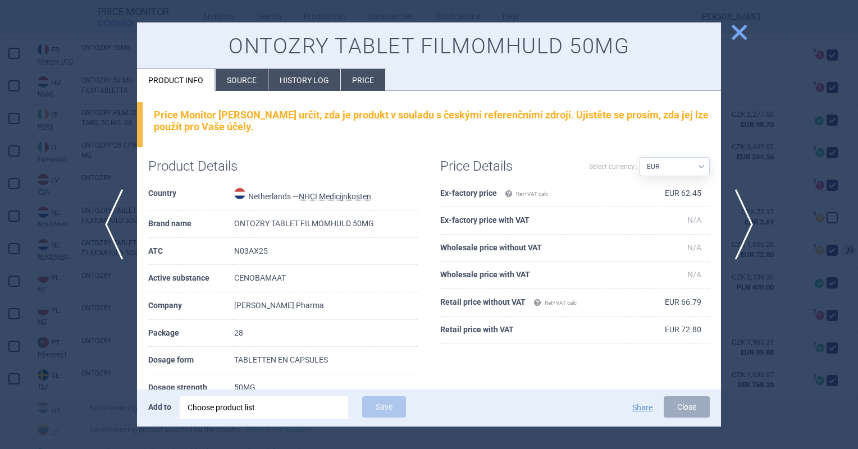
click at [232, 86] on li "Source" at bounding box center [242, 80] width 52 height 22
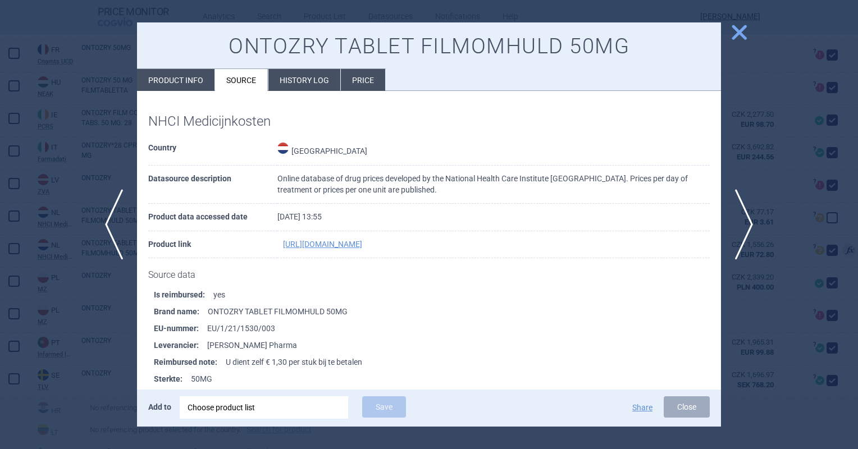
click at [175, 80] on li "Product info" at bounding box center [175, 80] width 77 height 22
select select "EUR"
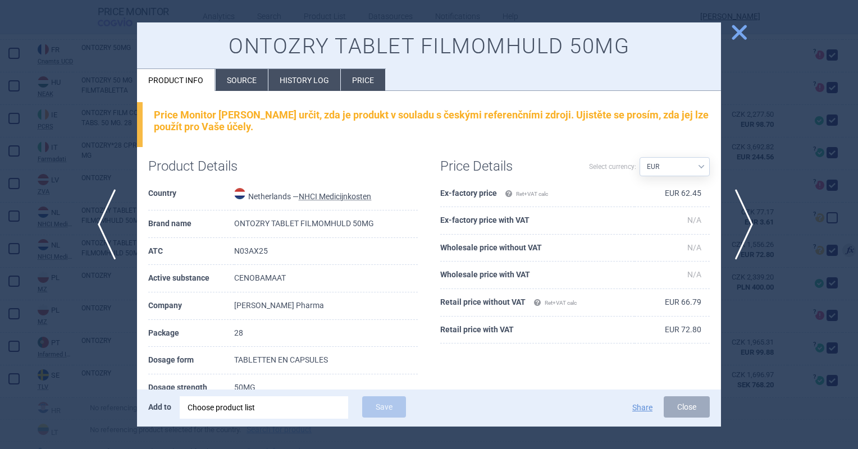
click at [109, 226] on span "previous" at bounding box center [110, 224] width 25 height 71
click at [745, 234] on span "next" at bounding box center [747, 224] width 25 height 71
click at [746, 33] on span "close" at bounding box center [739, 32] width 20 height 20
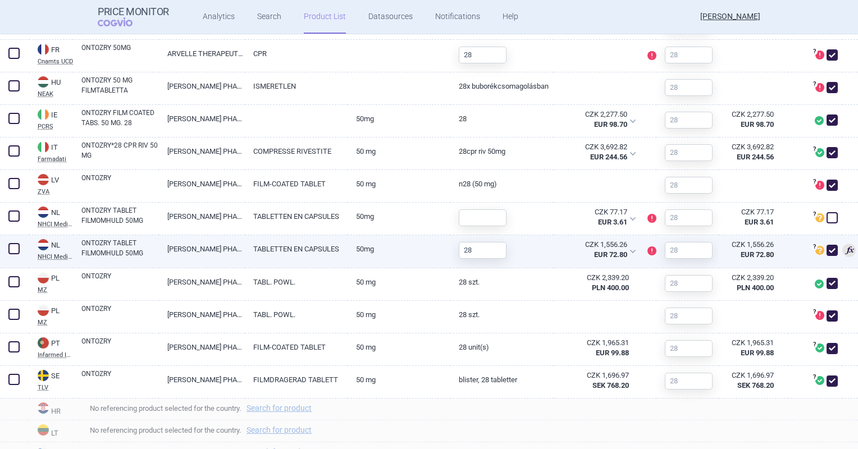
click at [377, 248] on link "50MG" at bounding box center [399, 249] width 103 height 28
select select "EUR"
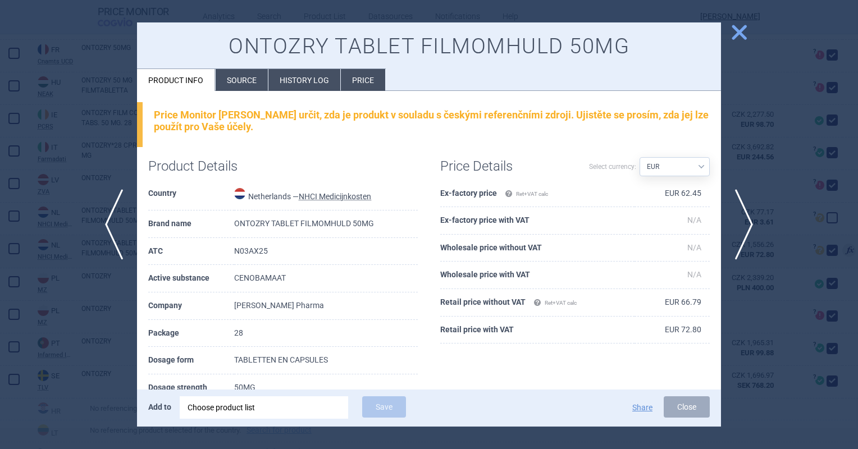
click at [237, 75] on li "Source" at bounding box center [242, 80] width 52 height 22
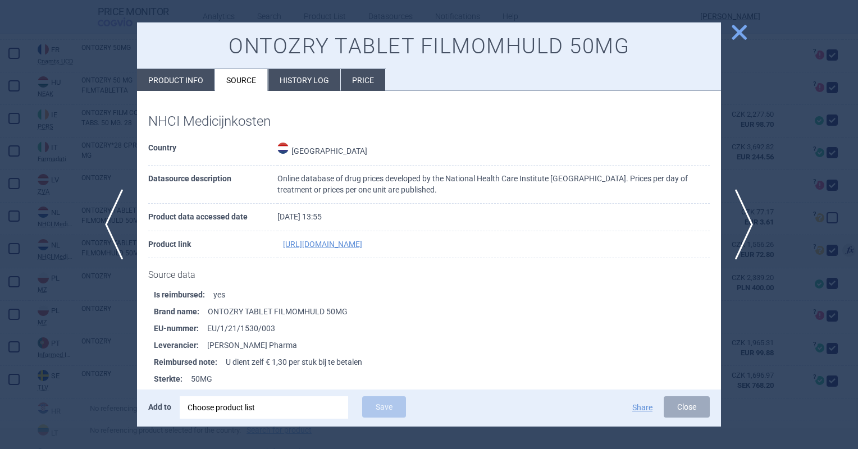
scroll to position [56, 0]
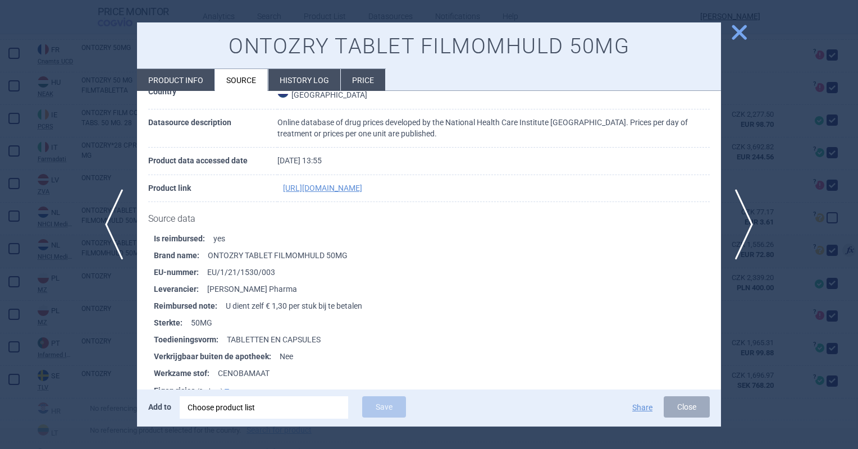
click at [749, 35] on button "close" at bounding box center [735, 32] width 28 height 21
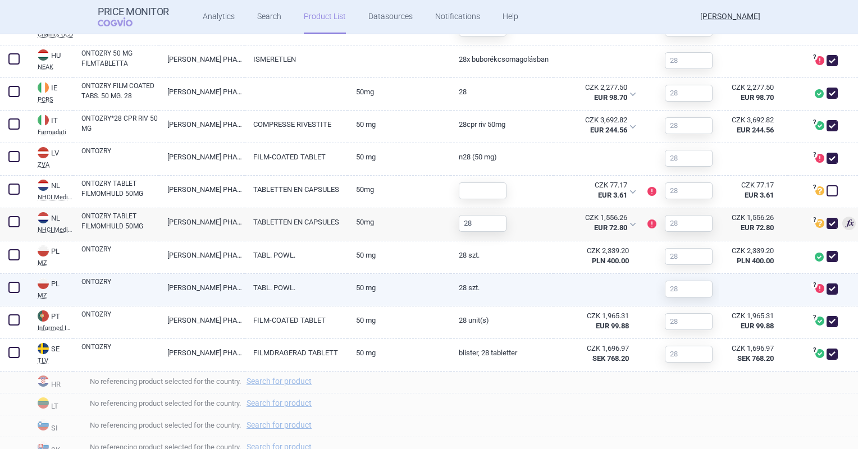
scroll to position [786, 0]
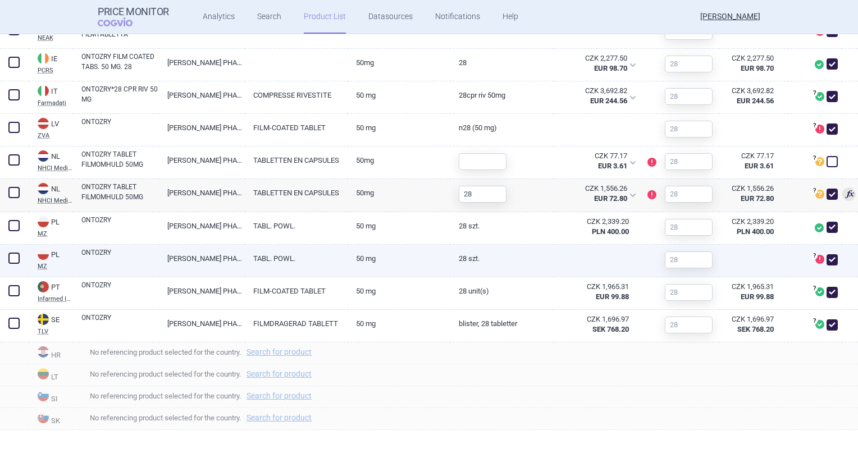
click at [831, 260] on div "? Produkt ve zdroji neobsahuje ceny potřebné k referencování. Poznámky ref. zdr…" at bounding box center [815, 261] width 54 height 33
drag, startPoint x: 827, startPoint y: 260, endPoint x: 817, endPoint y: 259, distance: 10.2
click at [827, 260] on span at bounding box center [831, 259] width 11 height 11
checkbox input "false"
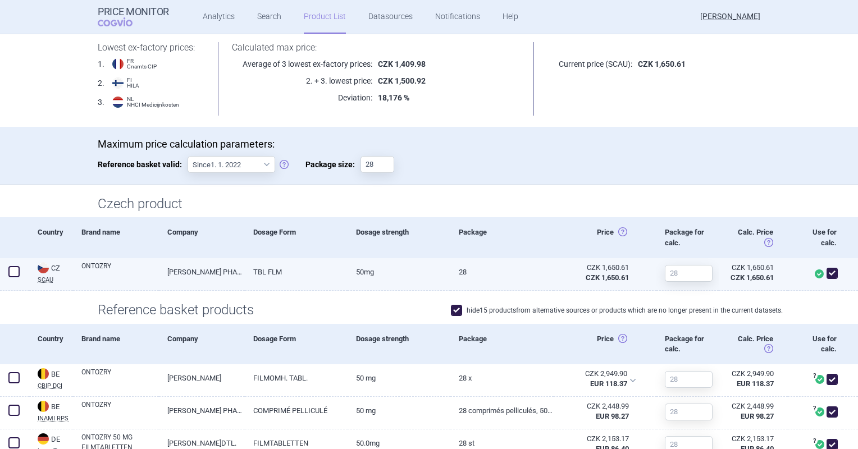
scroll to position [0, 0]
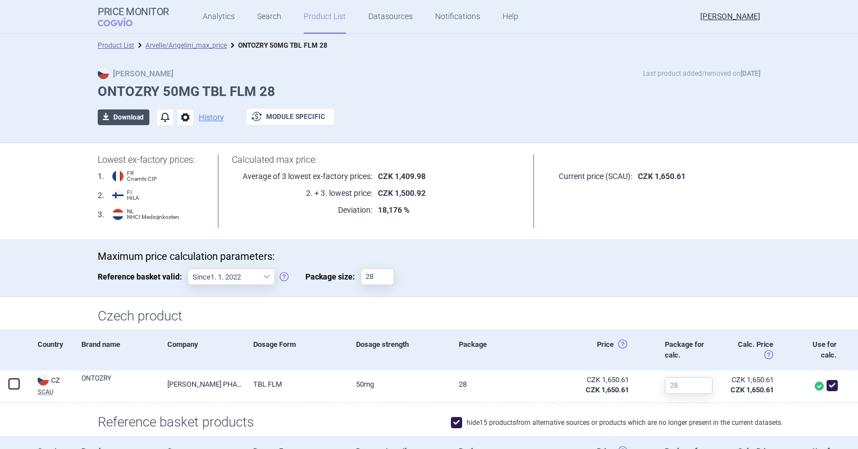
click at [116, 121] on button "download Download" at bounding box center [124, 117] width 52 height 16
select select "EUR"
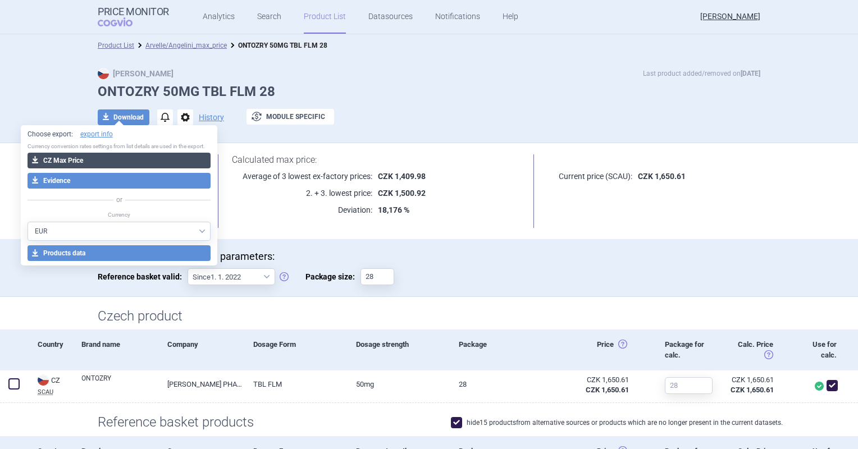
click at [115, 162] on button "download CZ Max Price" at bounding box center [120, 161] width 184 height 16
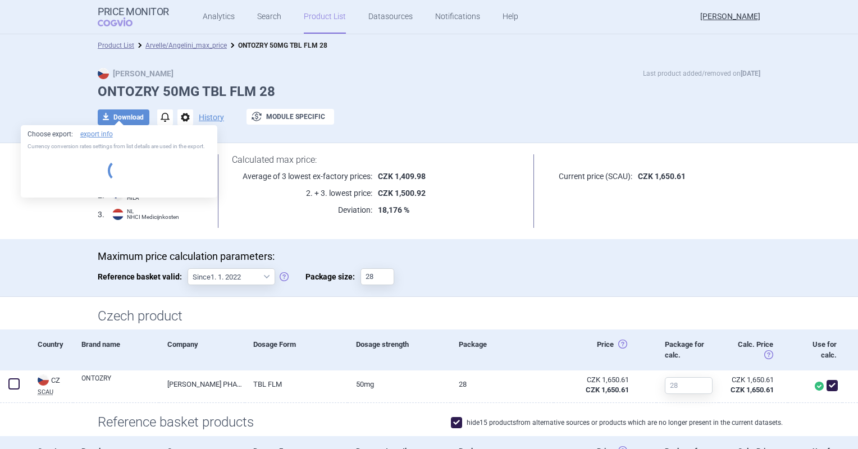
select select "EUR"
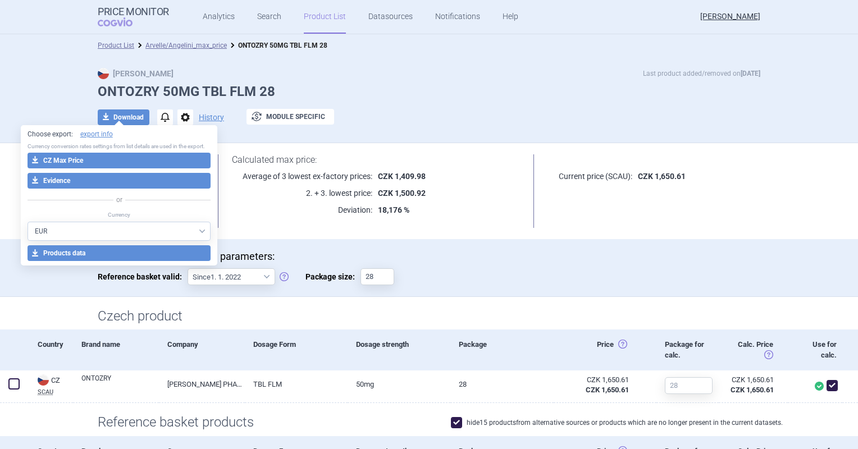
click at [456, 73] on div "Max Price Last product added/removed on 12 Aug" at bounding box center [429, 73] width 662 height 11
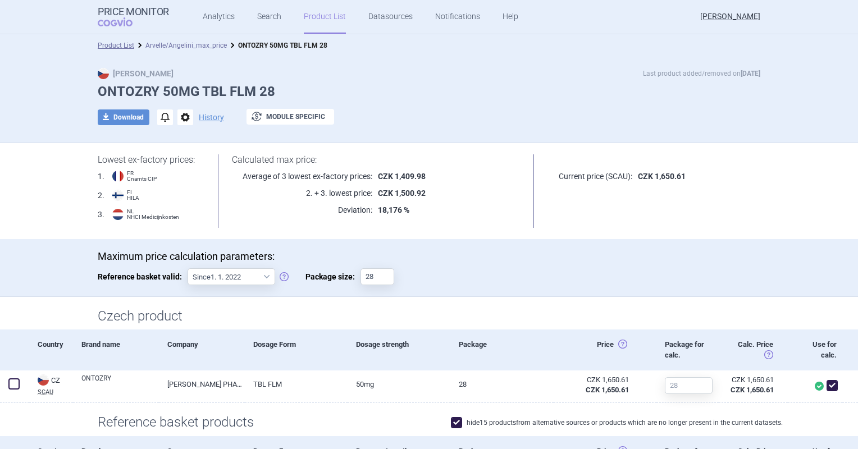
click at [156, 45] on link "Arvelle/Angelini_max_price" at bounding box center [185, 46] width 81 height 8
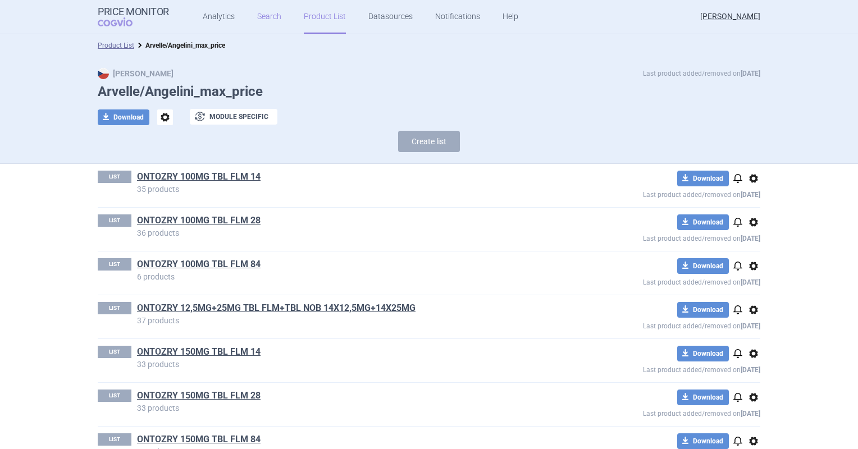
click at [271, 22] on link "Search" at bounding box center [269, 17] width 24 height 34
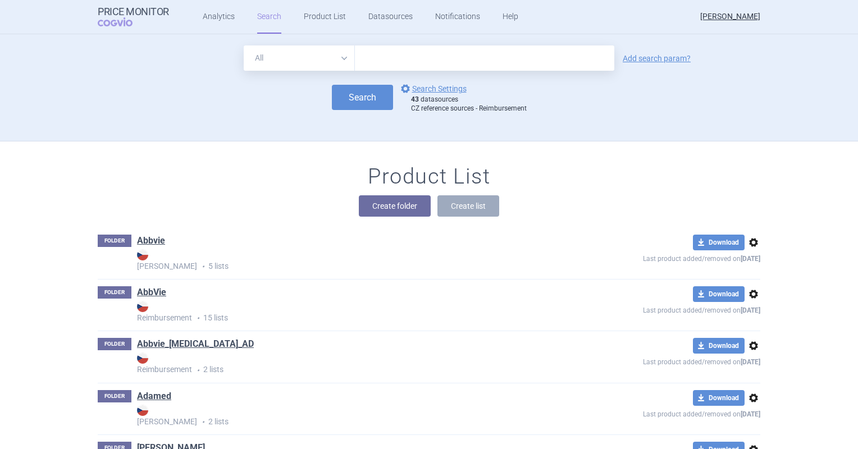
click at [365, 64] on input "text" at bounding box center [484, 57] width 259 height 25
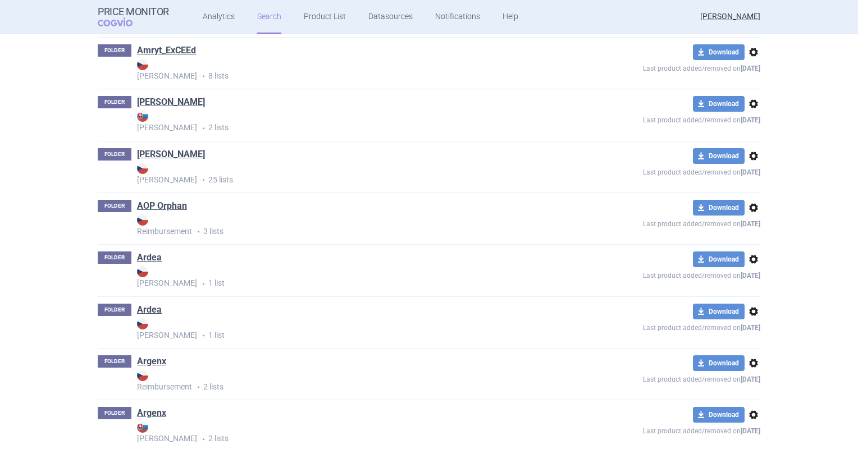
scroll to position [1501, 0]
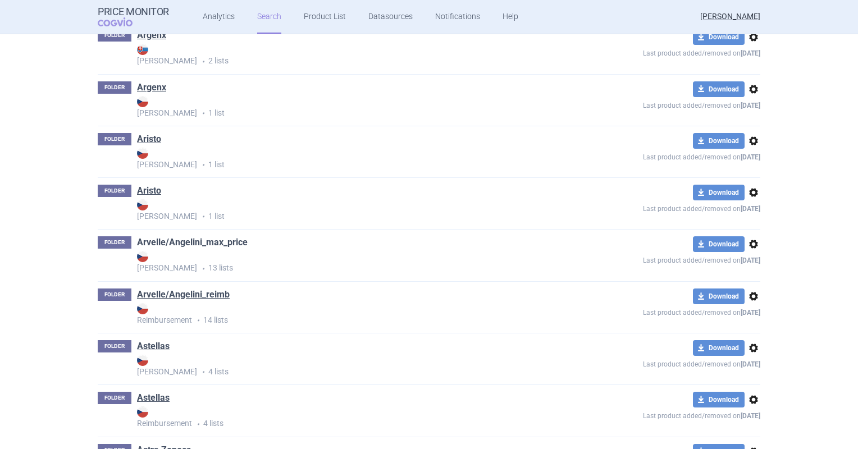
click at [216, 237] on link "Arvelle/Angelini_max_price" at bounding box center [192, 242] width 111 height 12
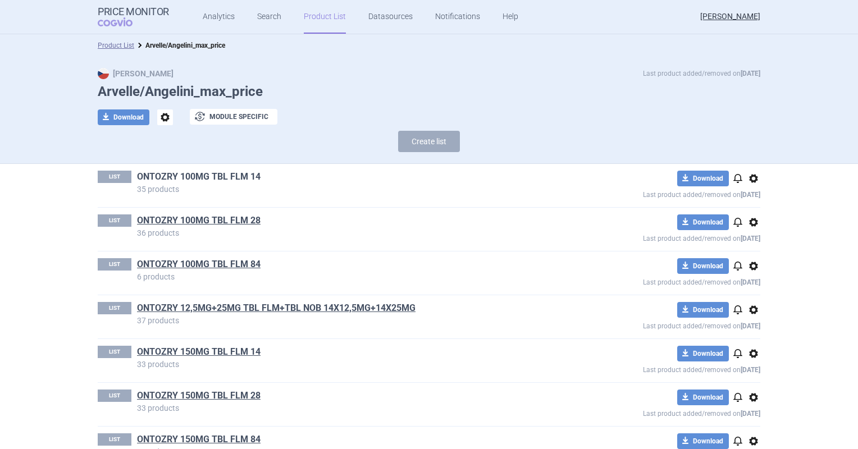
click at [216, 179] on link "ONTOZRY 100MG TBL FLM 14" at bounding box center [199, 177] width 124 height 12
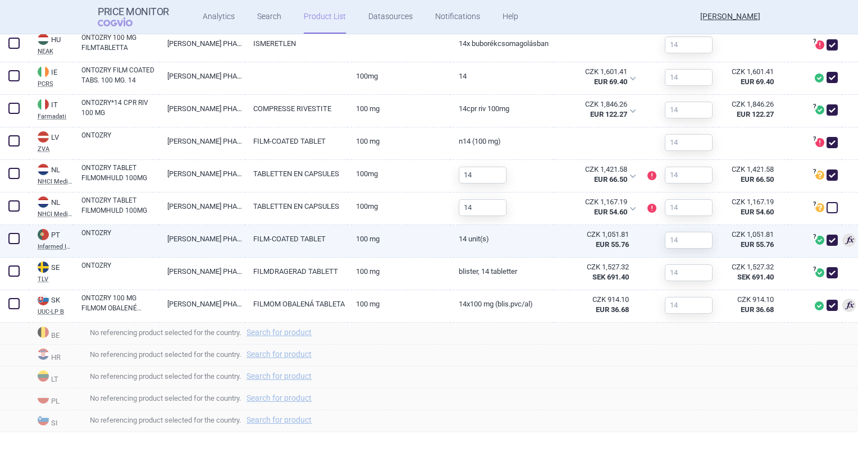
scroll to position [718, 0]
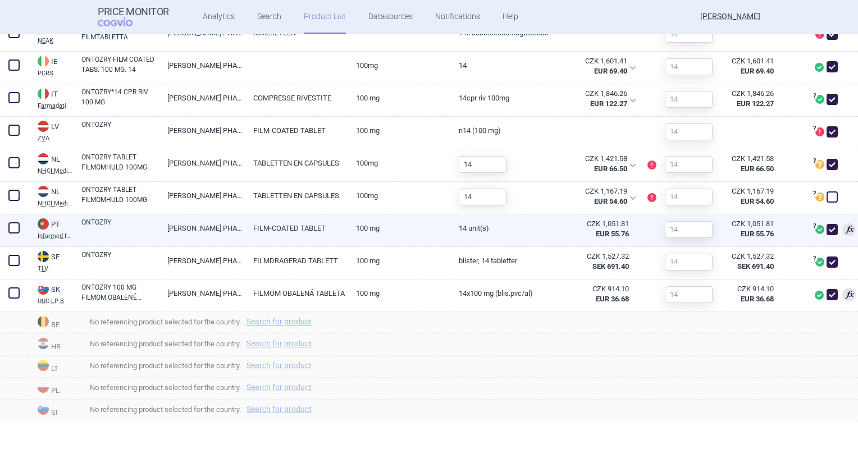
click at [281, 236] on link "FILM-COATED TABLET" at bounding box center [296, 228] width 103 height 28
select select "EUR"
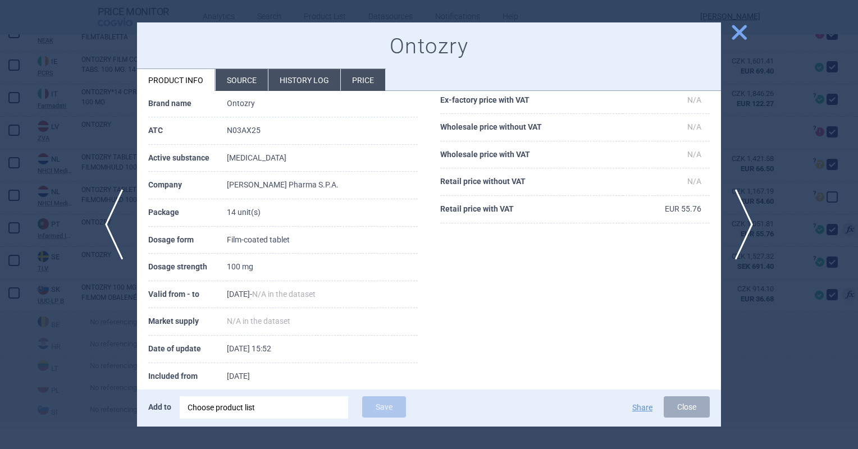
scroll to position [112, 0]
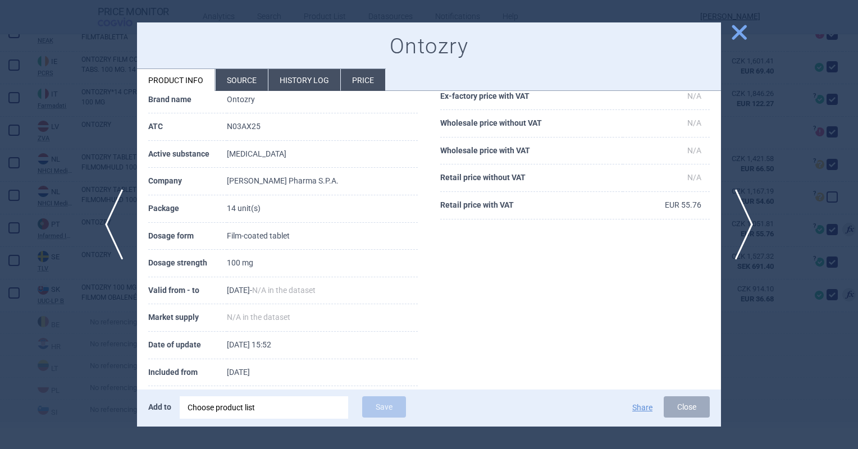
click at [242, 83] on li "Source" at bounding box center [242, 80] width 52 height 22
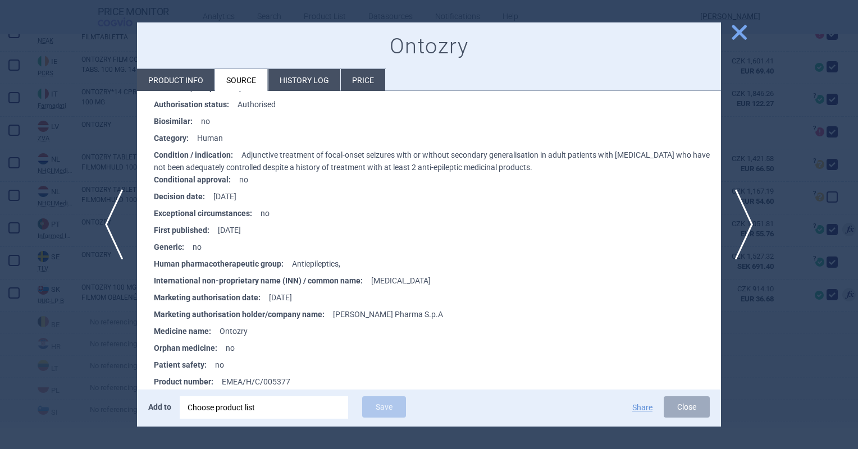
scroll to position [1401, 0]
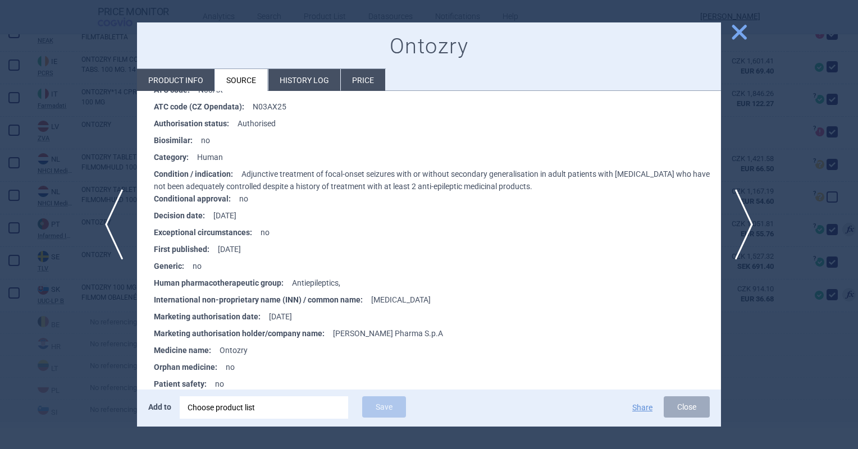
click at [737, 36] on span "close" at bounding box center [739, 32] width 20 height 20
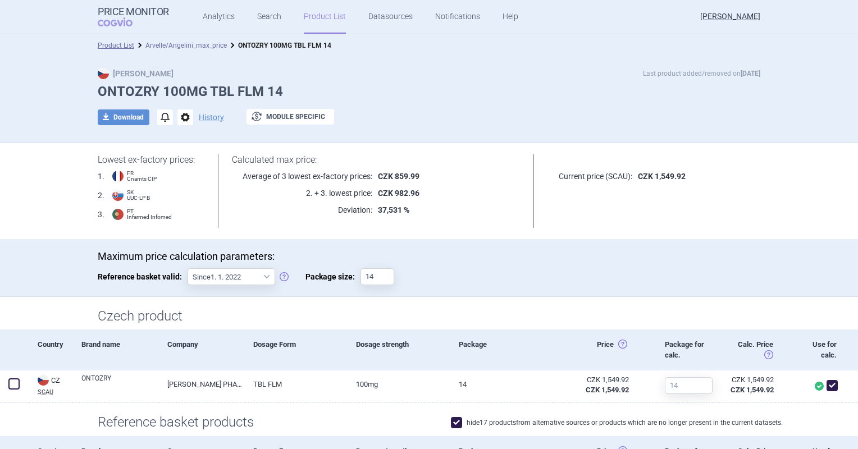
click at [167, 43] on link "Arvelle/Angelini_max_price" at bounding box center [185, 46] width 81 height 8
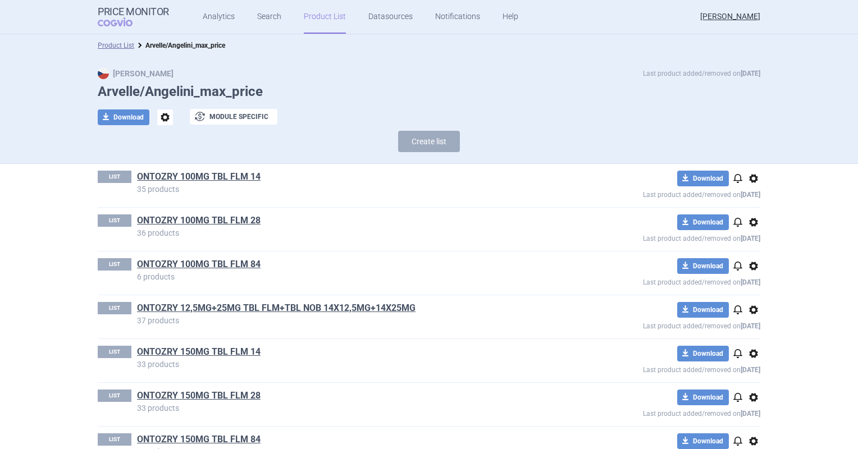
scroll to position [293, 0]
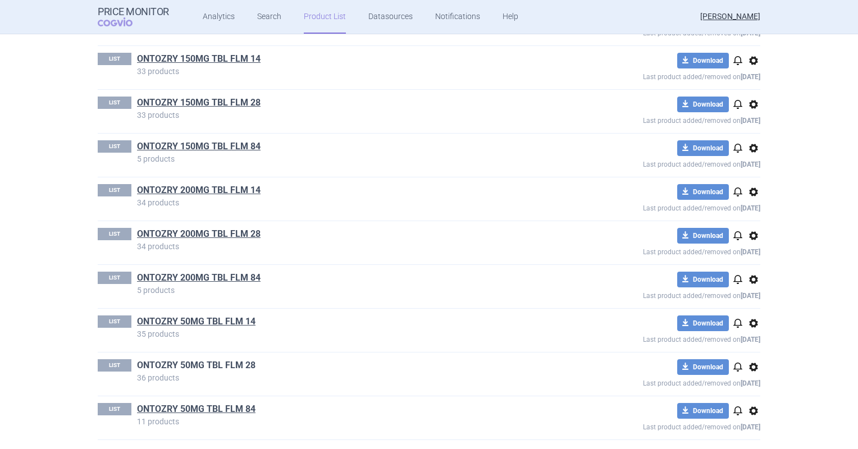
click at [222, 363] on link "ONTOZRY 50MG TBL FLM 28" at bounding box center [196, 365] width 118 height 12
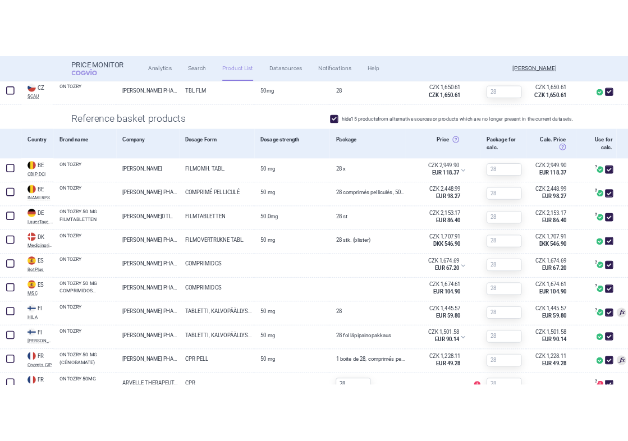
scroll to position [449, 0]
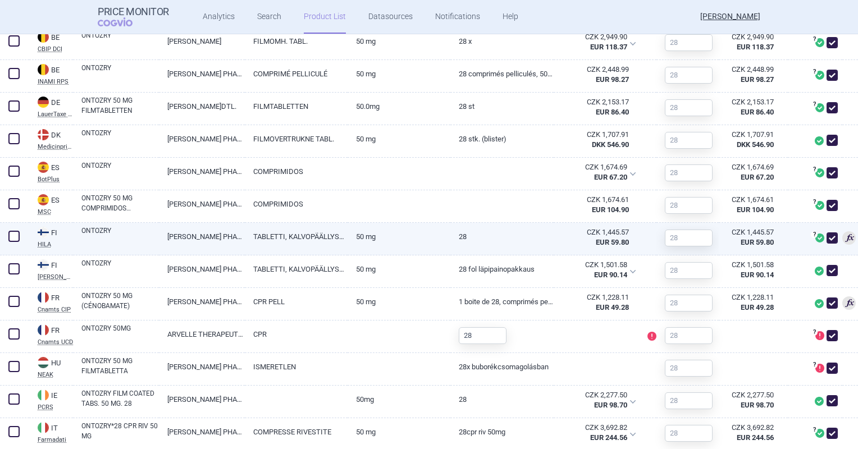
click at [357, 245] on link "50 mg" at bounding box center [399, 237] width 103 height 28
select select "EUR"
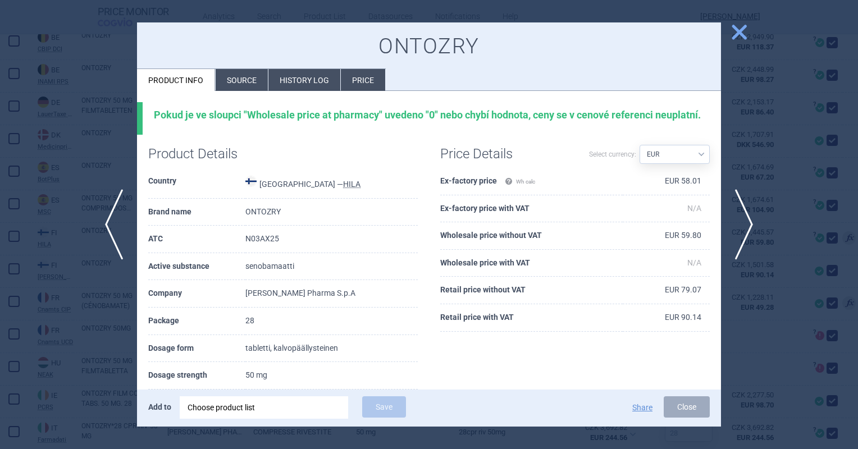
click at [734, 36] on span "close" at bounding box center [739, 32] width 20 height 20
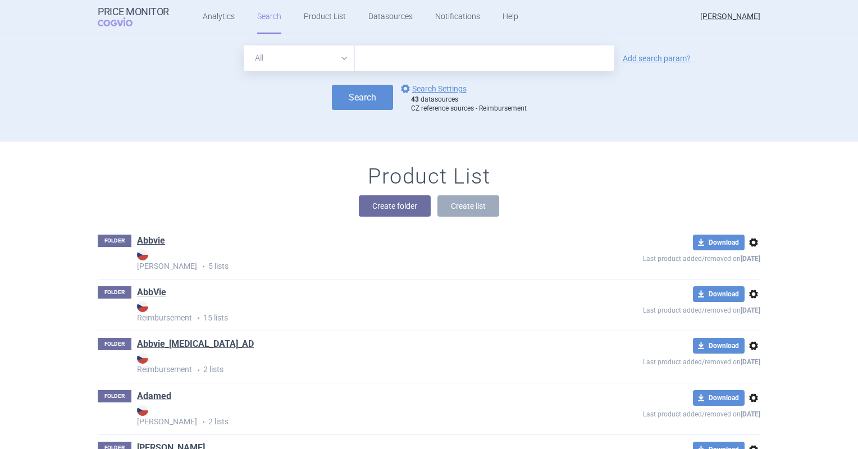
click at [415, 64] on input "text" at bounding box center [484, 57] width 259 height 25
type input "macmiror"
click button "Search" at bounding box center [362, 97] width 61 height 25
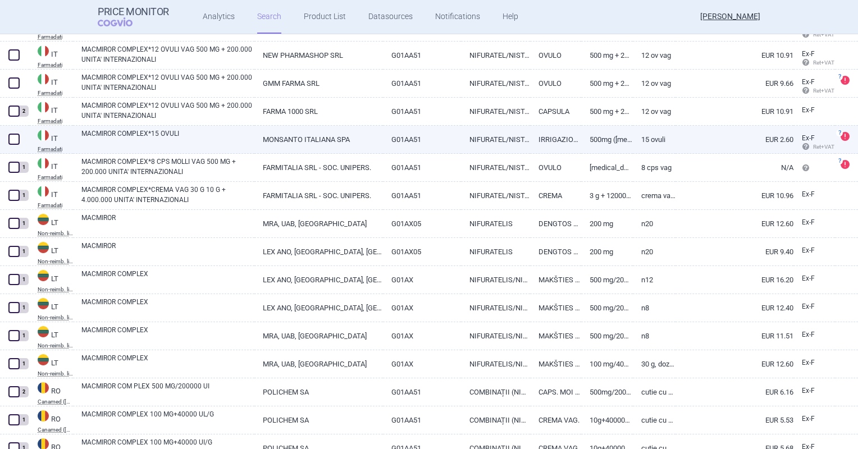
scroll to position [618, 0]
